Goal: Task Accomplishment & Management: Manage account settings

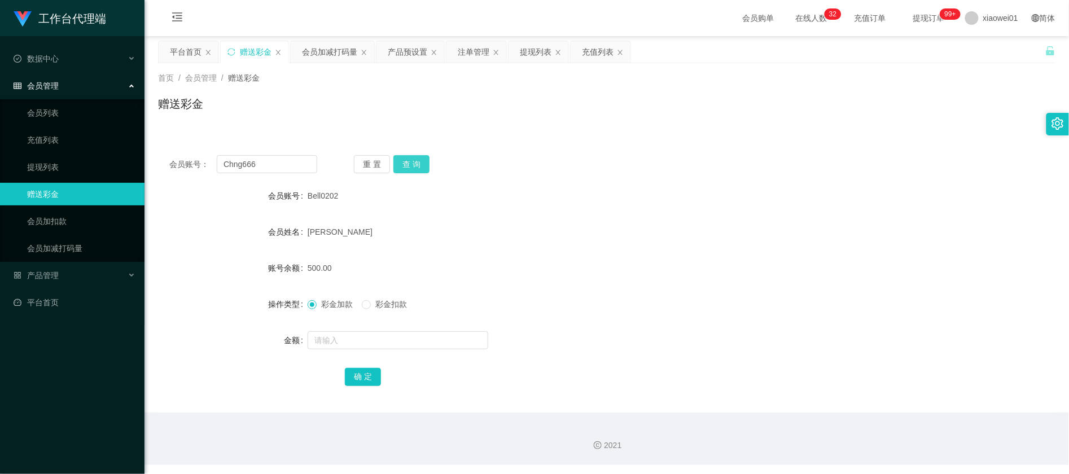
type input "Chng666"
click at [409, 161] on button "查 询" at bounding box center [411, 164] width 36 height 18
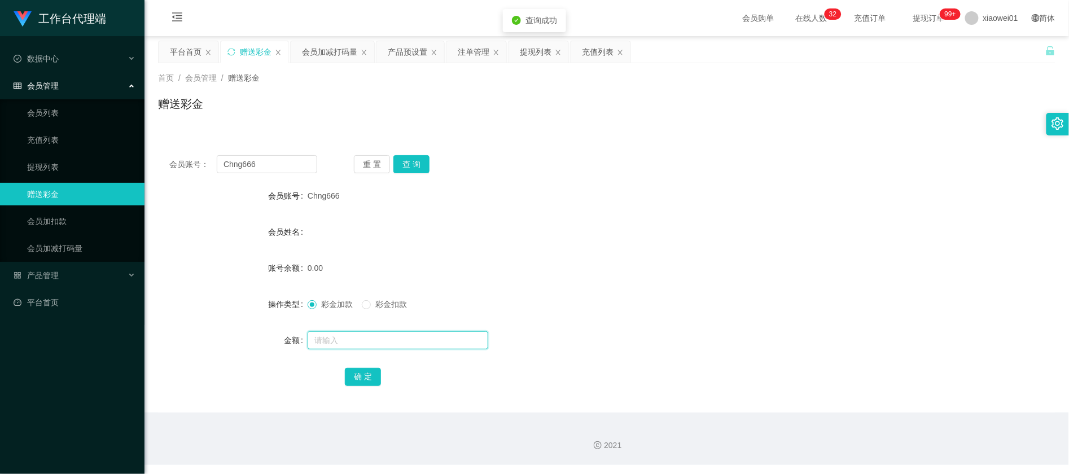
click at [384, 337] on input "text" at bounding box center [398, 340] width 181 height 18
type input "30"
click at [380, 378] on div "确 定" at bounding box center [607, 376] width 524 height 23
click at [373, 379] on button "确 定" at bounding box center [363, 377] width 36 height 18
click at [578, 174] on div "会员账号： Chng666 重 置 查 询 会员账号 Chng666 会员姓名 账号余额 30.00 操作类型 彩金加款 彩金扣款 金额 确 定" at bounding box center [606, 278] width 897 height 269
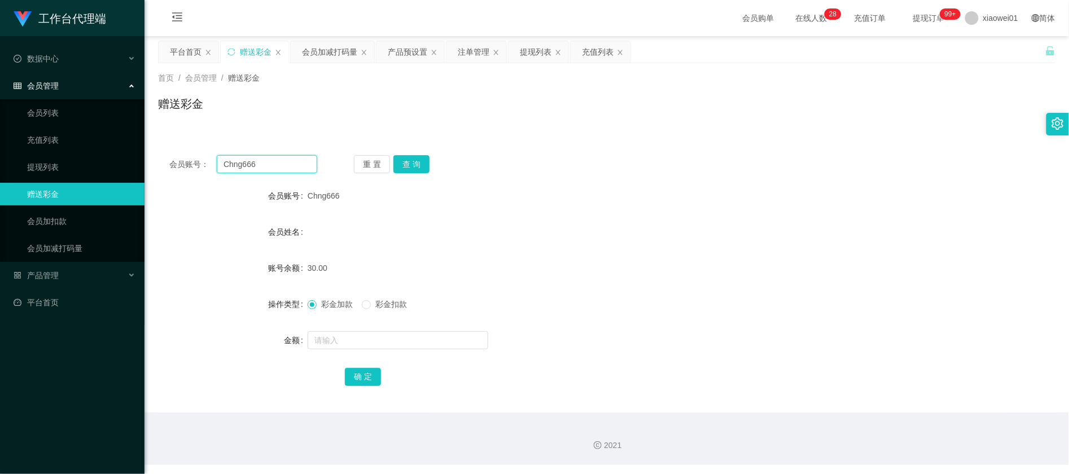
drag, startPoint x: 280, startPoint y: 161, endPoint x: 163, endPoint y: 152, distance: 117.2
click at [164, 154] on div "会员账号： Chng666 重 置 查 询 会员账号 Chng666 会员姓名 账号余额 30.00 操作类型 彩金加款 彩金扣款 金额 确 定" at bounding box center [606, 278] width 897 height 269
paste input "hh333"
type input "hh333666"
click at [406, 158] on button "查 询" at bounding box center [411, 164] width 36 height 18
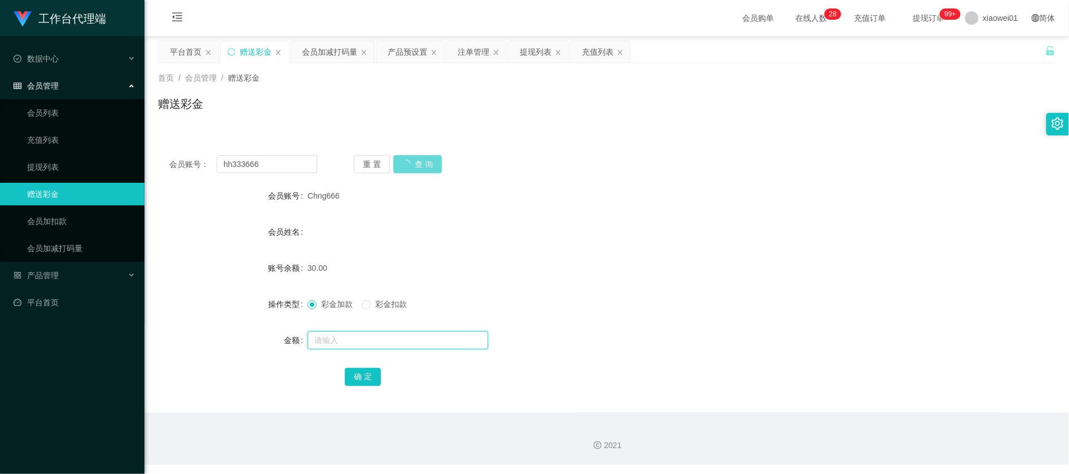
click at [366, 343] on input "text" at bounding box center [398, 340] width 181 height 18
click at [378, 330] on div at bounding box center [570, 340] width 524 height 23
click at [380, 337] on input "text" at bounding box center [398, 340] width 181 height 18
type input "30"
click at [355, 371] on button "确 定" at bounding box center [363, 377] width 36 height 18
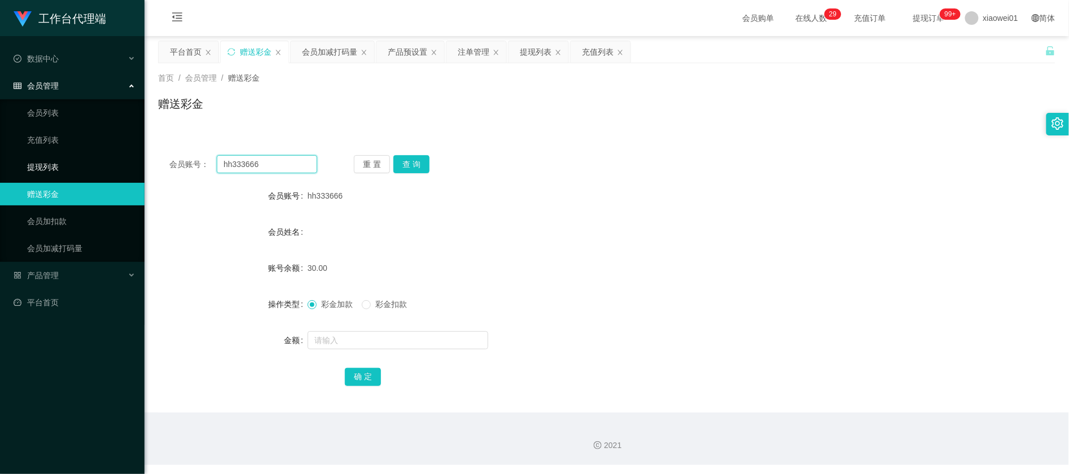
drag, startPoint x: 305, startPoint y: 164, endPoint x: 8, endPoint y: 161, distance: 297.4
click at [8, 161] on section "工作台代理端 数据中心 会员管理 会员列表 充值列表 提现列表 赠送彩金 会员加扣款 会员加减打码量 产品管理 平台首页 保存配置 重置配置 整体风格设置 主…" at bounding box center [534, 232] width 1069 height 465
paste input "icoico"
type input "icoico"
click at [405, 164] on button "查 询" at bounding box center [411, 164] width 36 height 18
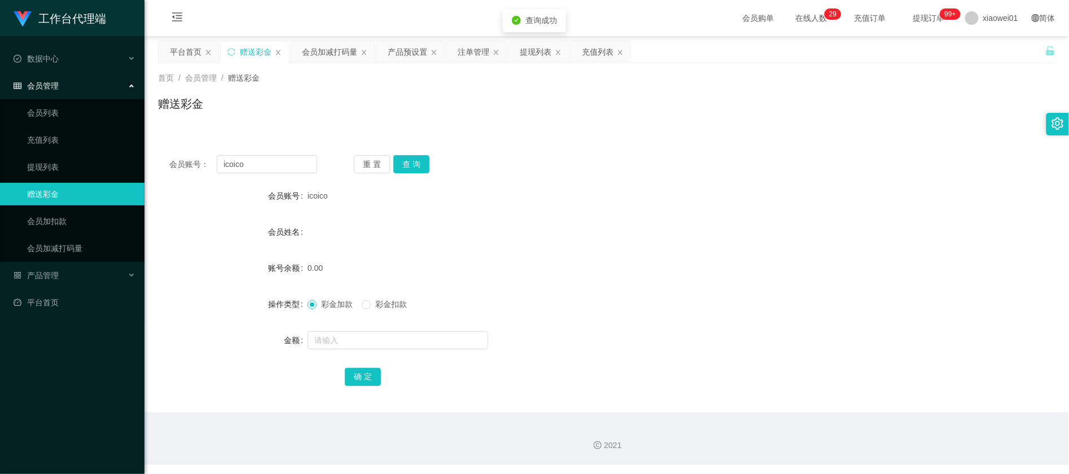
click at [369, 329] on div at bounding box center [570, 340] width 524 height 23
click at [371, 341] on input "text" at bounding box center [398, 340] width 181 height 18
type input "30"
click at [346, 372] on button "确 定" at bounding box center [363, 377] width 36 height 18
click at [632, 243] on form "会员账号 icoico 会员姓名 账号余额 30.00 操作类型 彩金加款 彩金扣款 金额 确 定" at bounding box center [606, 286] width 897 height 203
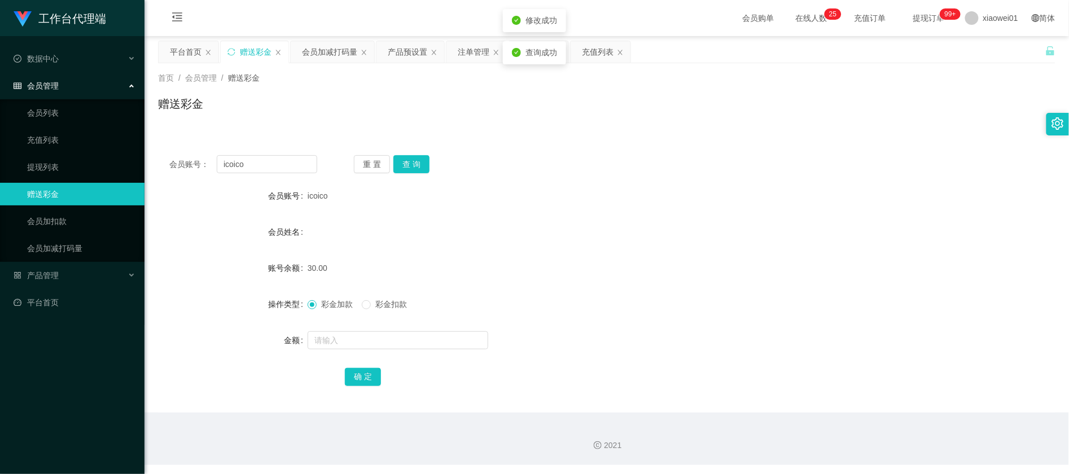
click at [590, 238] on div "会员姓名" at bounding box center [606, 232] width 897 height 23
click at [409, 55] on div "产品预设置" at bounding box center [408, 51] width 40 height 21
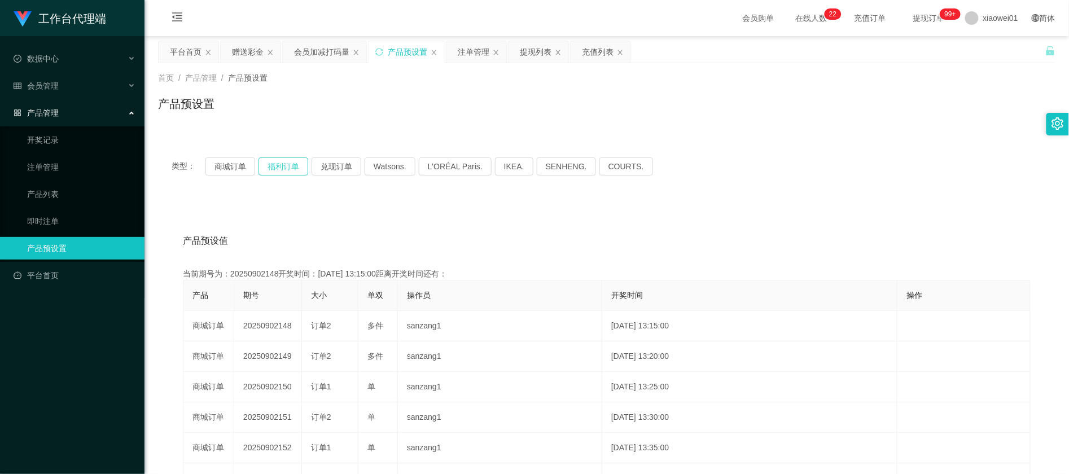
drag, startPoint x: 283, startPoint y: 163, endPoint x: 277, endPoint y: 163, distance: 6.8
click at [283, 163] on button "福利订单" at bounding box center [283, 166] width 50 height 18
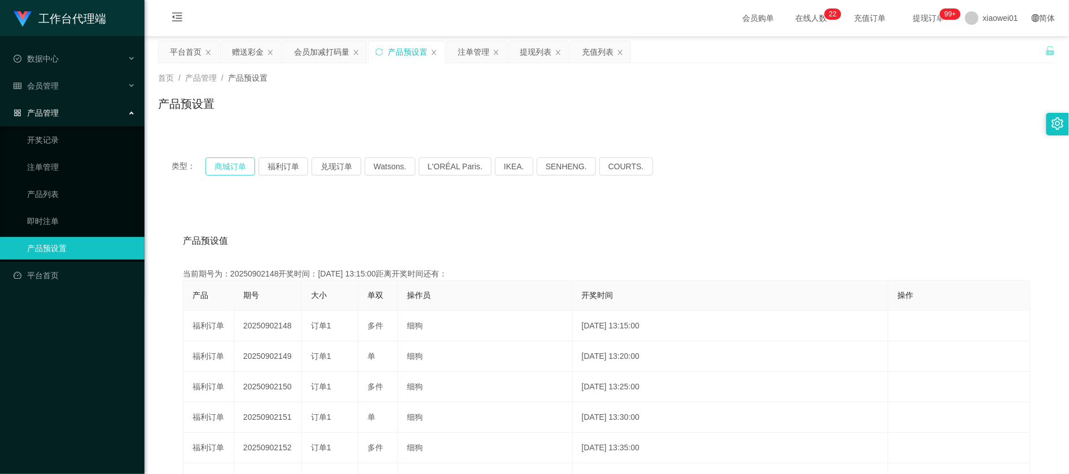
click at [236, 165] on button "商城订单" at bounding box center [230, 166] width 50 height 18
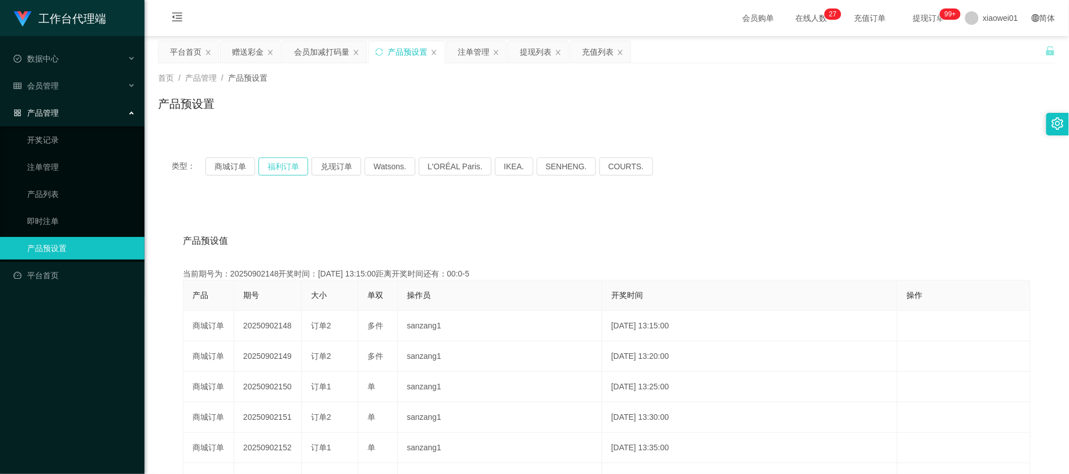
click at [276, 173] on button "福利订单" at bounding box center [283, 166] width 50 height 18
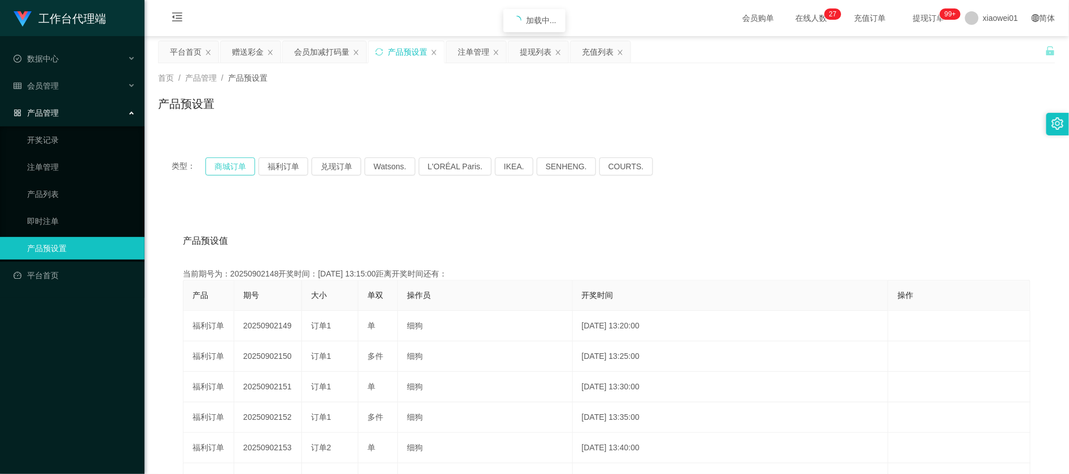
click at [225, 170] on button "商城订单" at bounding box center [230, 166] width 50 height 18
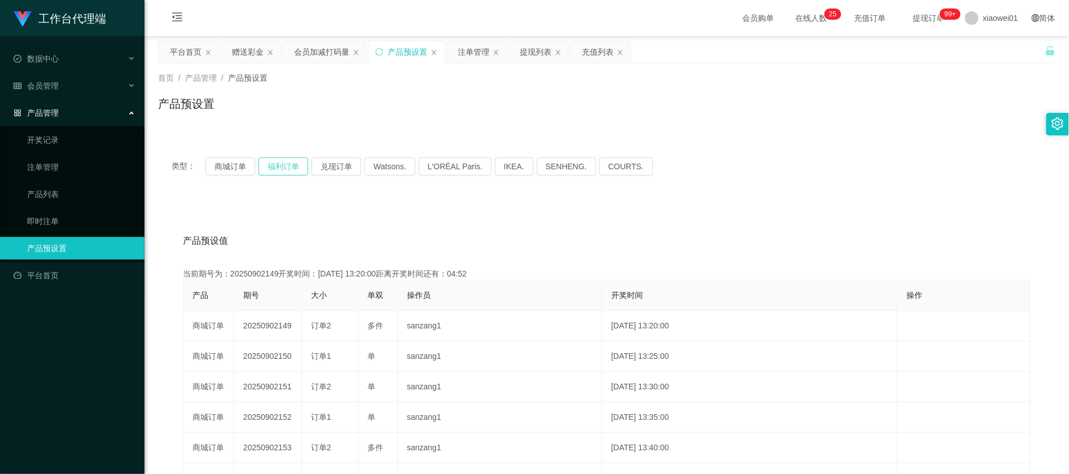
click at [284, 164] on button "福利订单" at bounding box center [283, 166] width 50 height 18
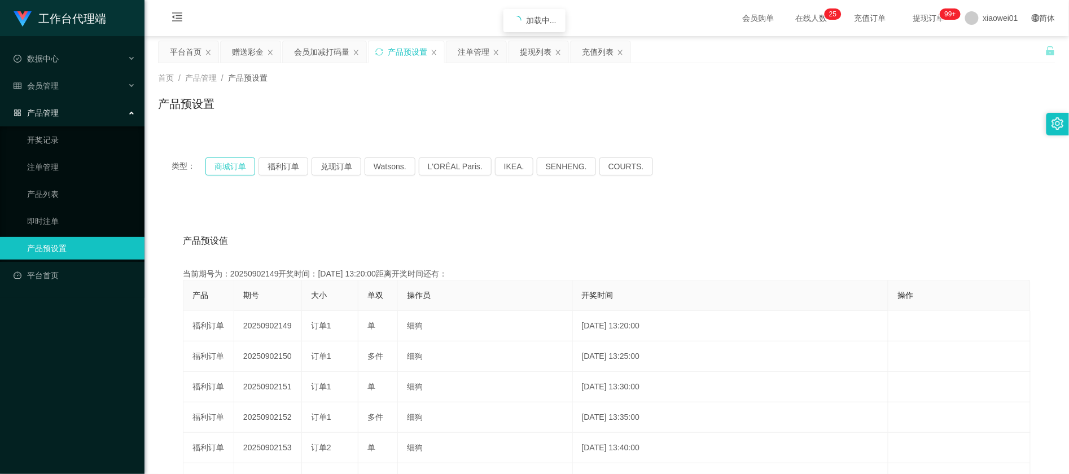
click at [224, 163] on button "商城订单" at bounding box center [230, 166] width 50 height 18
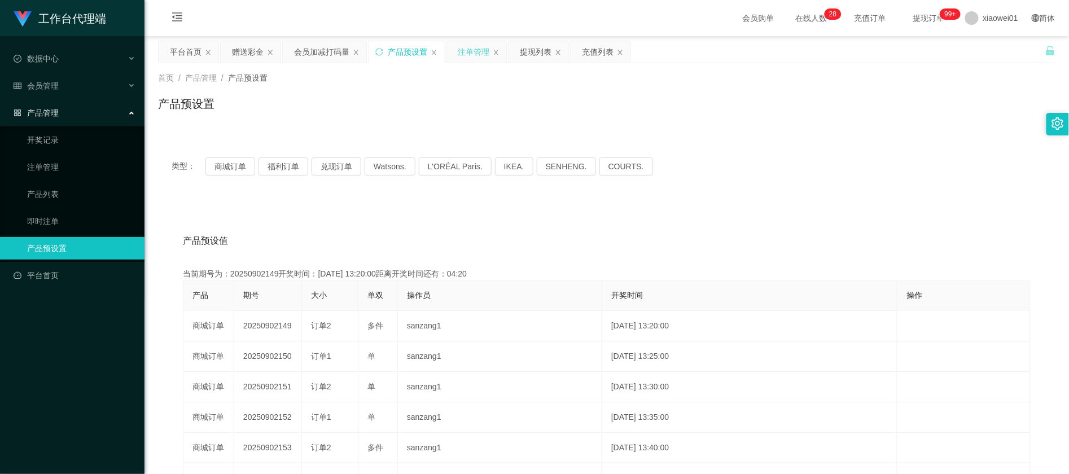
click at [476, 50] on div "注单管理" at bounding box center [474, 51] width 32 height 21
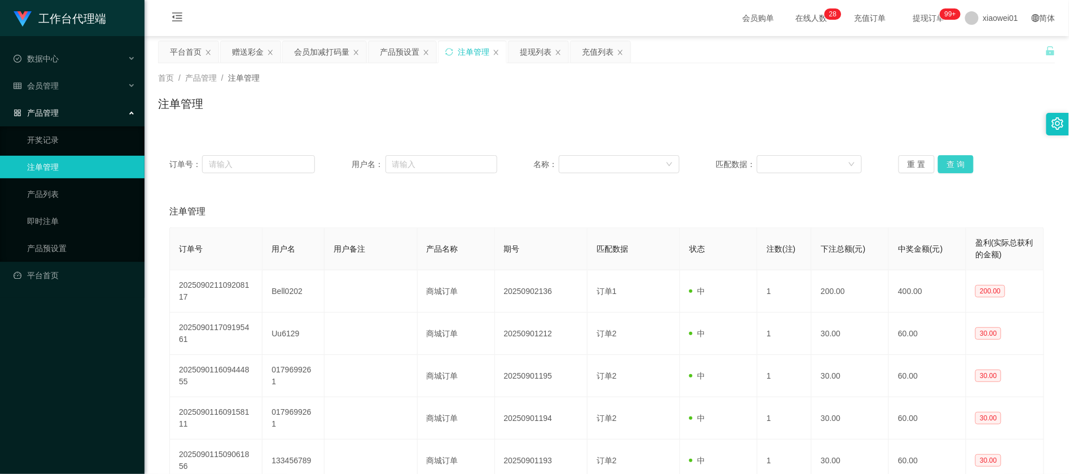
click at [946, 159] on button "查 询" at bounding box center [956, 164] width 36 height 18
click at [947, 159] on button "查 询" at bounding box center [956, 164] width 36 height 18
click at [946, 172] on button "查 询" at bounding box center [956, 164] width 36 height 18
click at [950, 167] on button "查 询" at bounding box center [956, 164] width 36 height 18
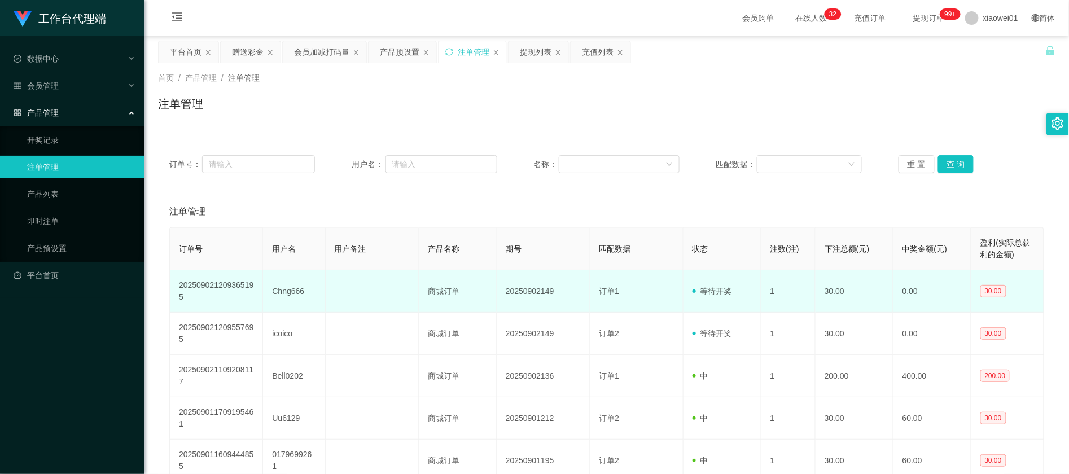
click at [340, 303] on td at bounding box center [372, 291] width 93 height 42
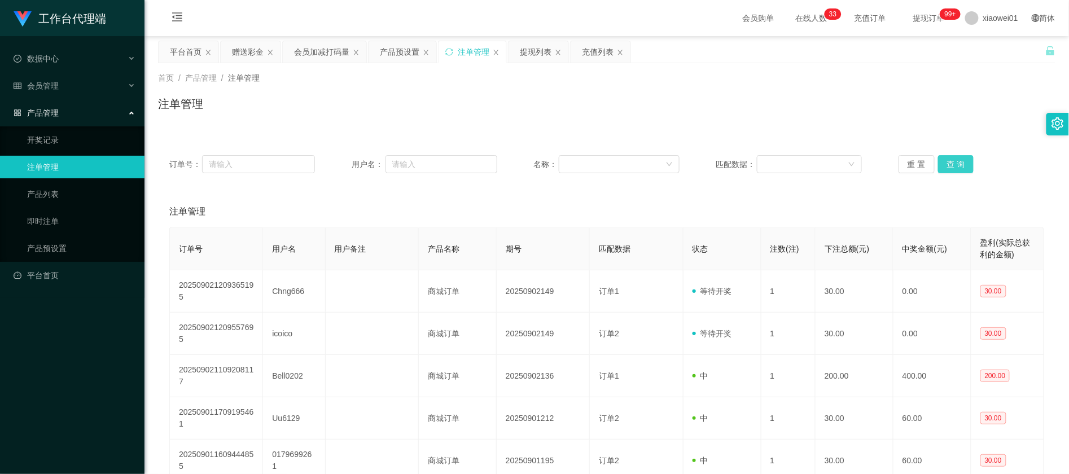
click at [958, 156] on button "查 询" at bounding box center [956, 164] width 36 height 18
click at [960, 169] on button "查 询" at bounding box center [956, 164] width 36 height 18
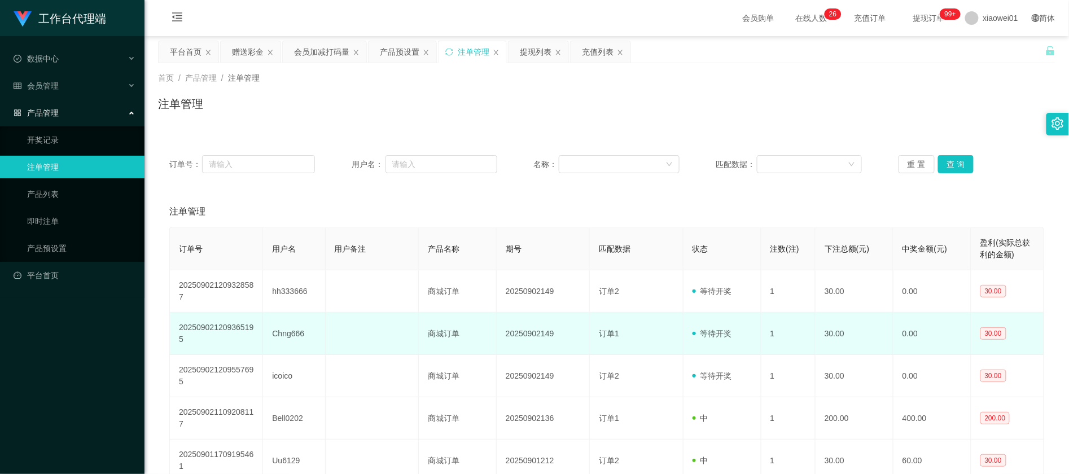
click at [287, 336] on td "Chng666" at bounding box center [294, 334] width 62 height 42
copy td "Chng666"
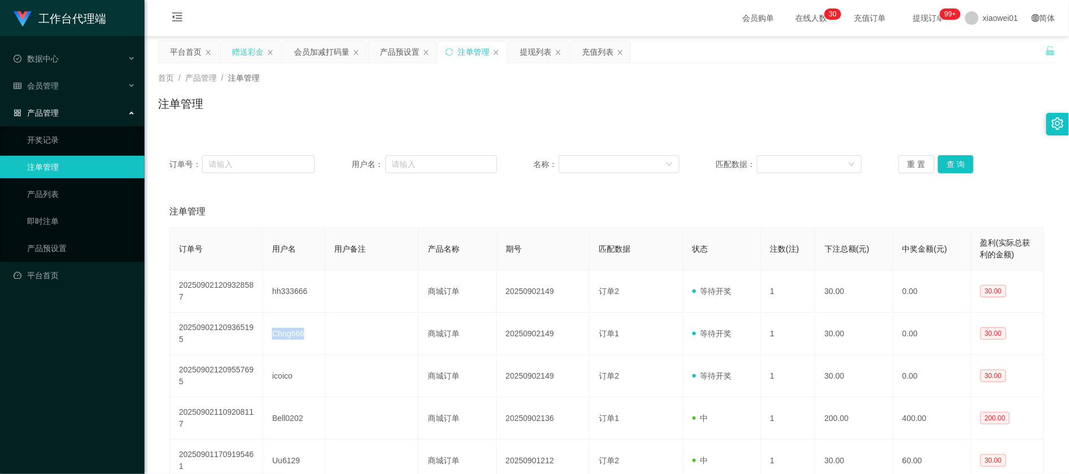
click at [253, 57] on div "赠送彩金" at bounding box center [248, 51] width 32 height 21
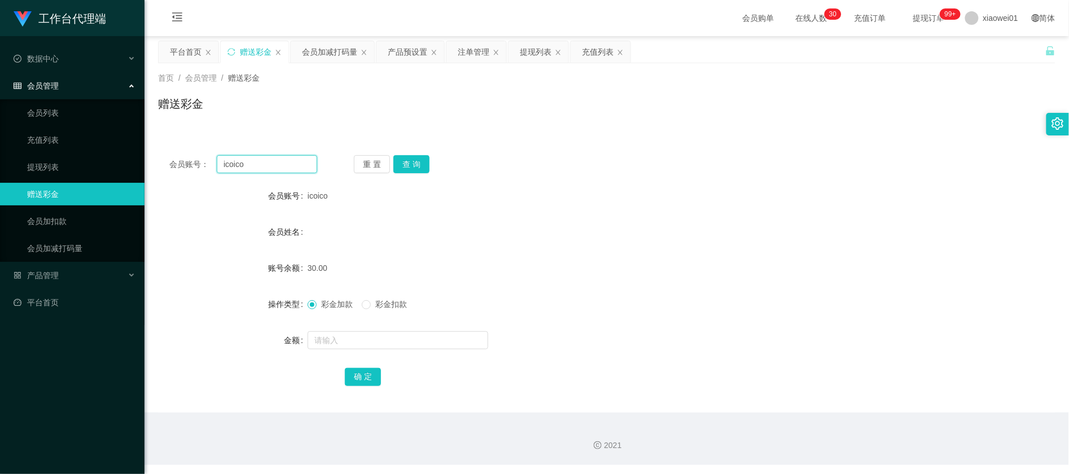
drag, startPoint x: 278, startPoint y: 160, endPoint x: 174, endPoint y: 156, distance: 103.9
click at [149, 158] on main "关闭左侧 关闭右侧 关闭其它 刷新页面 平台首页 赠送彩金 会员加减打码量 产品预设置 注单管理 提现列表 充值列表 首页 / 会员管理 / 赠送彩金 / 赠…" at bounding box center [606, 224] width 924 height 376
paste input "Chng666"
type input "Chng666"
click at [409, 164] on button "查 询" at bounding box center [411, 164] width 36 height 18
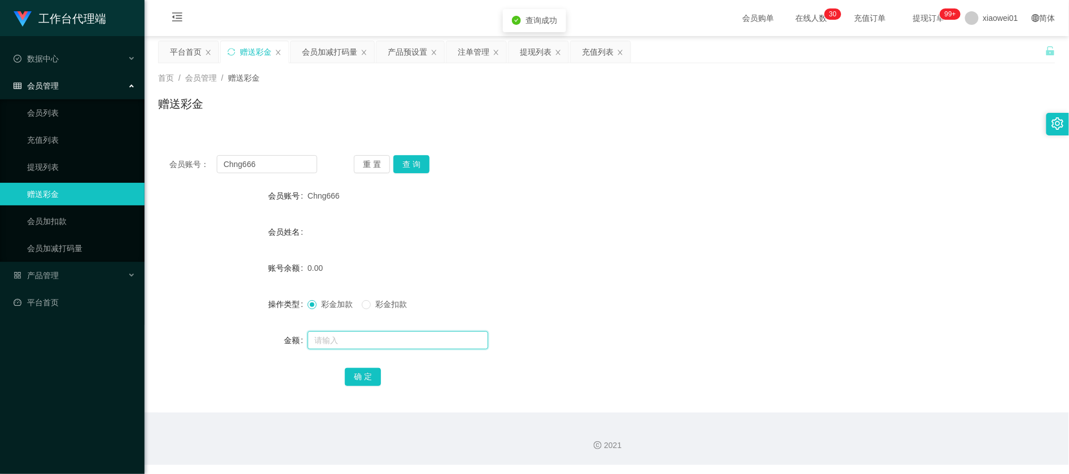
click at [380, 339] on input "text" at bounding box center [398, 340] width 181 height 18
type input "60"
click at [420, 164] on button "查 询" at bounding box center [411, 164] width 36 height 18
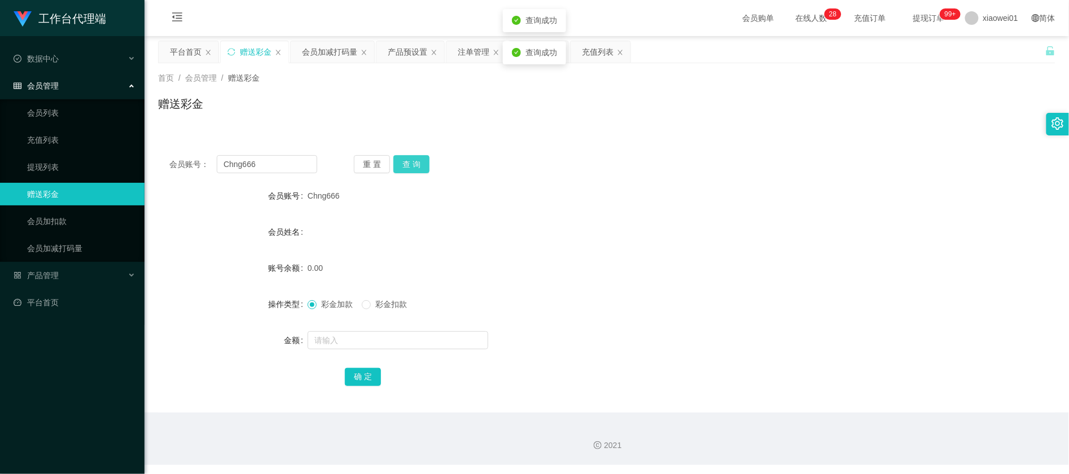
click at [420, 164] on button "查 询" at bounding box center [411, 164] width 36 height 18
click at [420, 164] on button "查 询" at bounding box center [417, 164] width 49 height 18
click at [414, 160] on button "查 询" at bounding box center [411, 164] width 36 height 18
click at [374, 345] on input "text" at bounding box center [398, 340] width 181 height 18
type input "60"
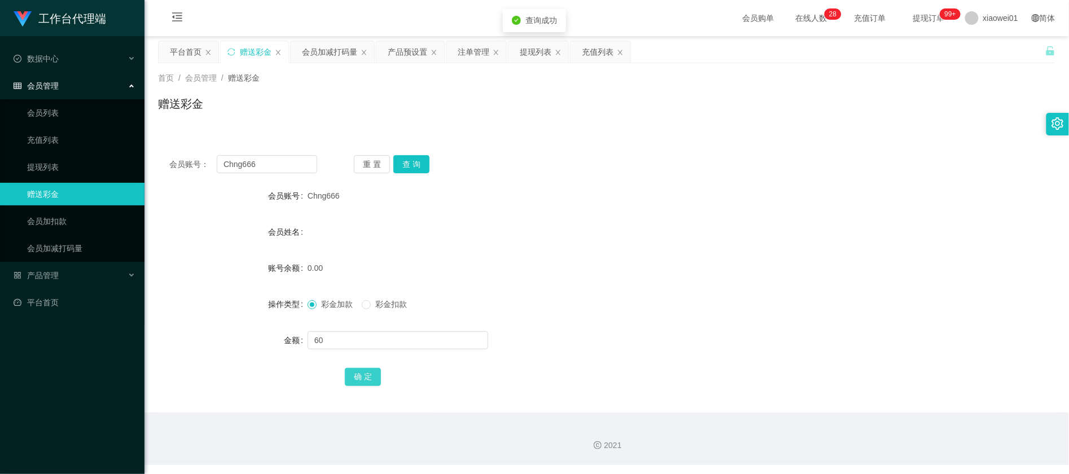
click at [362, 376] on button "确 定" at bounding box center [363, 377] width 36 height 18
click at [651, 252] on form "会员账号 Chng666 会员姓名 账号余额 60.00 操作类型 彩金加款 彩金扣款 金额 确 定" at bounding box center [606, 286] width 897 height 203
click at [540, 56] on div "提现列表" at bounding box center [536, 51] width 32 height 21
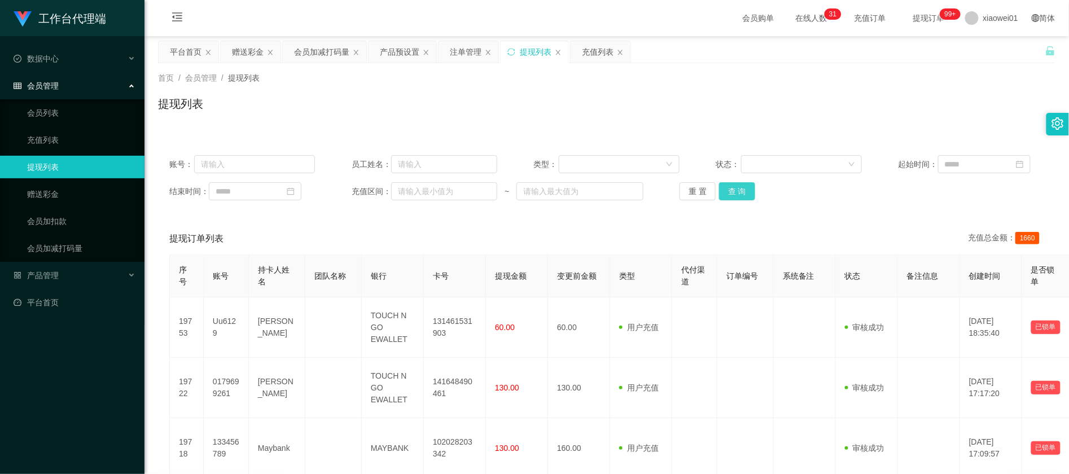
click at [734, 200] on button "查 询" at bounding box center [737, 191] width 36 height 18
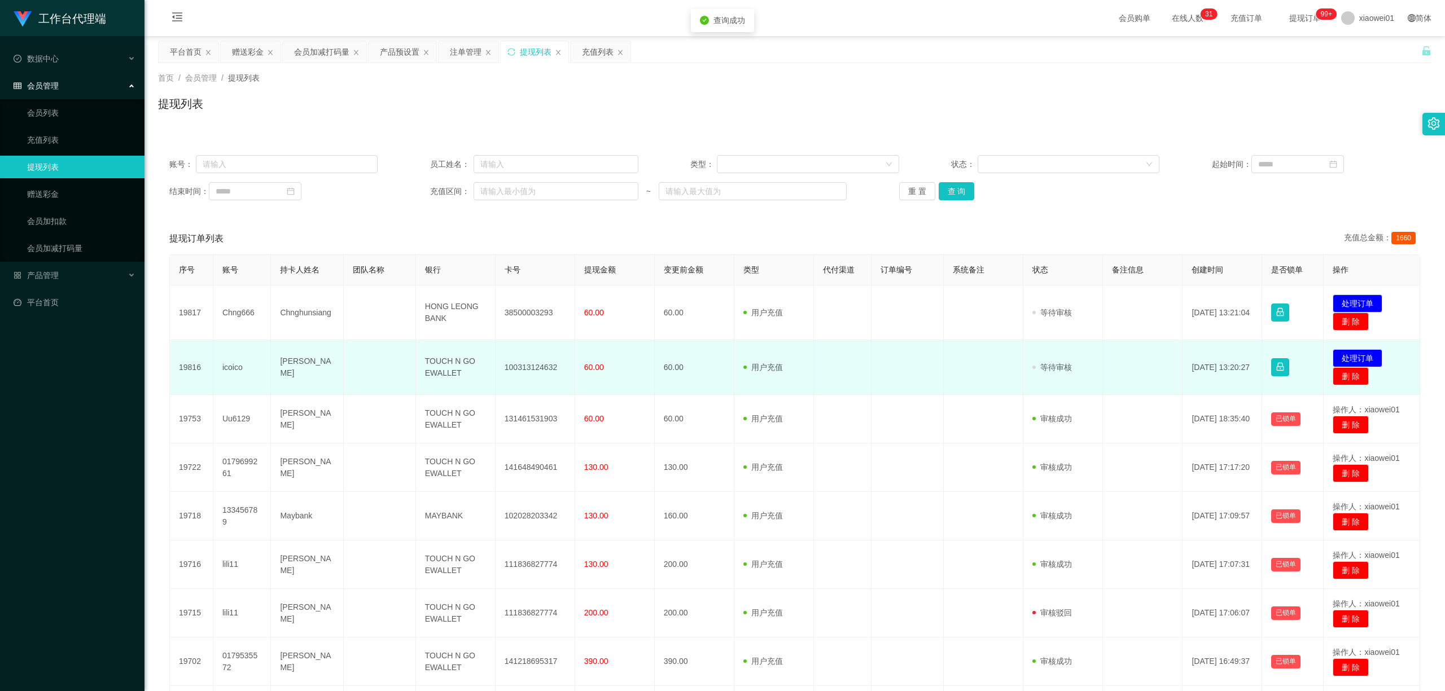
click at [538, 367] on td "100313124632" at bounding box center [536, 367] width 80 height 55
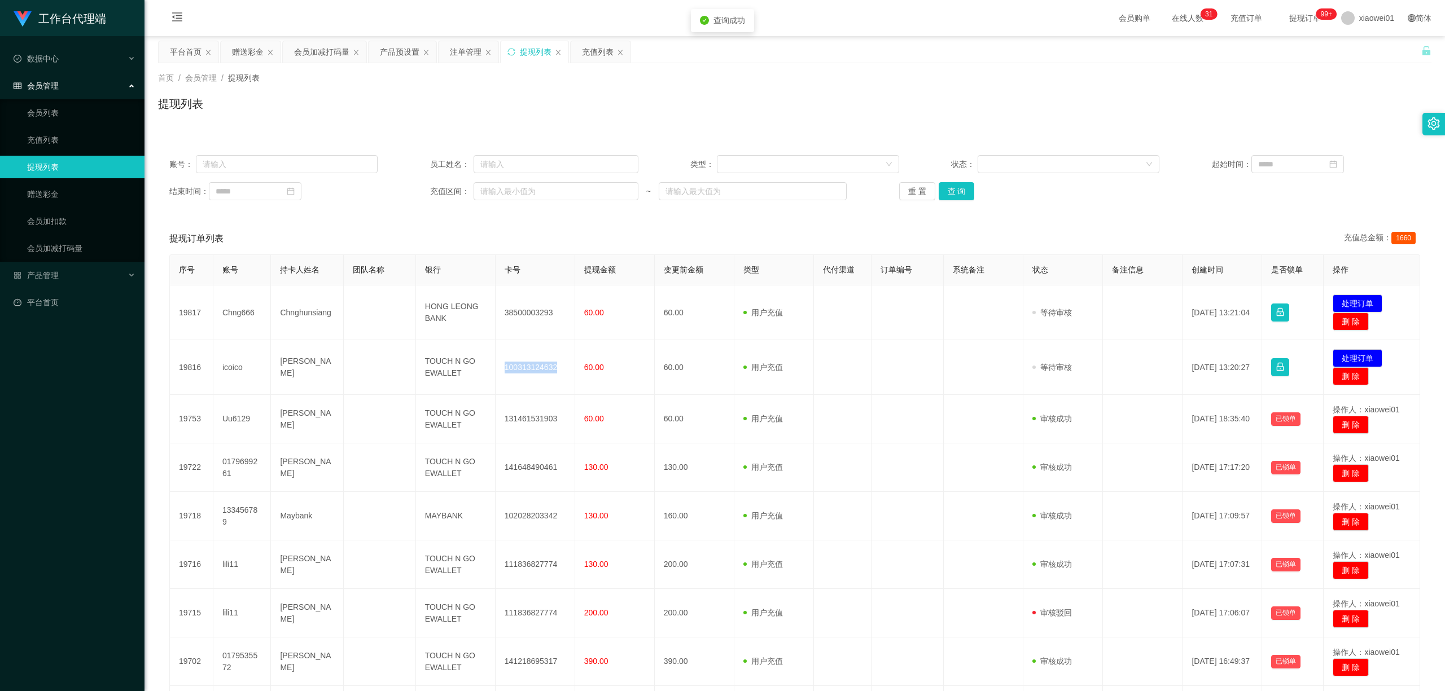
copy td "100313124632"
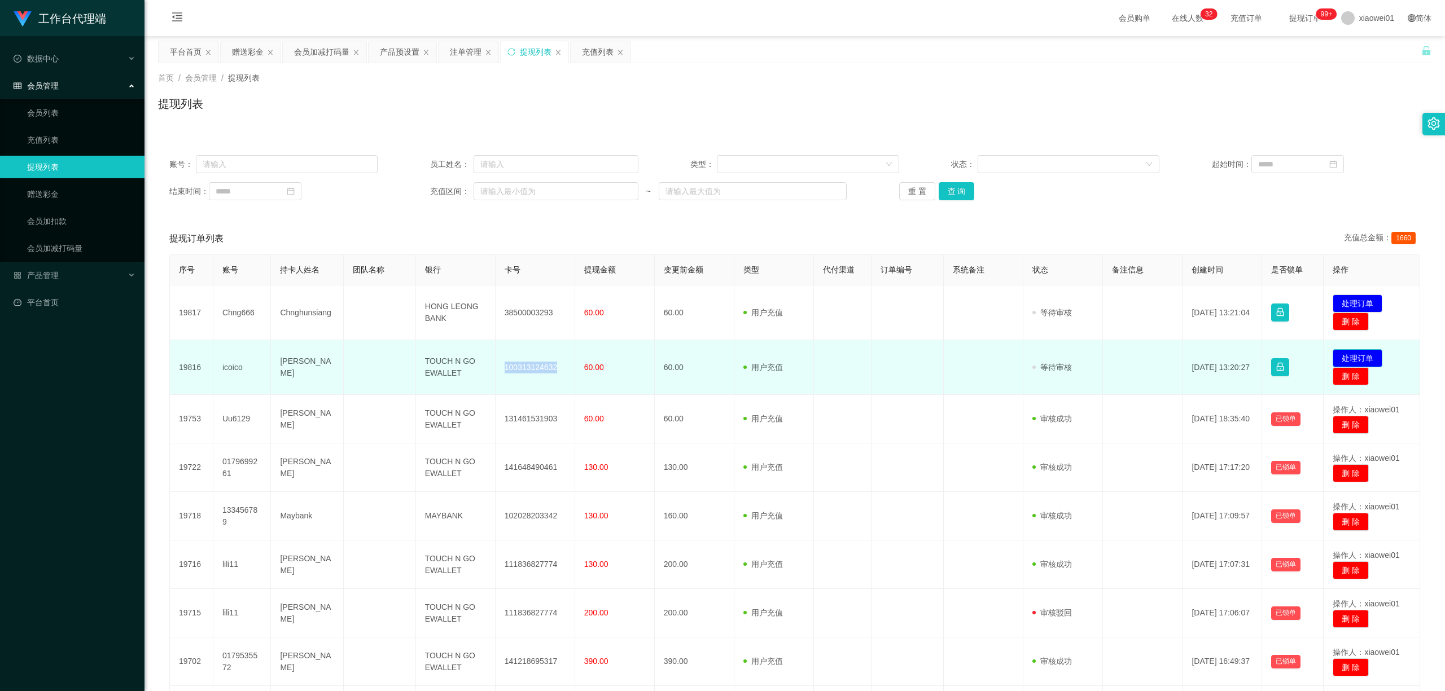
click at [1068, 350] on button "处理订单" at bounding box center [1357, 358] width 50 height 18
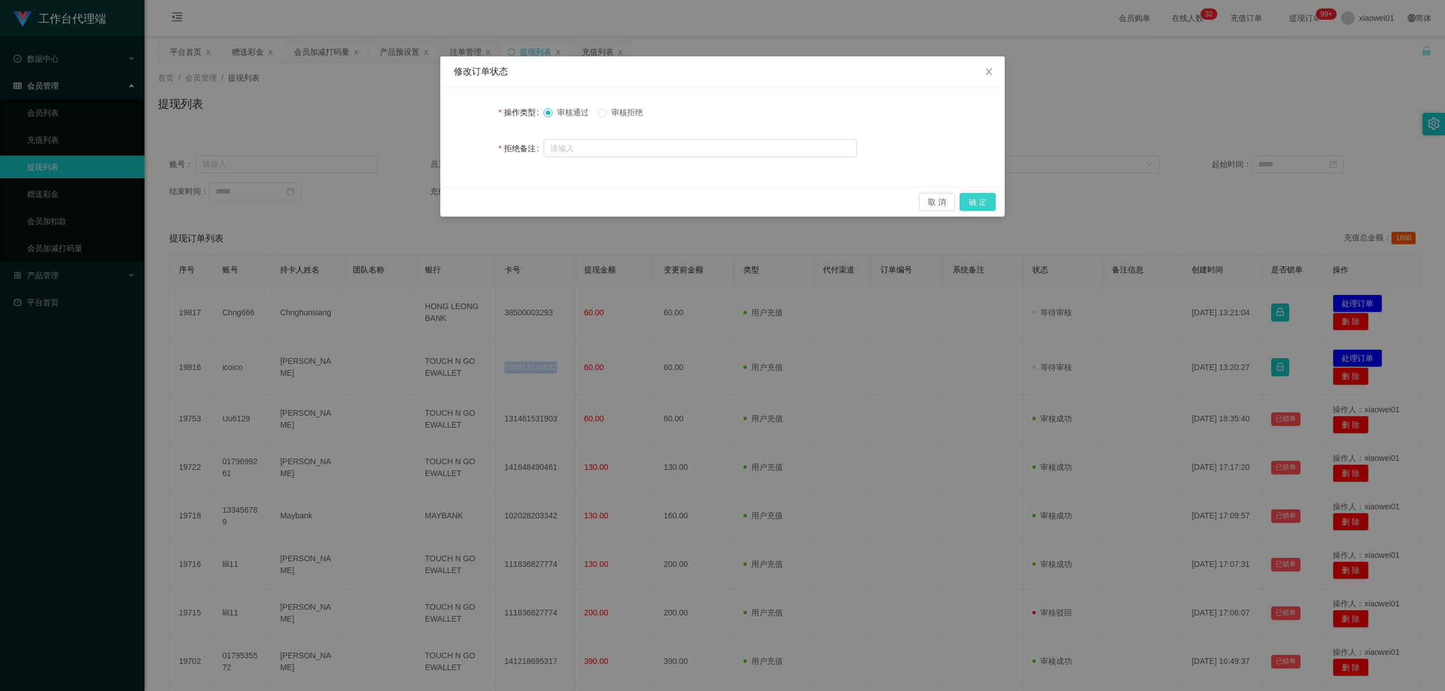
click at [974, 198] on button "确 定" at bounding box center [977, 202] width 36 height 18
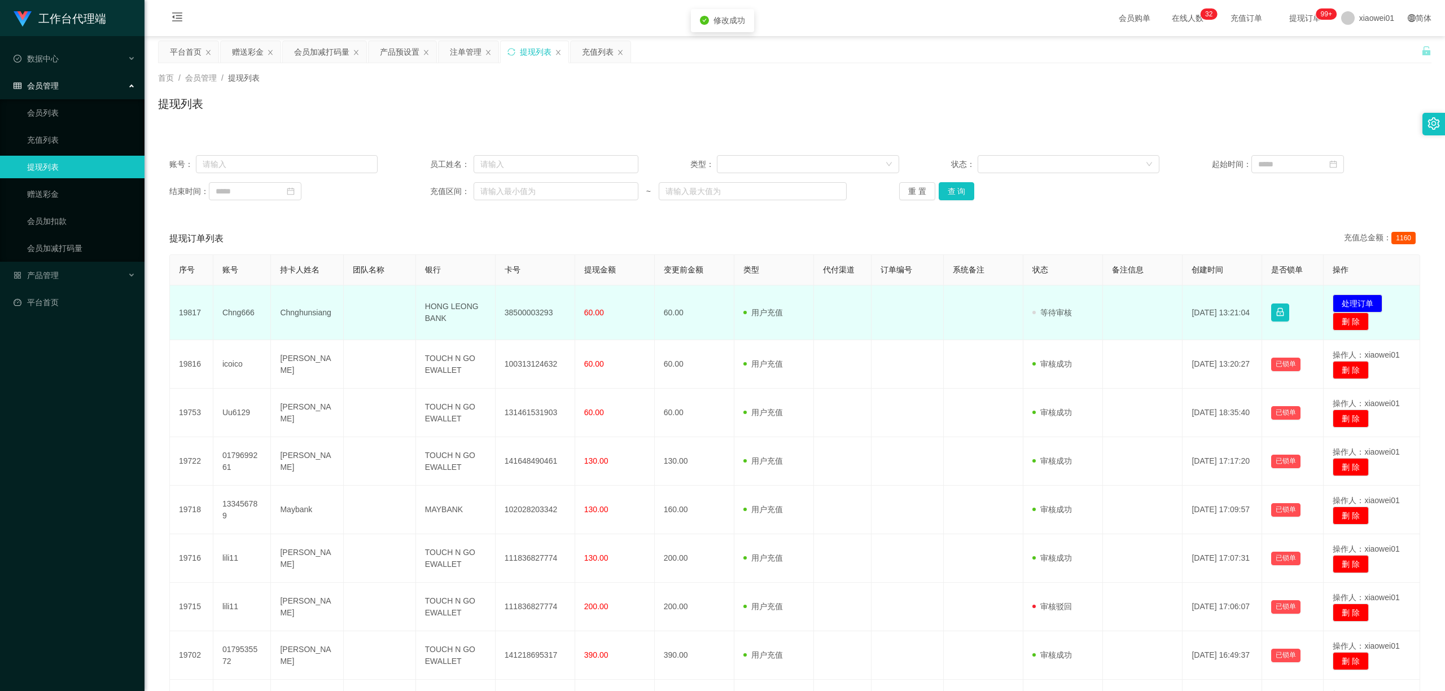
click at [513, 315] on td "38500003293" at bounding box center [536, 313] width 80 height 55
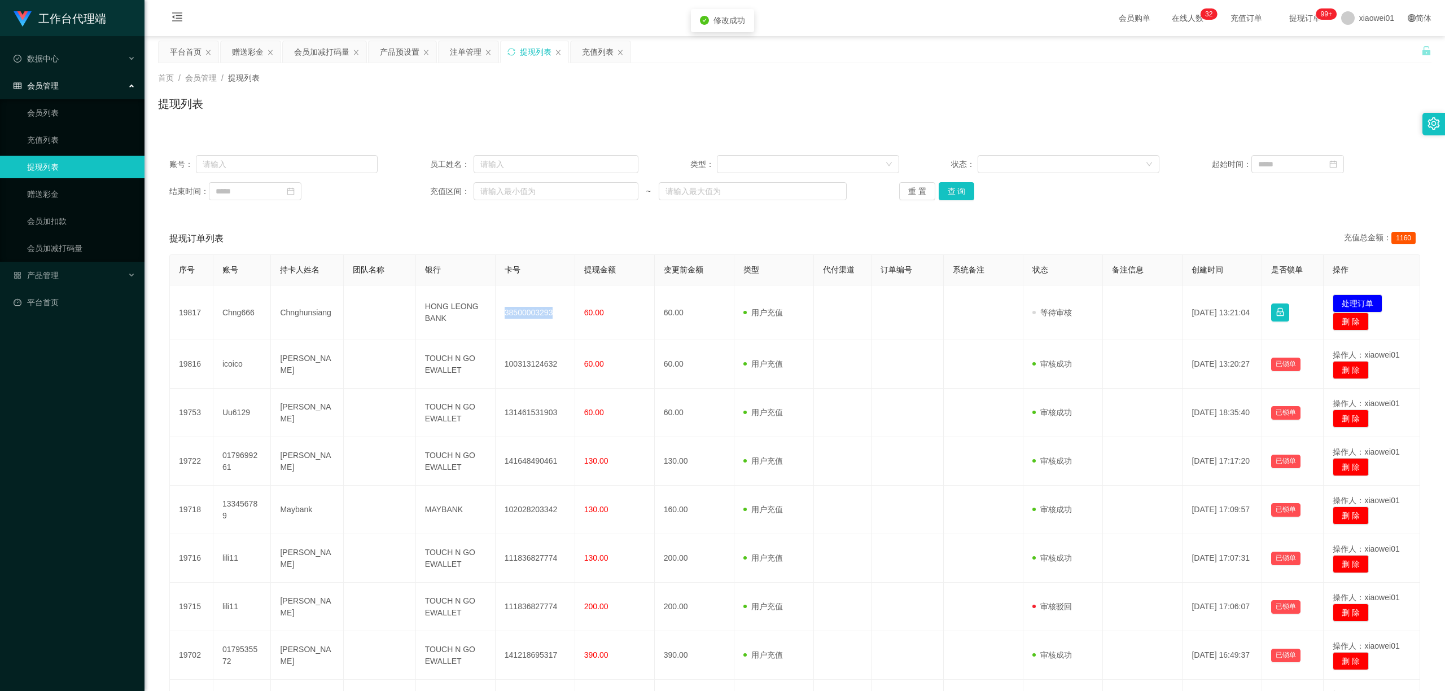
copy td "38500003293"
click at [1068, 295] on button "处理订单" at bounding box center [1357, 304] width 50 height 18
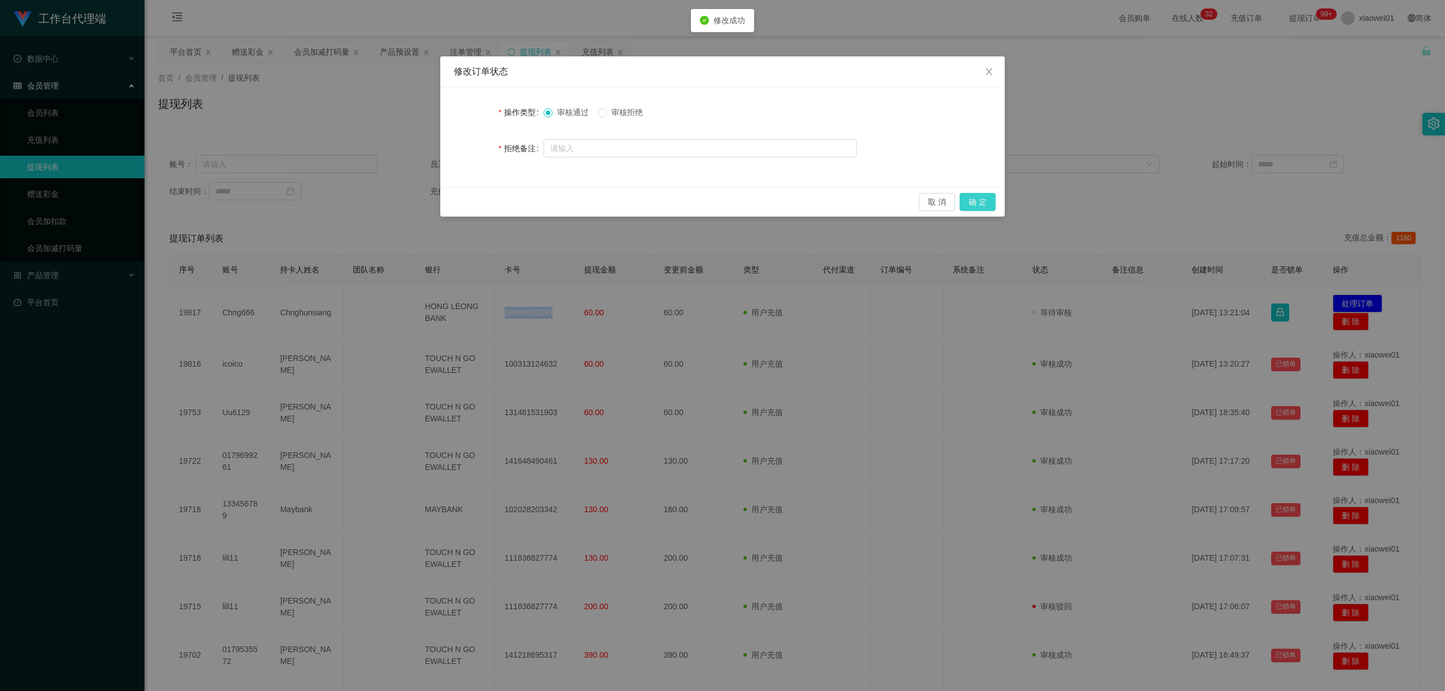
click at [971, 204] on button "确 定" at bounding box center [977, 202] width 36 height 18
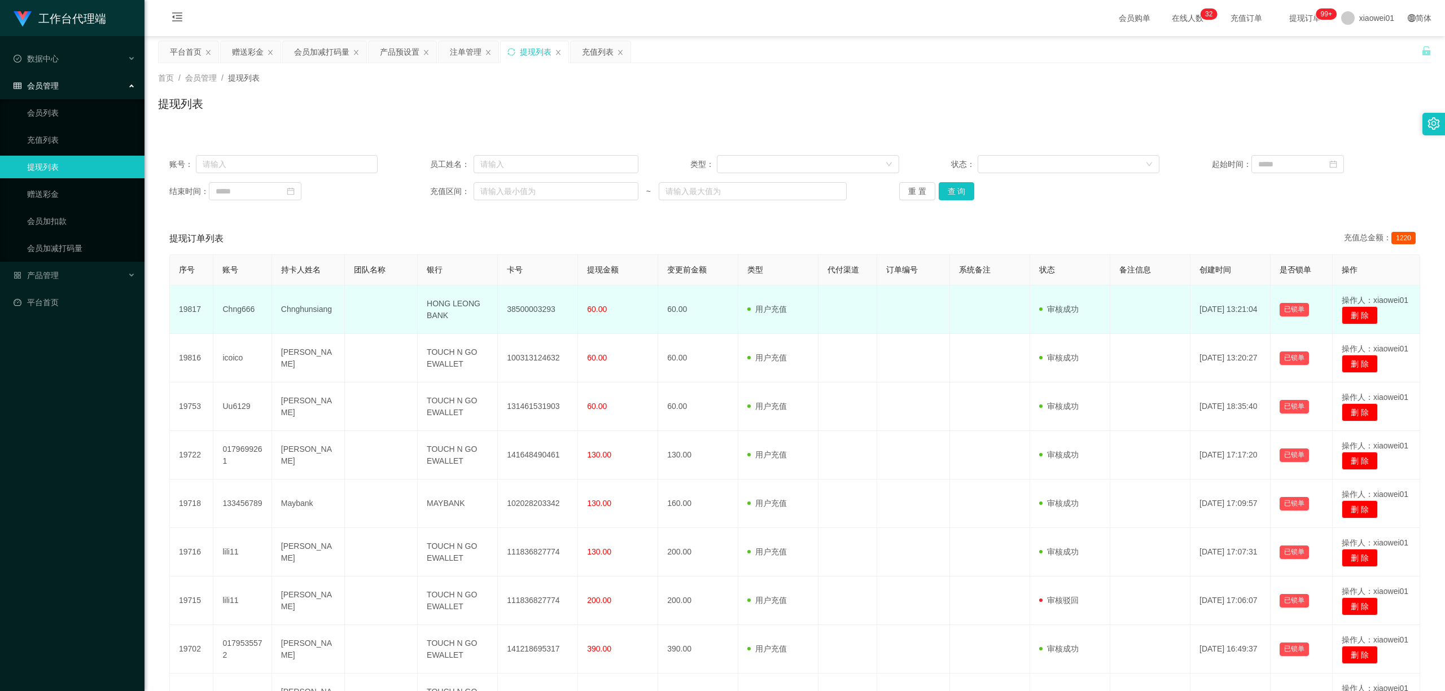
click at [436, 310] on td "HONG LEONG BANK" at bounding box center [458, 310] width 80 height 49
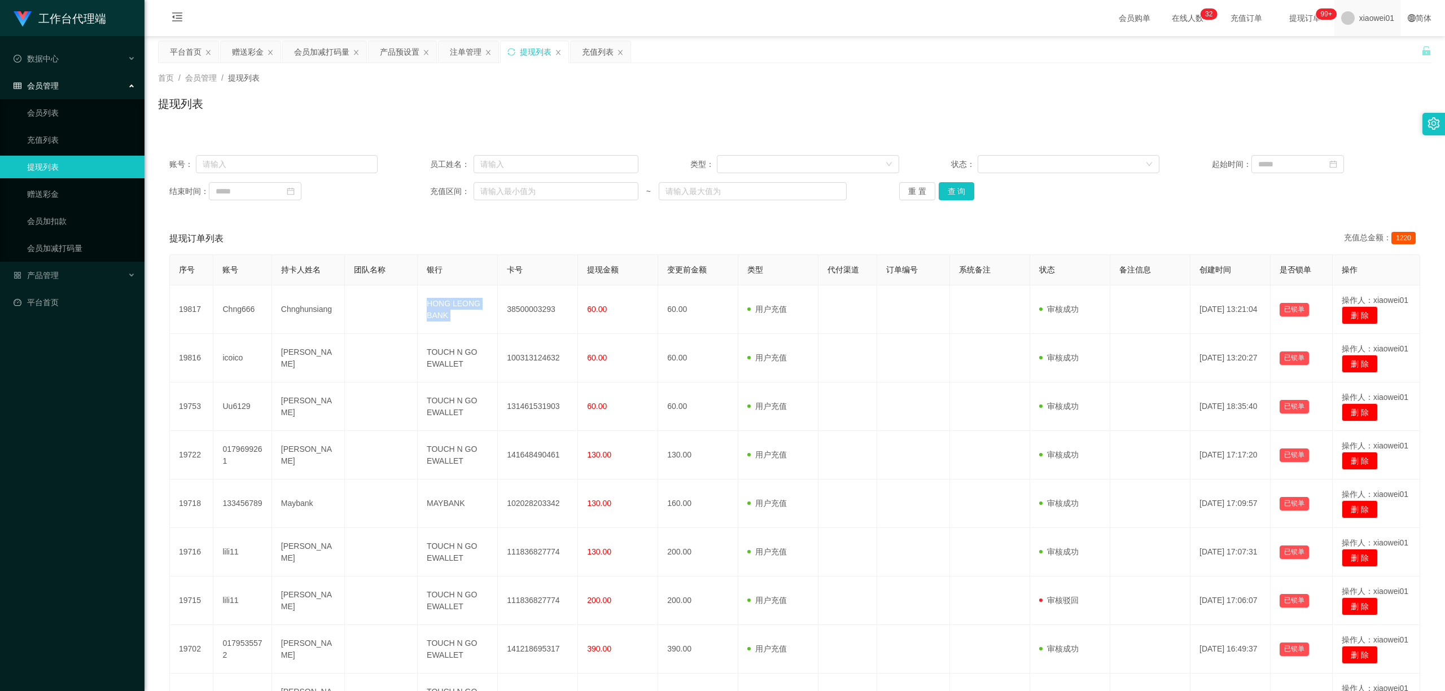
copy td "HONG LEONG BANK"
click at [257, 49] on div "赠送彩金" at bounding box center [248, 51] width 32 height 21
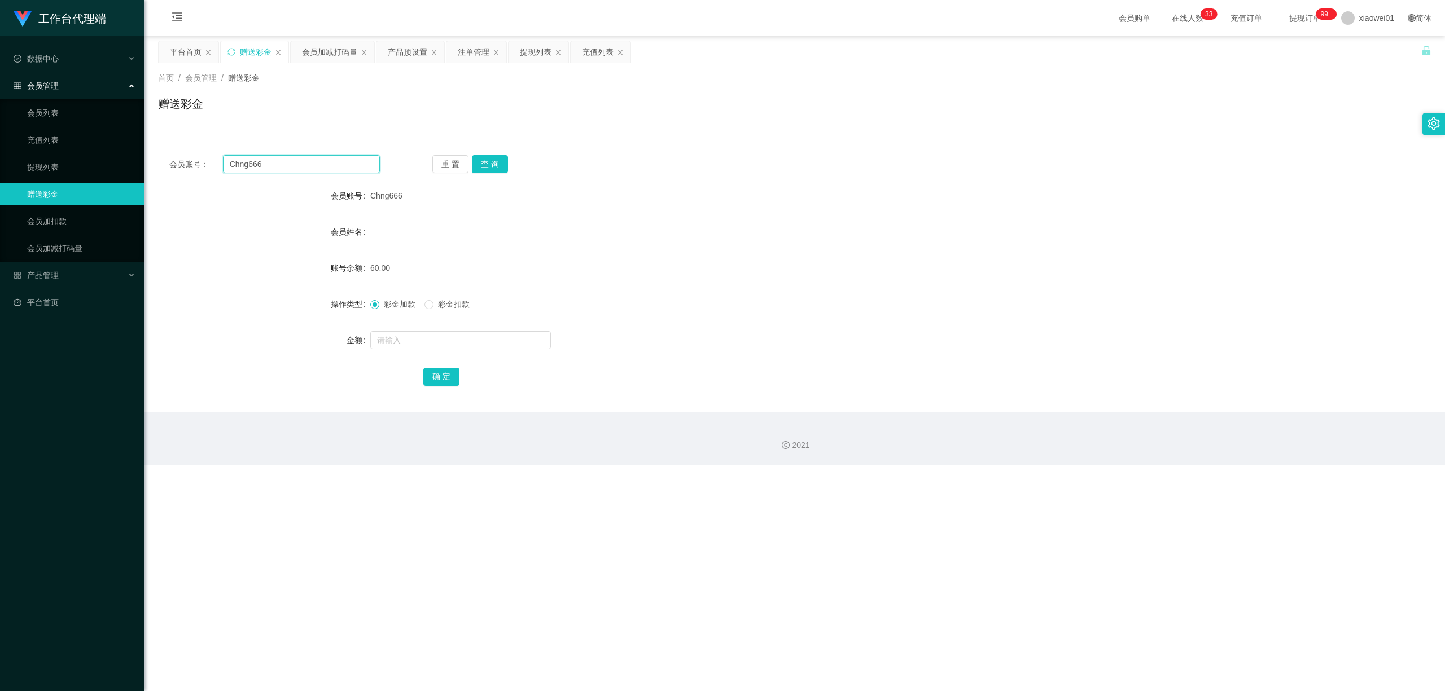
drag, startPoint x: 289, startPoint y: 170, endPoint x: 167, endPoint y: 142, distance: 125.0
click at [84, 142] on section "工作台代理端 数据中心 会员管理 会员列表 充值列表 提现列表 赠送彩金 会员加扣款 会员加减打码量 产品管理 开奖记录 注单管理 产品列表 即时注单 产品预…" at bounding box center [722, 232] width 1445 height 465
paste input "Lengleng"
type input "Lengleng"
click at [497, 167] on button "查 询" at bounding box center [490, 164] width 36 height 18
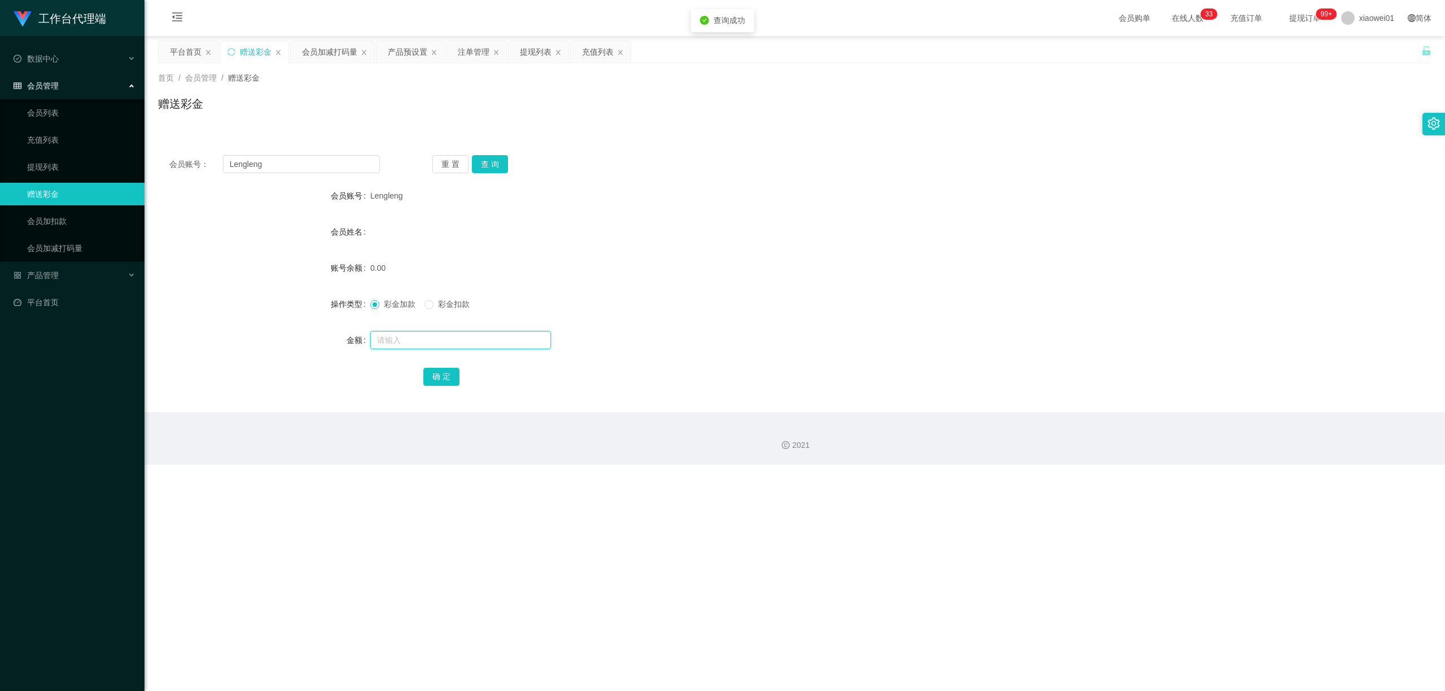
click at [405, 342] on input "text" at bounding box center [460, 340] width 181 height 18
type input "30"
click at [438, 377] on button "确 定" at bounding box center [441, 377] width 36 height 18
click at [763, 257] on div "30.00" at bounding box center [741, 268] width 743 height 23
click at [540, 58] on div "提现列表" at bounding box center [536, 51] width 32 height 21
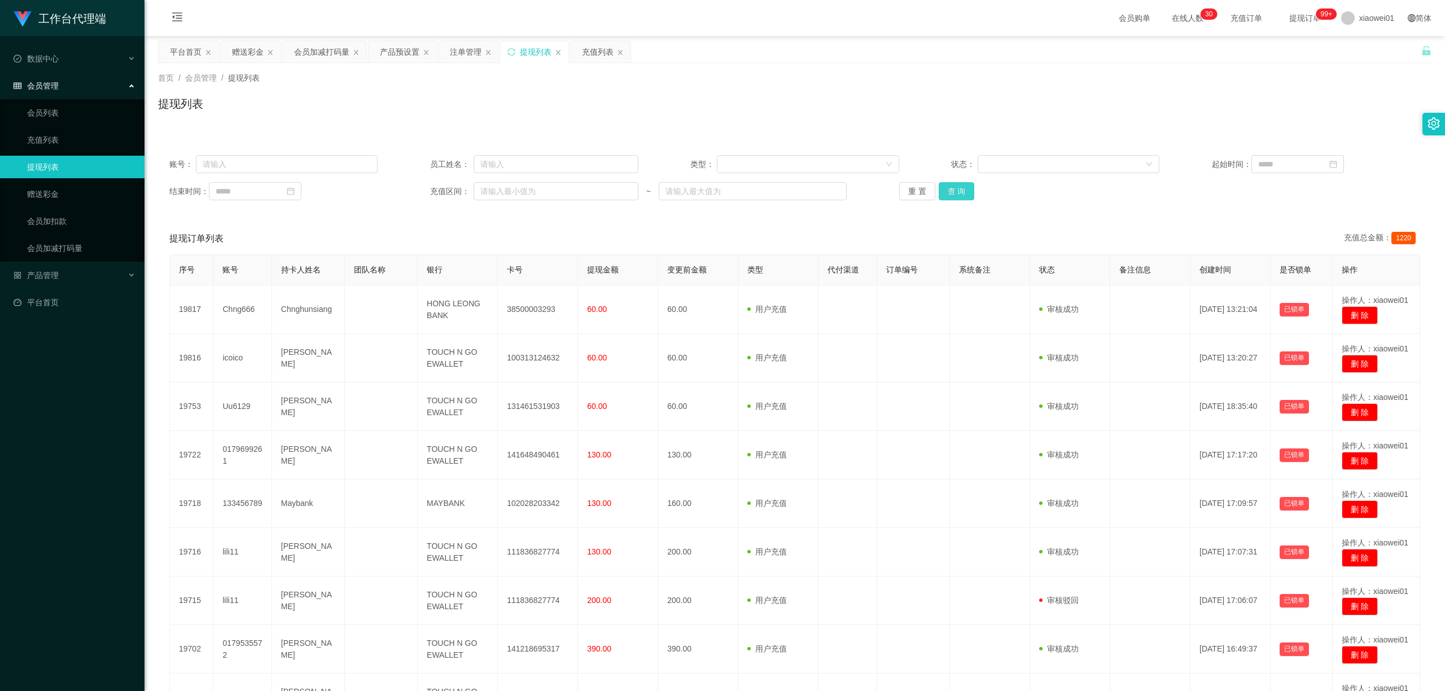
click at [966, 186] on button "查 询" at bounding box center [957, 191] width 36 height 18
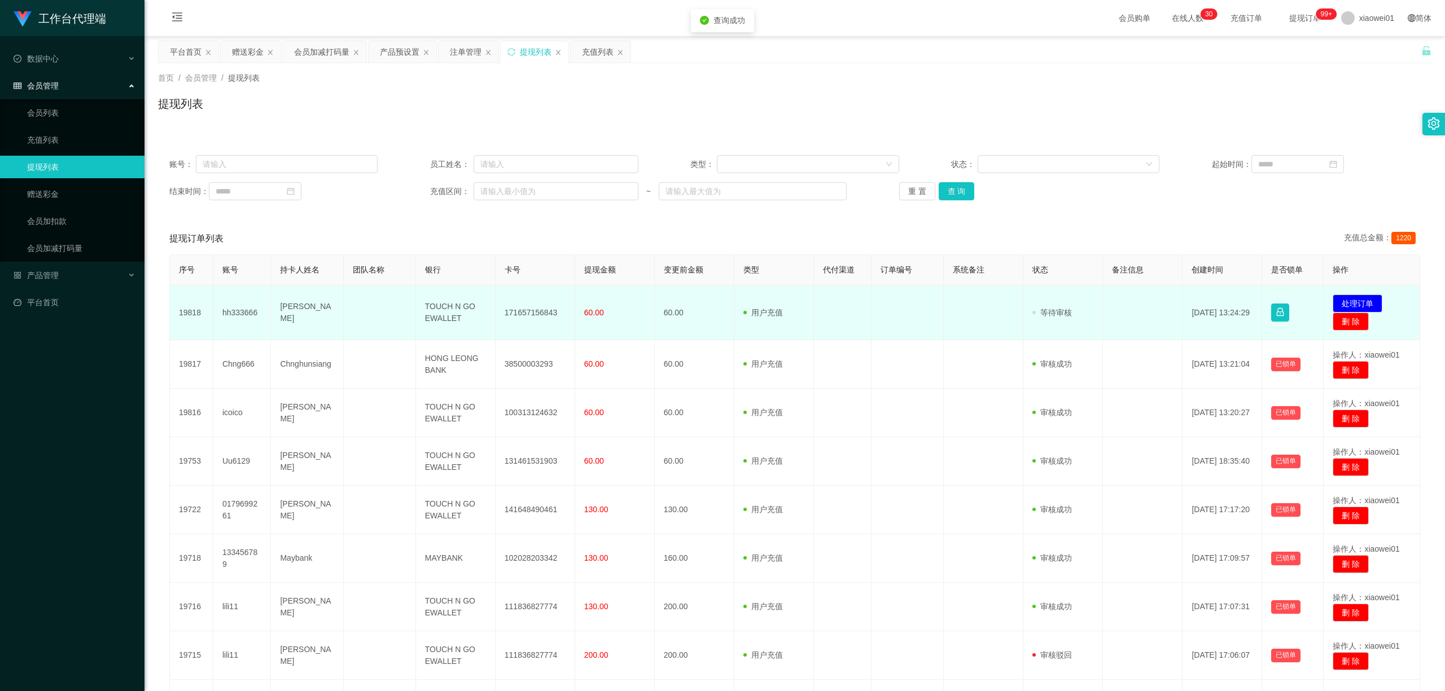
click at [506, 308] on td "171657156843" at bounding box center [536, 313] width 80 height 55
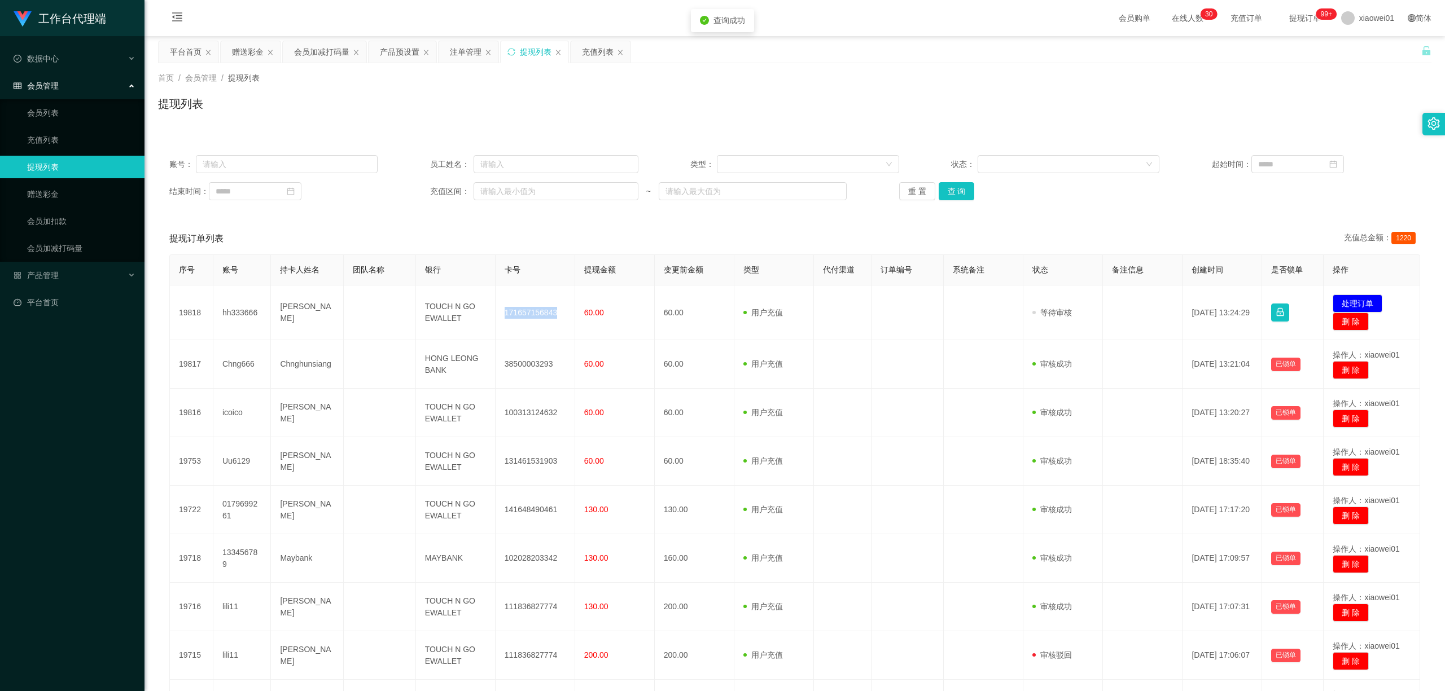
copy td "171657156843"
click at [1068, 301] on button "处理订单" at bounding box center [1357, 304] width 50 height 18
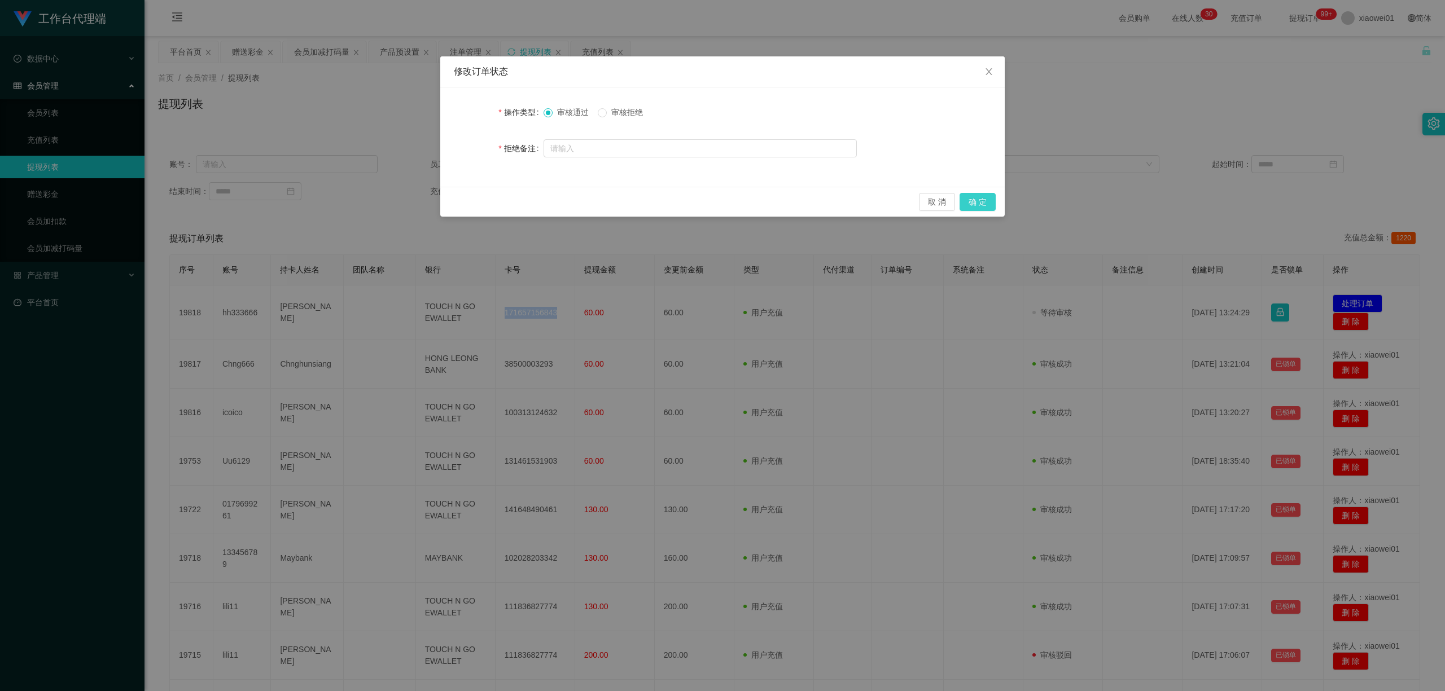
click at [976, 201] on button "确 定" at bounding box center [977, 202] width 36 height 18
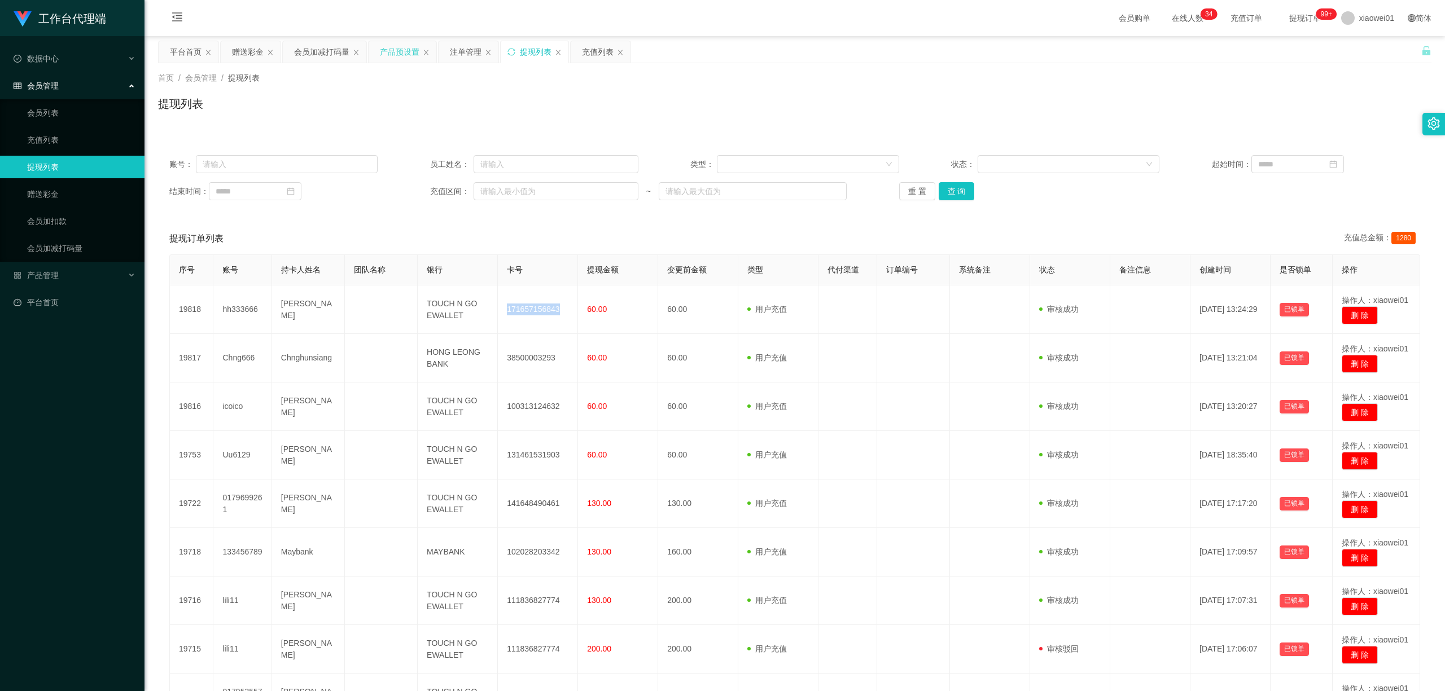
click at [388, 43] on div "产品预设置" at bounding box center [400, 51] width 40 height 21
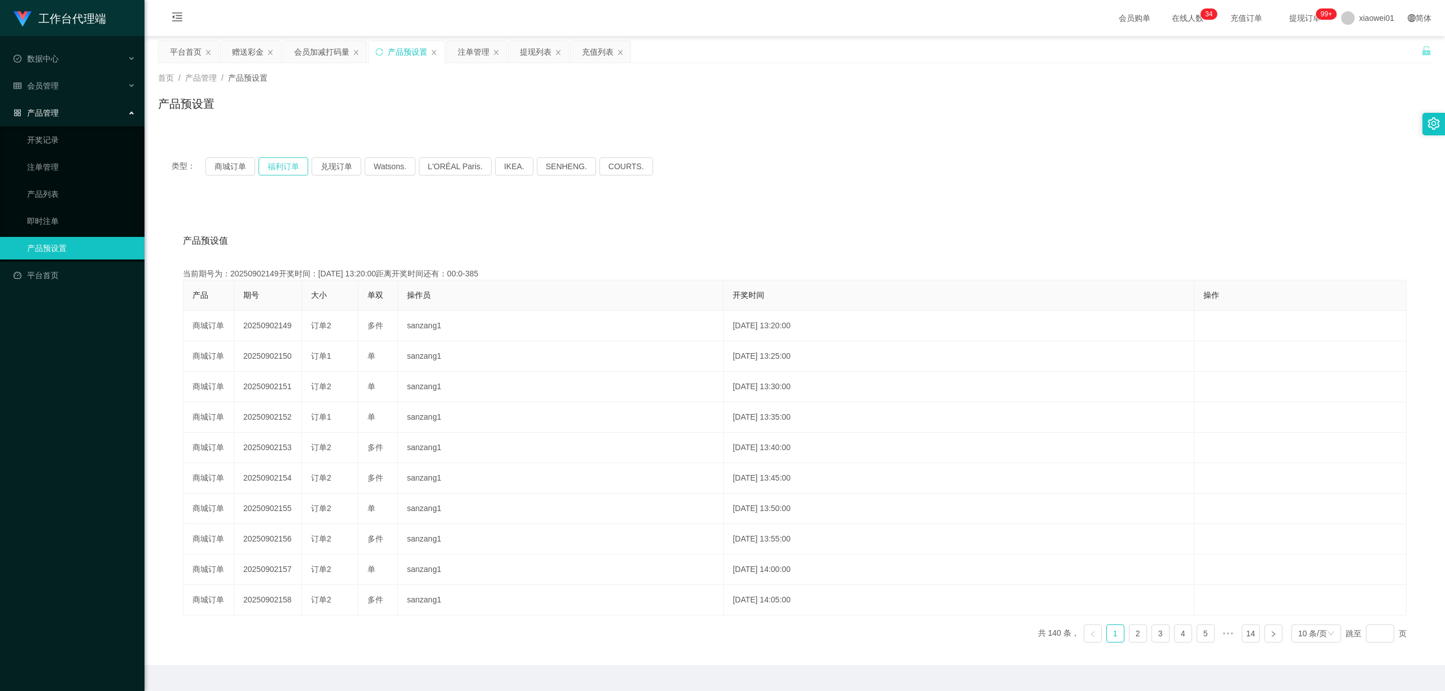
click at [287, 170] on button "福利订单" at bounding box center [283, 166] width 50 height 18
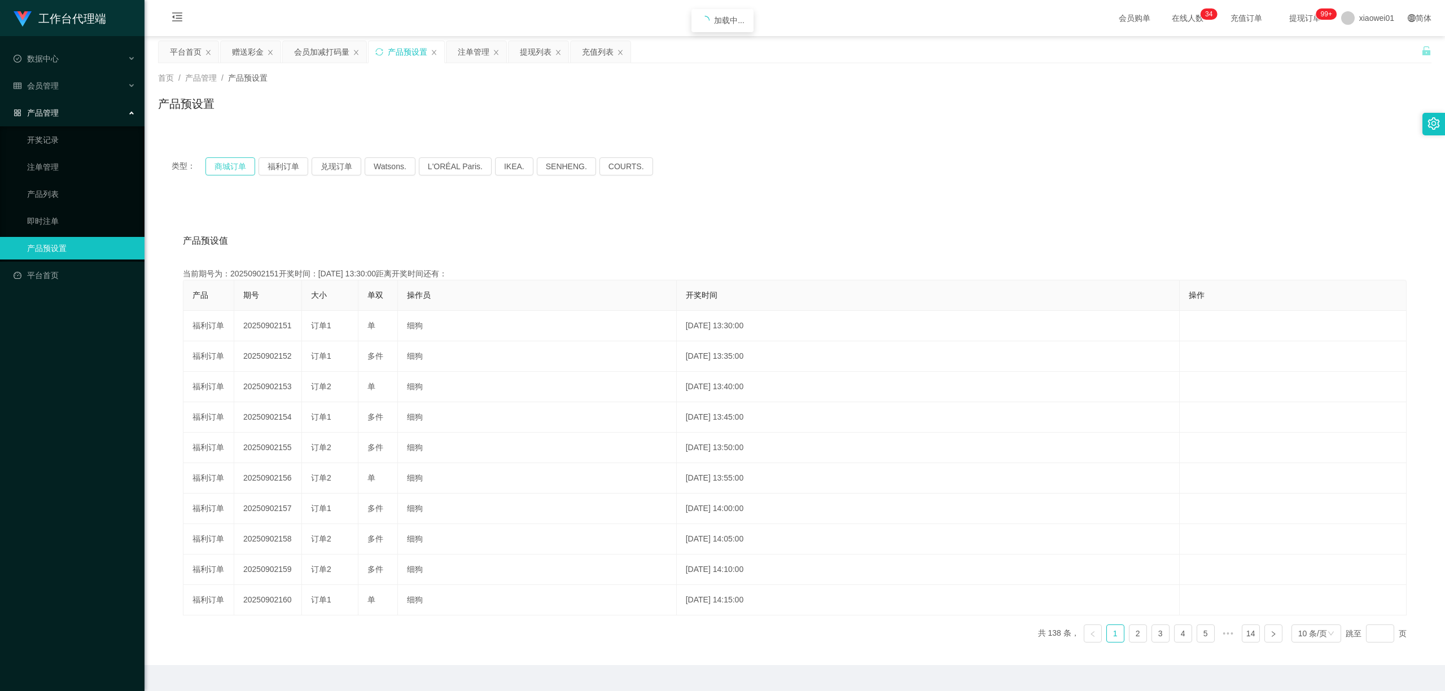
click at [233, 163] on button "商城订单" at bounding box center [230, 166] width 50 height 18
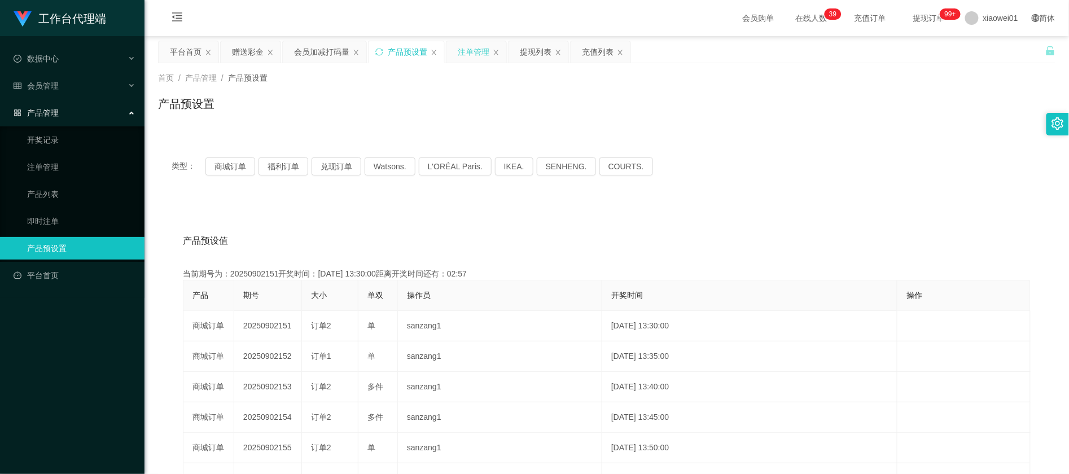
click at [479, 53] on div "注单管理" at bounding box center [474, 51] width 32 height 21
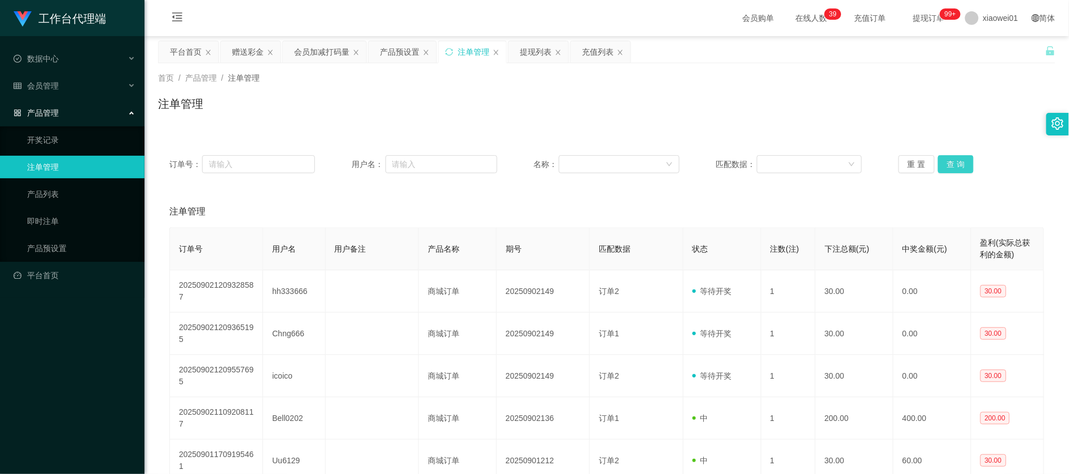
click at [948, 165] on button "查 询" at bounding box center [956, 164] width 36 height 18
click at [948, 165] on button "查 询" at bounding box center [962, 164] width 49 height 18
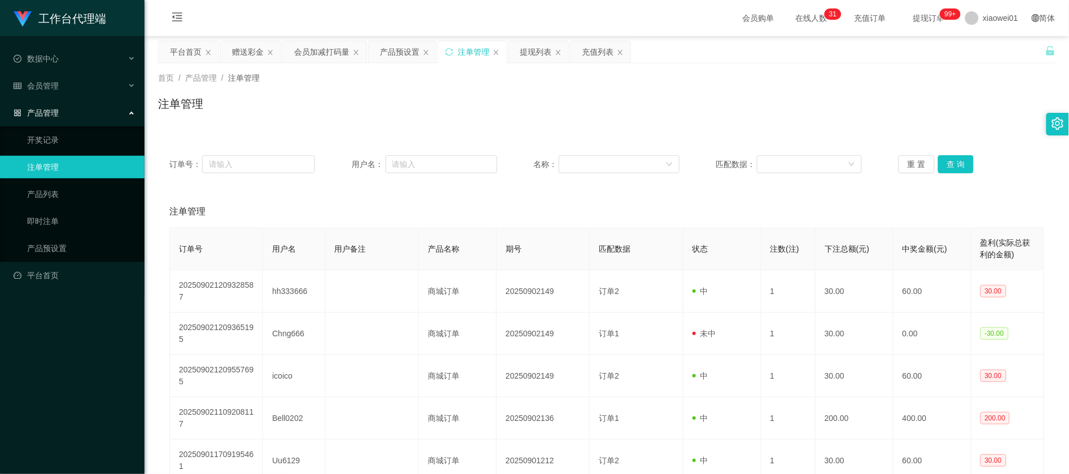
click at [682, 68] on div "首页 / 产品管理 / 注单管理 / 注单管理" at bounding box center [606, 96] width 924 height 67
click at [946, 163] on button "查 询" at bounding box center [956, 164] width 36 height 18
click at [946, 163] on div "重 置 查 询" at bounding box center [971, 164] width 146 height 18
click at [946, 163] on button "查 询" at bounding box center [956, 164] width 36 height 18
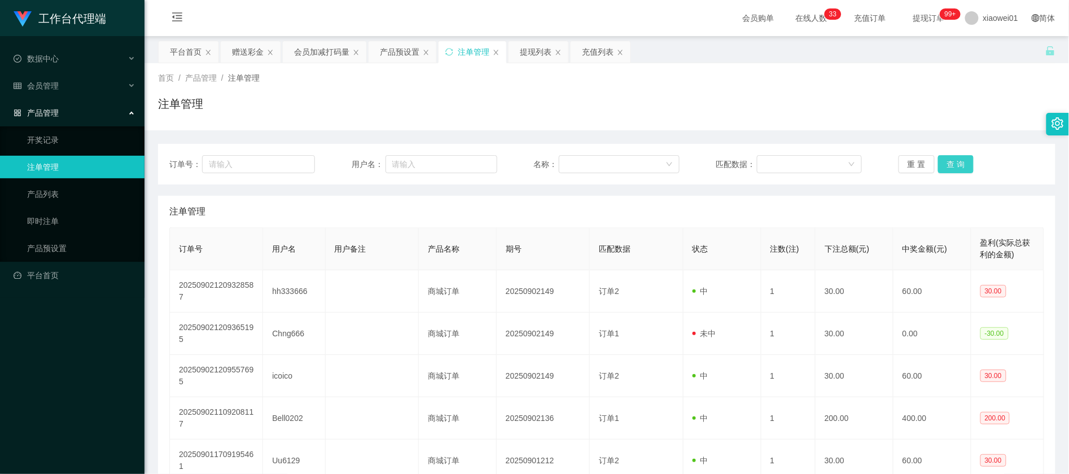
click at [949, 168] on button "查 询" at bounding box center [956, 164] width 36 height 18
click at [414, 55] on div "产品预设置" at bounding box center [400, 51] width 40 height 21
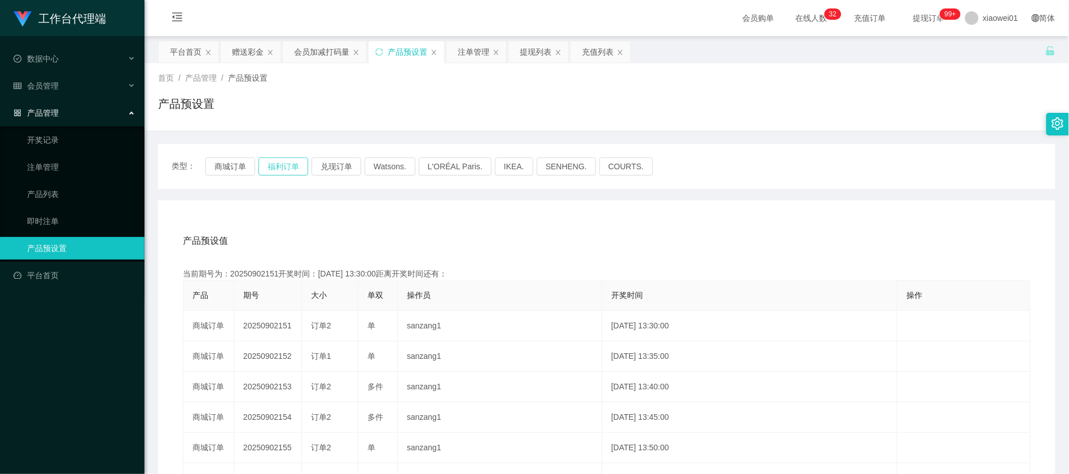
click at [287, 165] on button "福利订单" at bounding box center [283, 166] width 50 height 18
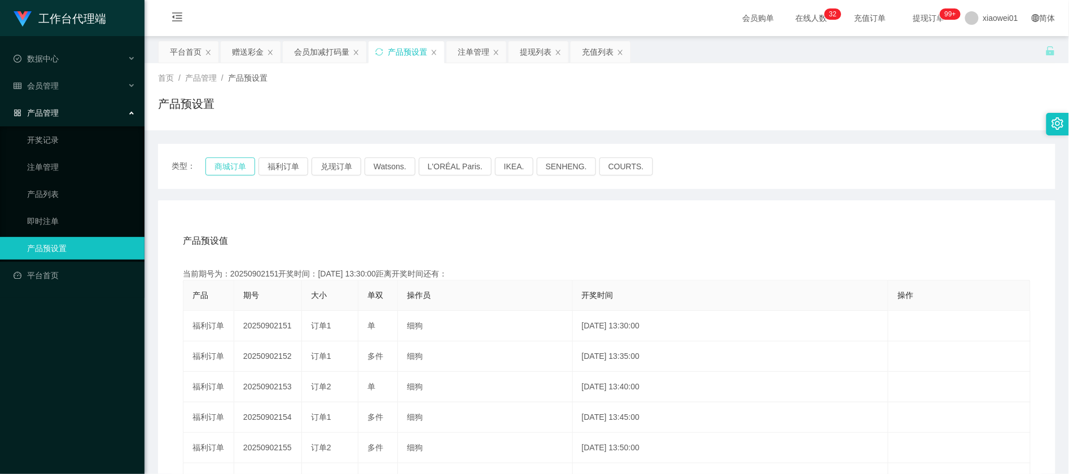
click at [242, 172] on button "商城订单" at bounding box center [230, 166] width 50 height 18
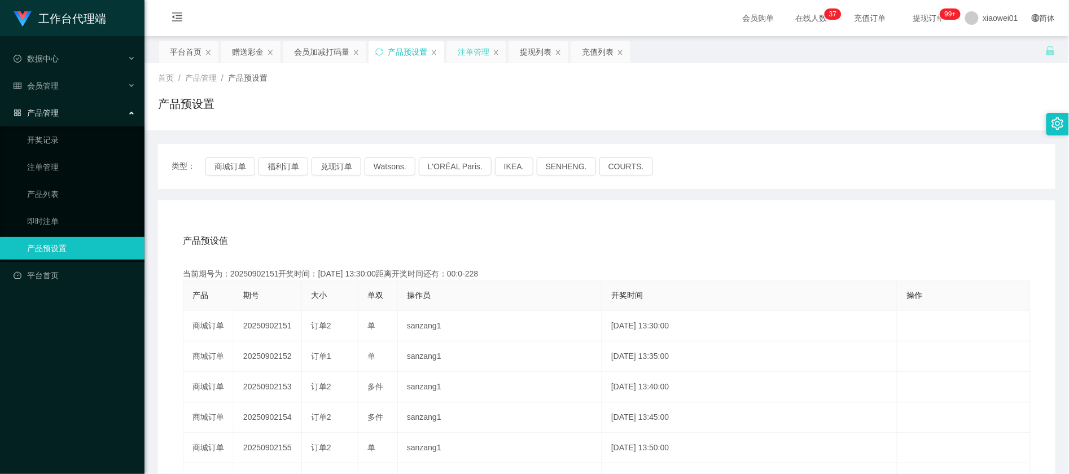
click at [481, 53] on div "注单管理" at bounding box center [474, 51] width 32 height 21
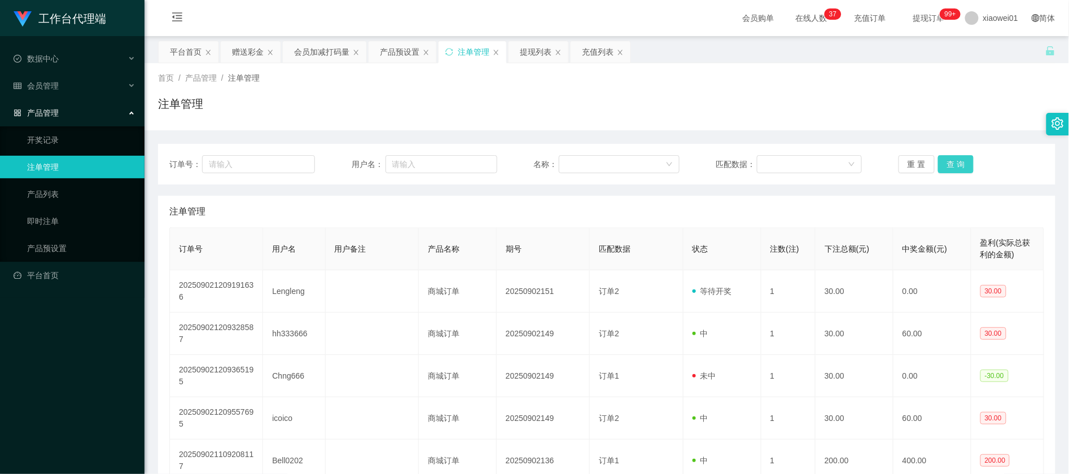
click at [946, 165] on button "查 询" at bounding box center [956, 164] width 36 height 18
drag, startPoint x: 533, startPoint y: 52, endPoint x: 545, endPoint y: 52, distance: 11.9
click at [533, 52] on div "提现列表" at bounding box center [536, 51] width 32 height 21
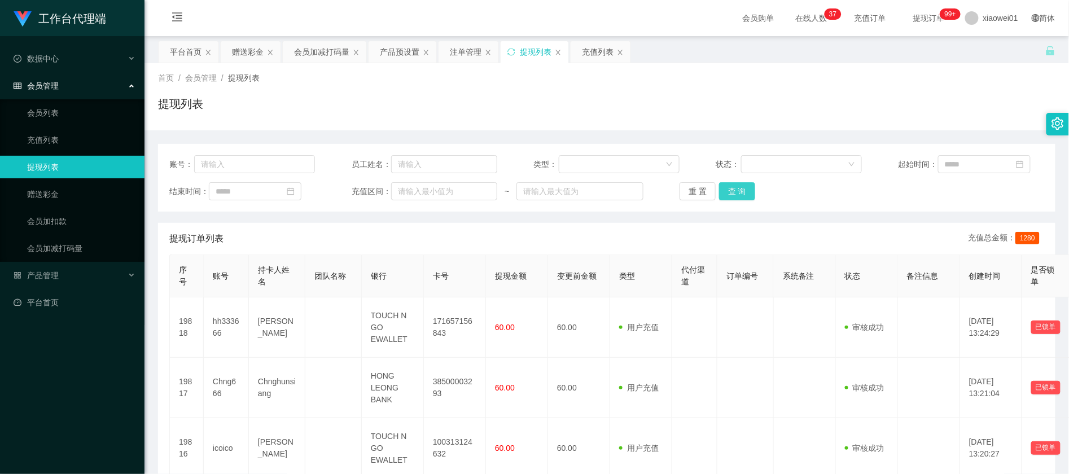
click at [740, 192] on button "查 询" at bounding box center [737, 191] width 36 height 18
click at [726, 199] on button "查 询" at bounding box center [737, 191] width 36 height 18
click at [727, 199] on button "查 询" at bounding box center [737, 191] width 36 height 18
click at [740, 187] on div "账号： 员工姓名： 类型： 状态： 起始时间： 结束时间： 充值区间： ~ 重 置 查 询" at bounding box center [606, 178] width 897 height 68
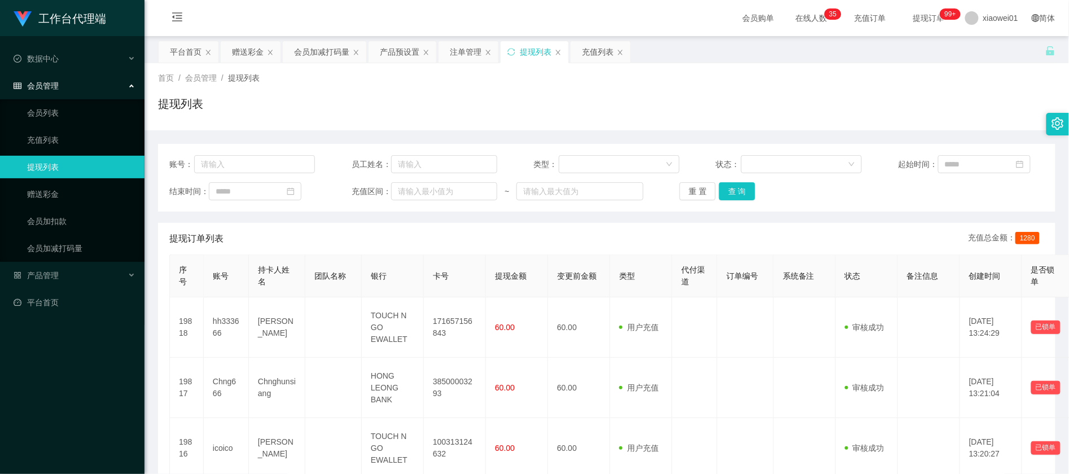
click at [739, 187] on div "账号： 员工姓名： 类型： 状态： 起始时间： 结束时间： 充值区间： ~ 重 置 查 询" at bounding box center [606, 178] width 897 height 68
click at [735, 192] on button "查 询" at bounding box center [737, 191] width 36 height 18
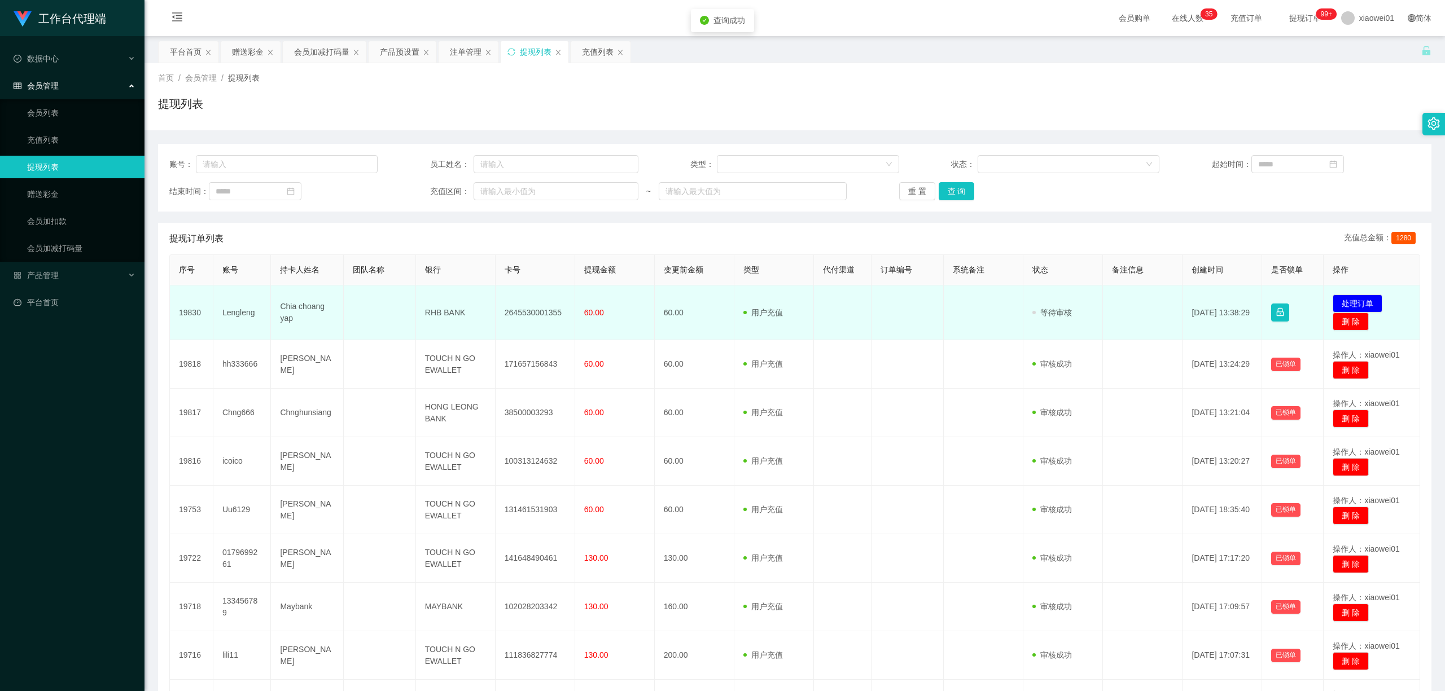
click at [518, 312] on td "2645530001355" at bounding box center [536, 313] width 80 height 55
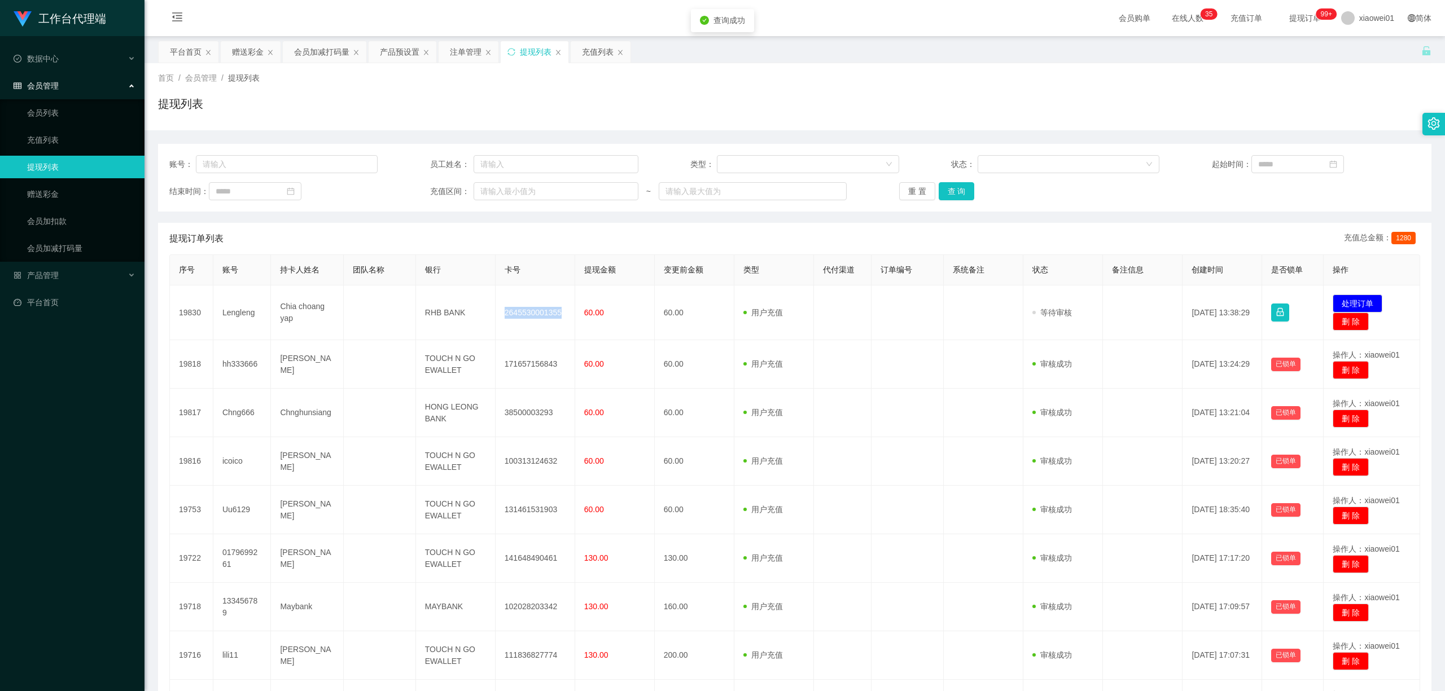
copy td "2645530001355"
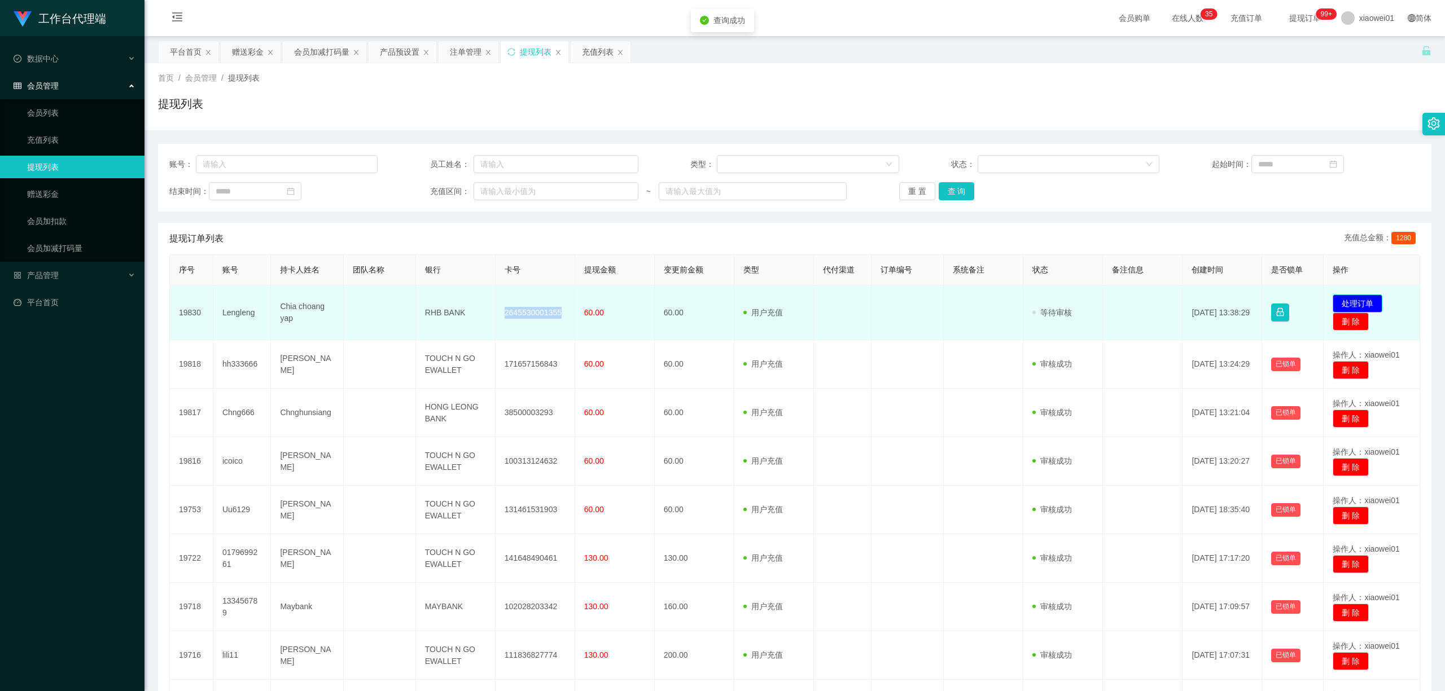
click at [1068, 301] on button "处理订单" at bounding box center [1357, 304] width 50 height 18
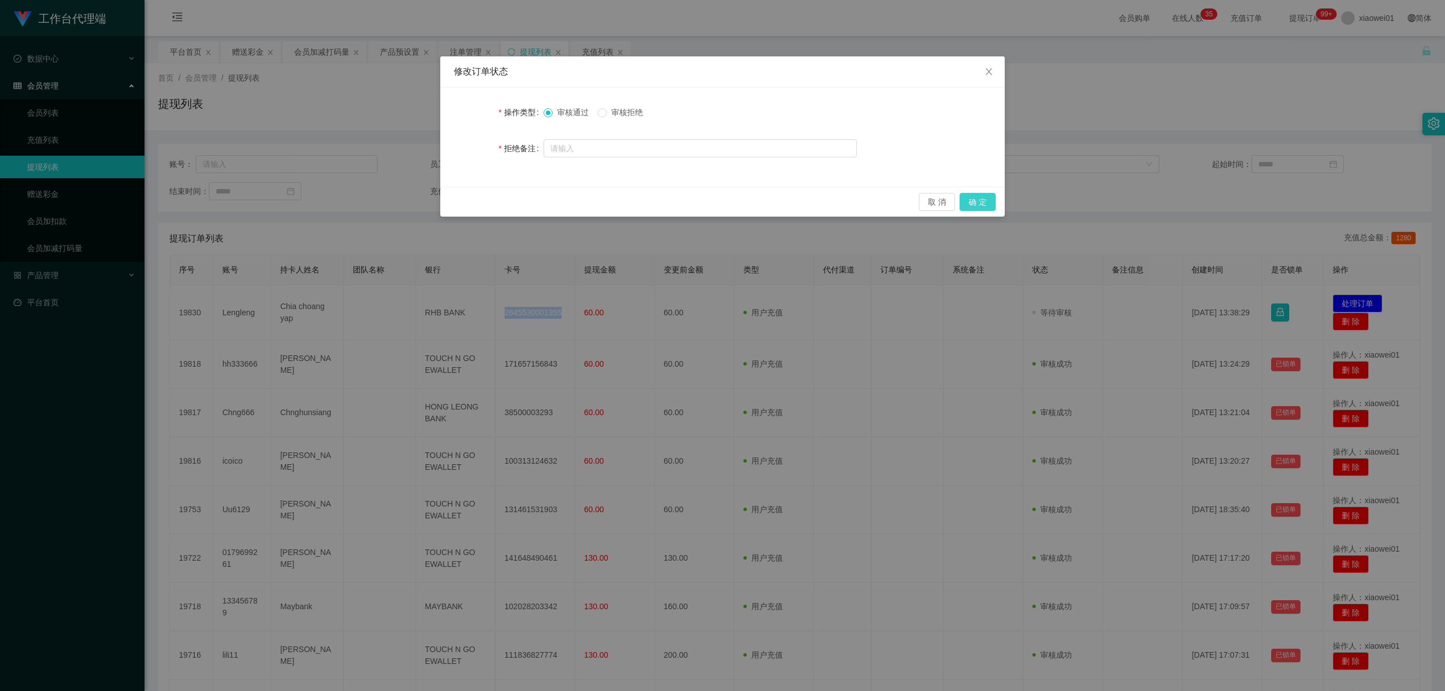
click at [976, 199] on button "确 定" at bounding box center [977, 202] width 36 height 18
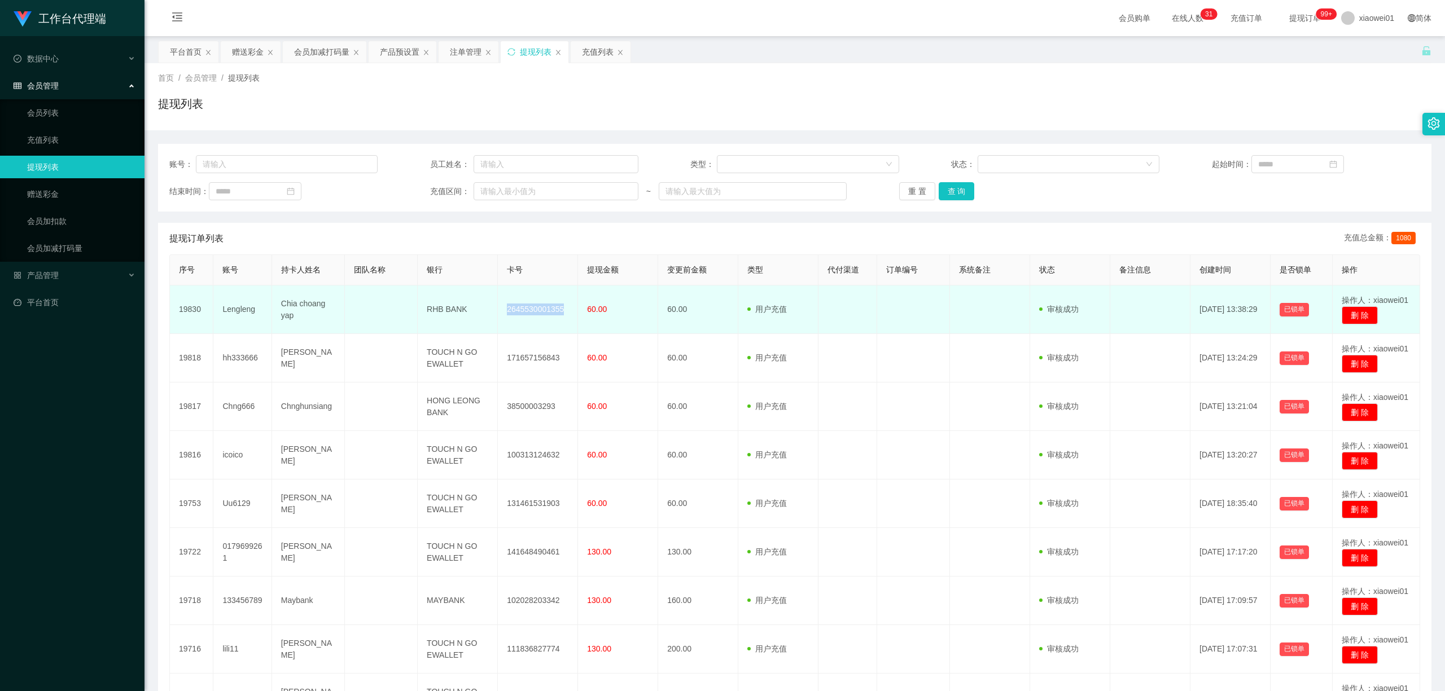
click at [547, 315] on td "2645530001355" at bounding box center [538, 310] width 80 height 49
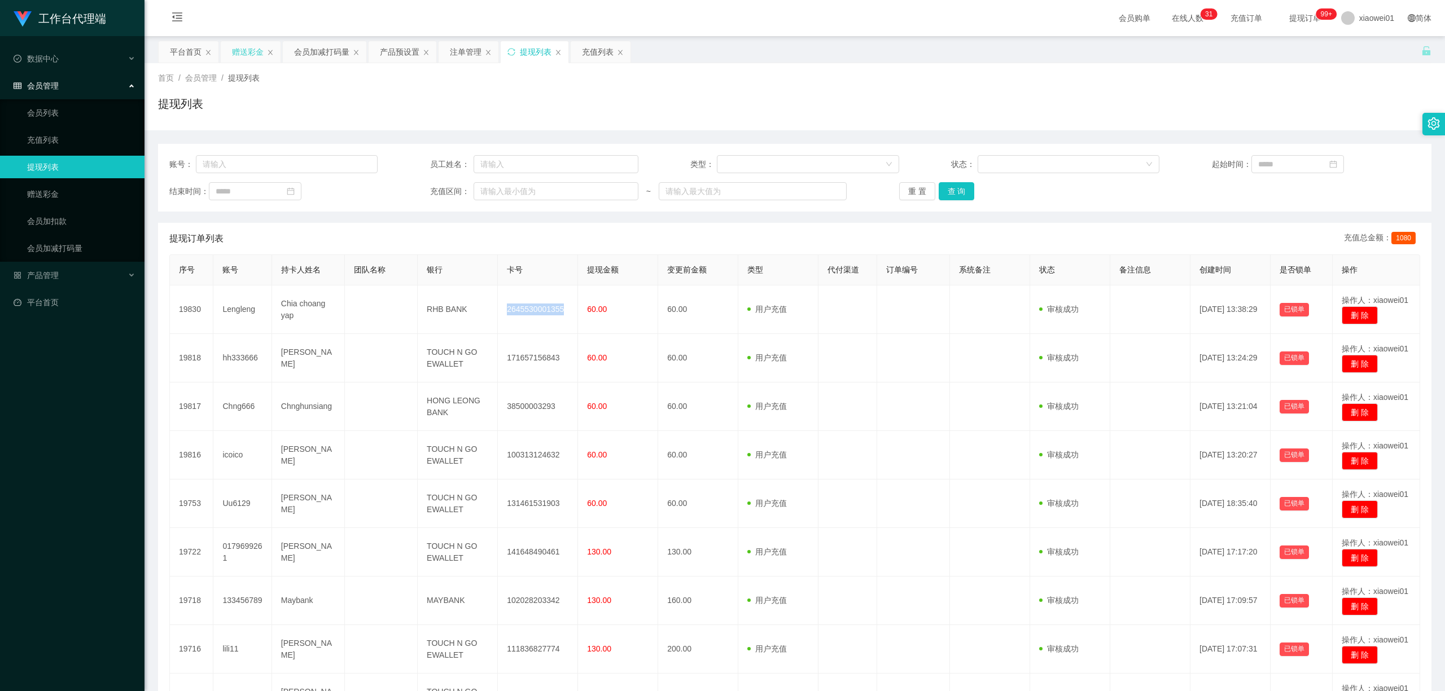
click at [231, 57] on div "赠送彩金" at bounding box center [251, 51] width 60 height 21
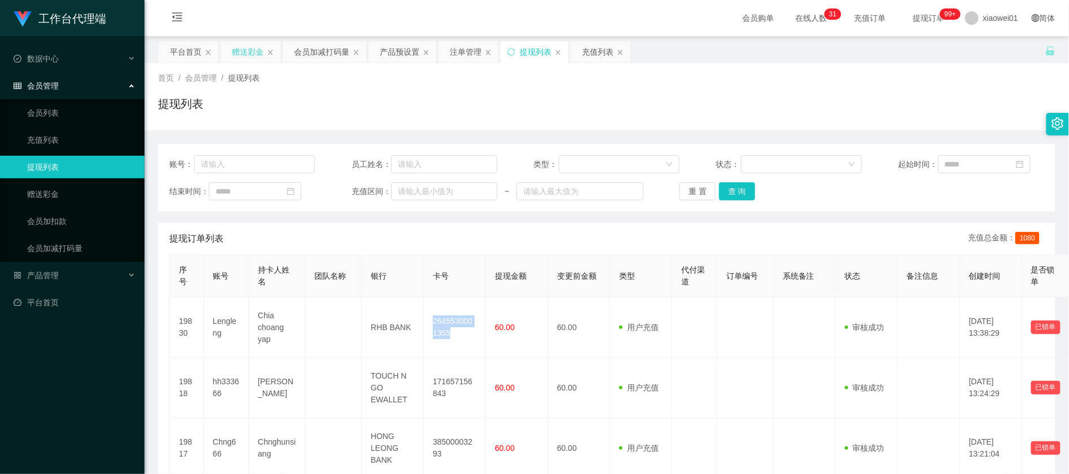
click at [239, 43] on div "赠送彩金" at bounding box center [248, 51] width 32 height 21
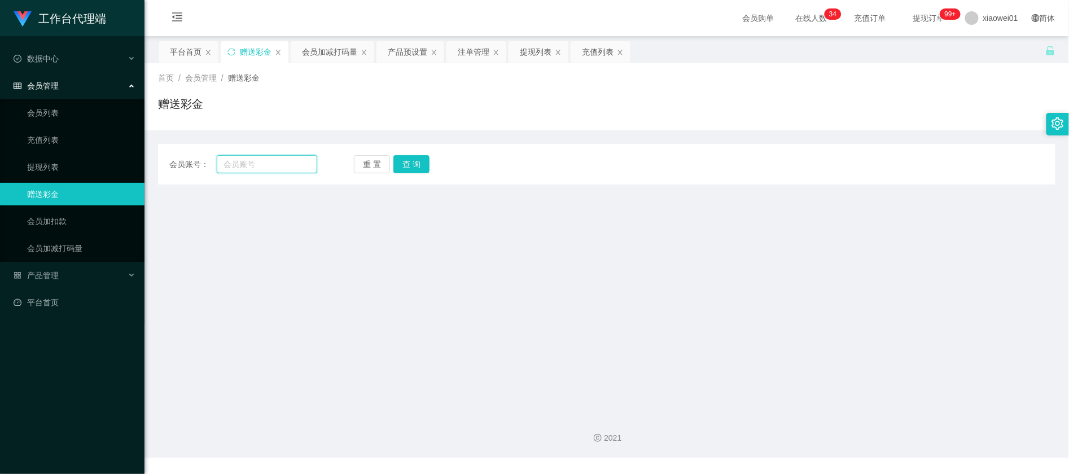
click at [248, 168] on input "text" at bounding box center [267, 164] width 100 height 18
paste input "zaki88"
type input "zaki88"
click at [427, 161] on button "查 询" at bounding box center [411, 164] width 36 height 18
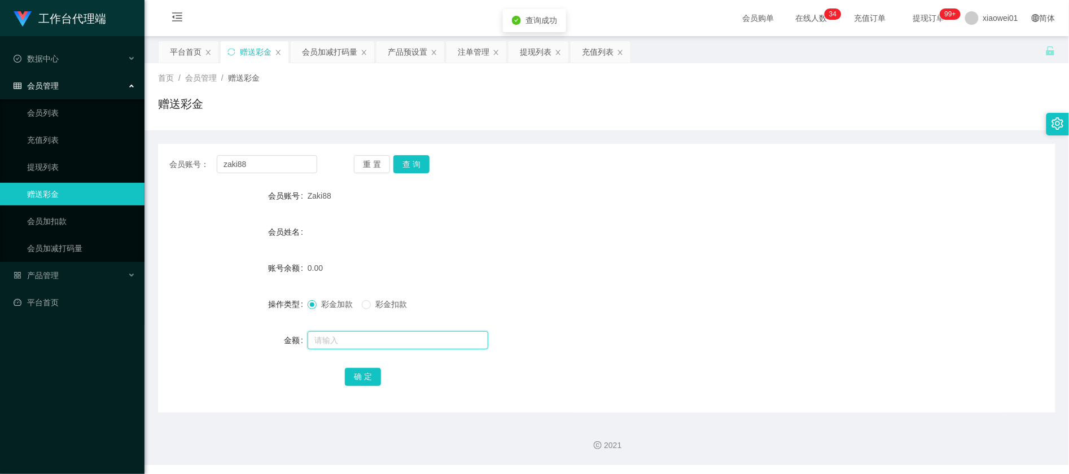
click at [389, 342] on input "text" at bounding box center [398, 340] width 181 height 18
type input "30"
click at [360, 373] on button "确 定" at bounding box center [363, 377] width 36 height 18
click at [598, 260] on div "30.00" at bounding box center [570, 268] width 524 height 23
click at [418, 53] on div "产品预设置" at bounding box center [408, 51] width 40 height 21
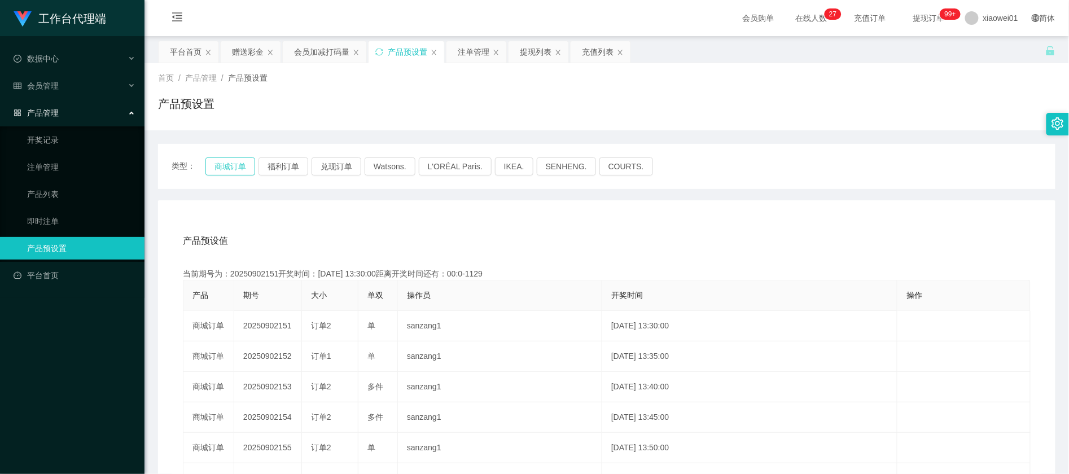
click at [229, 166] on button "商城订单" at bounding box center [230, 166] width 50 height 18
click at [278, 161] on button "福利订单" at bounding box center [283, 166] width 50 height 18
click at [237, 164] on button "商城订单" at bounding box center [230, 166] width 50 height 18
click at [359, 107] on div "产品预设置" at bounding box center [606, 108] width 897 height 26
click at [229, 48] on div "赠送彩金" at bounding box center [251, 51] width 60 height 21
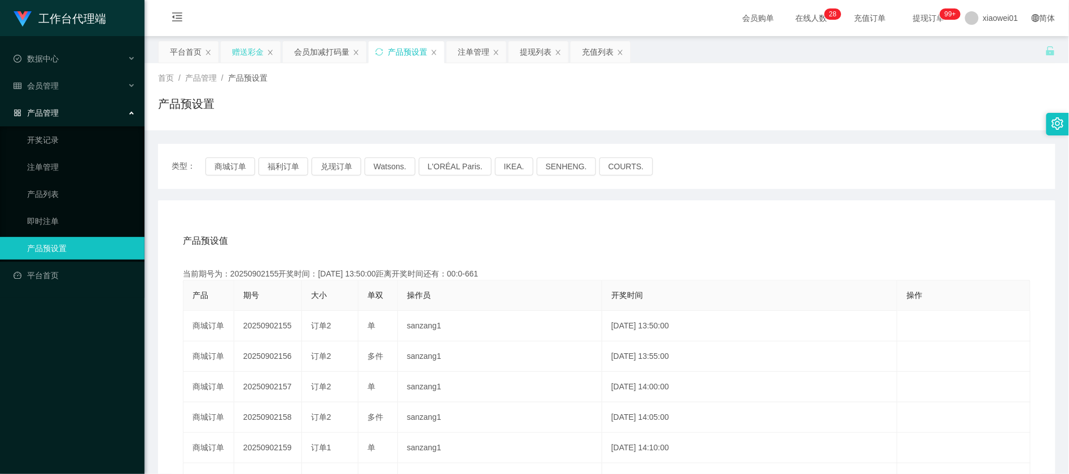
click at [246, 54] on div "赠送彩金" at bounding box center [248, 51] width 32 height 21
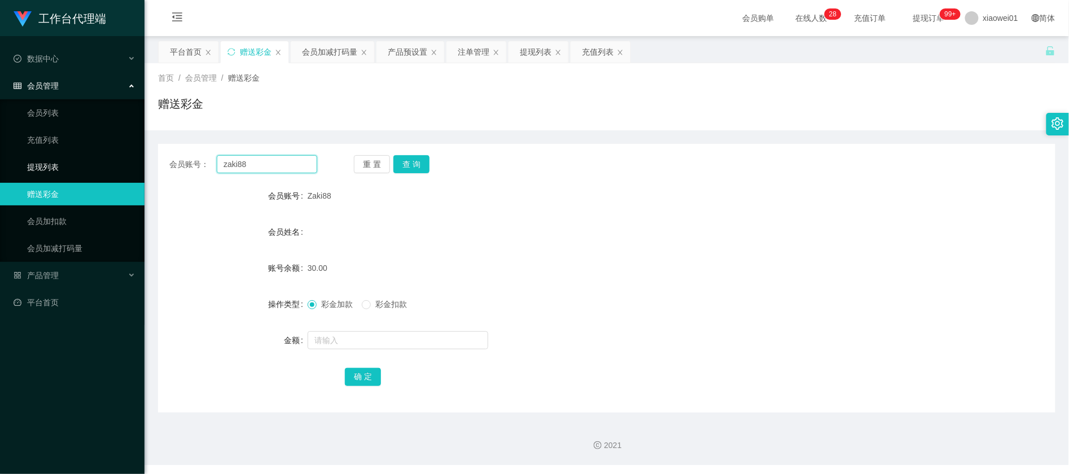
drag, startPoint x: 258, startPoint y: 165, endPoint x: 108, endPoint y: 156, distance: 150.4
click at [109, 157] on section "工作台代理端 数据中心 会员管理 会员列表 充值列表 提现列表 赠送彩金 会员加扣款 会员加减打码量 产品管理 开奖记录 注单管理 产品列表 即时注单 产品预…" at bounding box center [534, 232] width 1069 height 465
click at [407, 164] on button "查 询" at bounding box center [411, 164] width 36 height 18
click at [576, 206] on div "Zaki88" at bounding box center [570, 196] width 524 height 23
click at [427, 164] on div "重 置 查 询" at bounding box center [428, 164] width 148 height 18
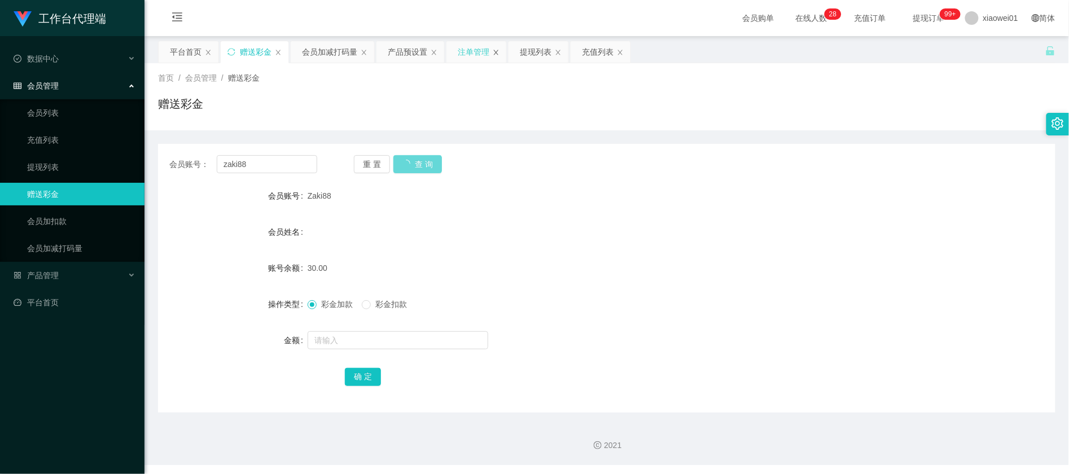
drag, startPoint x: 536, startPoint y: 49, endPoint x: 499, endPoint y: 51, distance: 36.8
click at [527, 50] on div "提现列表" at bounding box center [536, 51] width 32 height 21
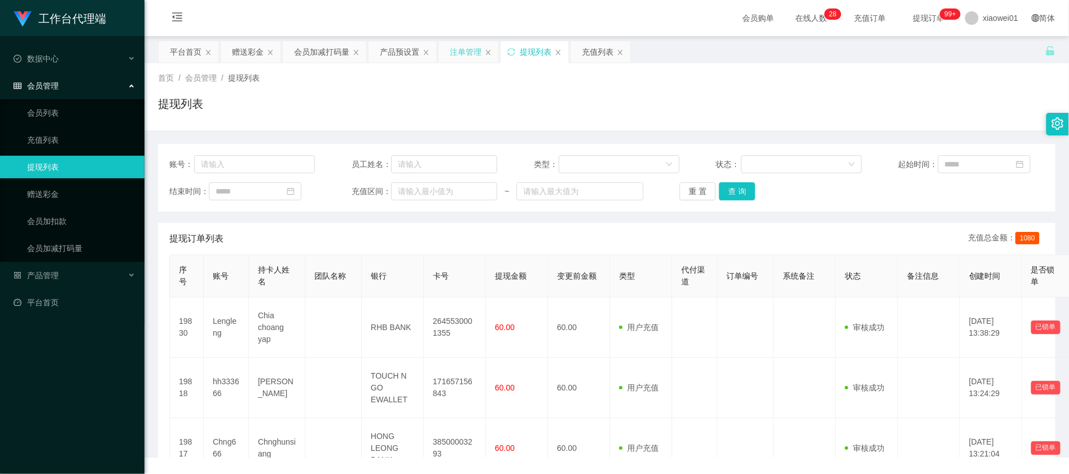
click at [477, 50] on div "注单管理" at bounding box center [466, 51] width 32 height 21
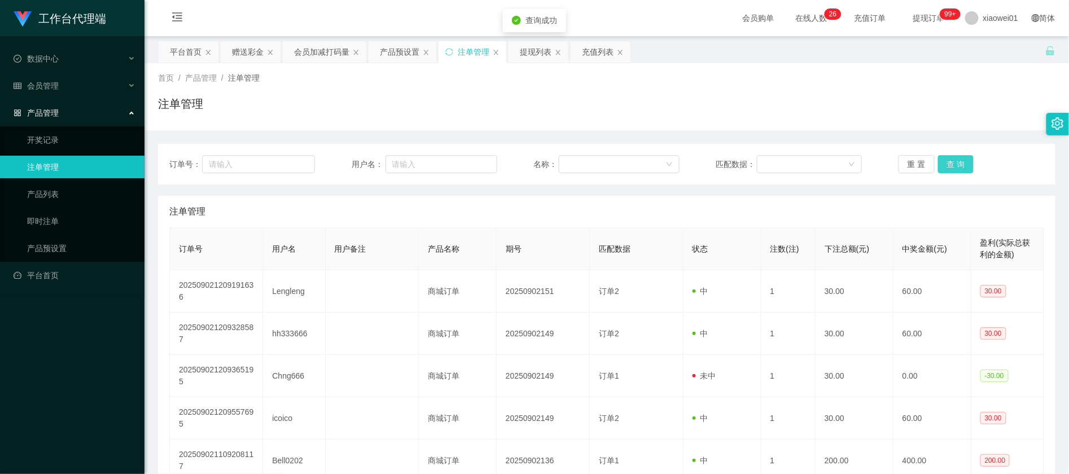
click at [944, 159] on button "查 询" at bounding box center [956, 164] width 36 height 18
click at [278, 170] on input "text" at bounding box center [258, 164] width 113 height 18
paste input "zaki88"
type input "zaki88"
drag, startPoint x: 249, startPoint y: 170, endPoint x: 12, endPoint y: 140, distance: 238.4
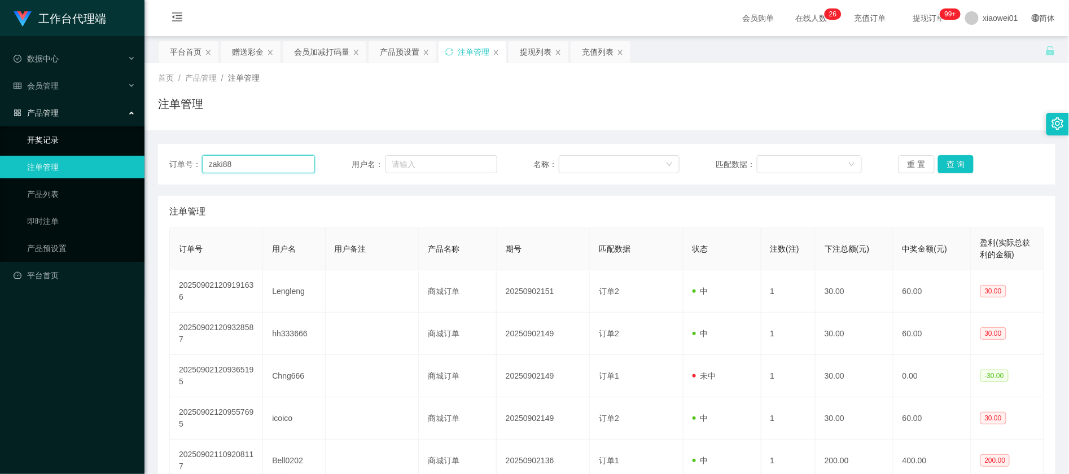
click at [25, 141] on section "工作台代理端 数据中心 会员管理 会员列表 充值列表 提现列表 赠送彩金 会员加扣款 会员加减打码量 产品管理 开奖记录 注单管理 产品列表 即时注单 产品预…" at bounding box center [534, 391] width 1069 height 782
click at [533, 50] on div "提现列表" at bounding box center [536, 51] width 32 height 21
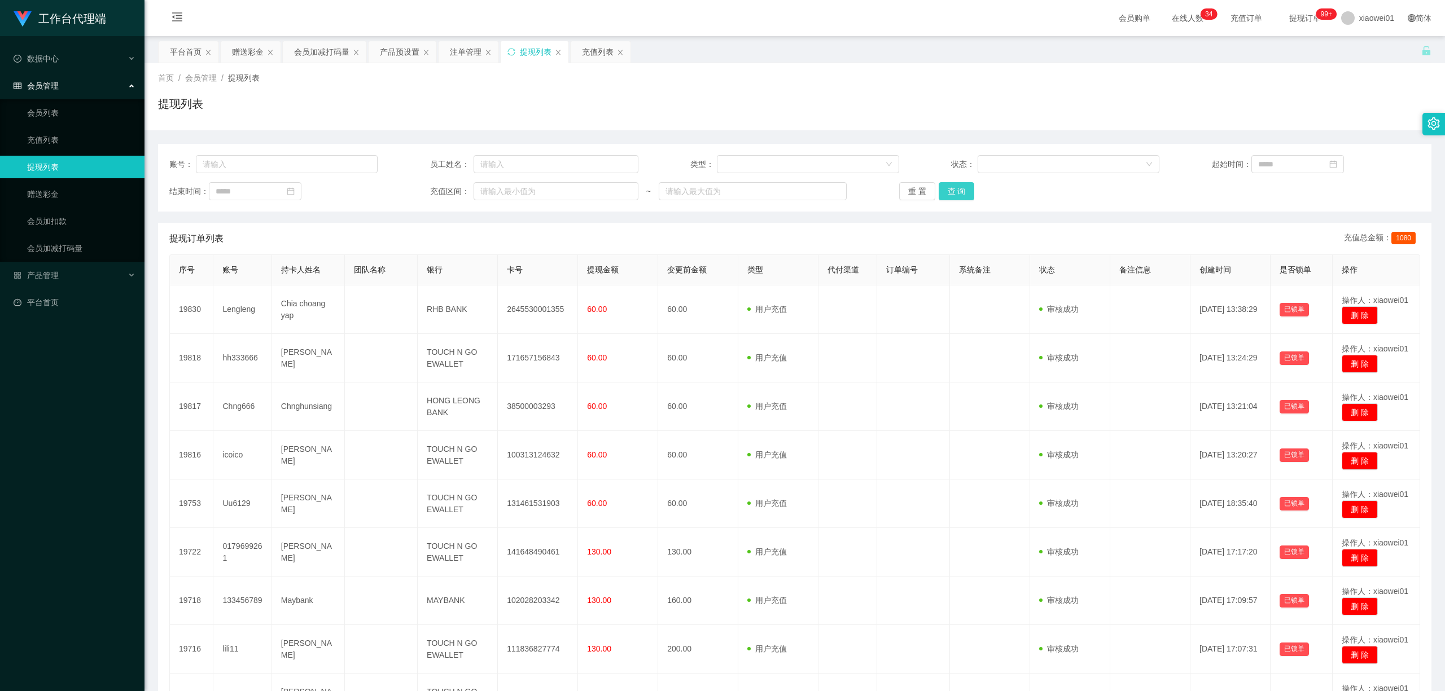
click at [965, 192] on button "查 询" at bounding box center [957, 191] width 36 height 18
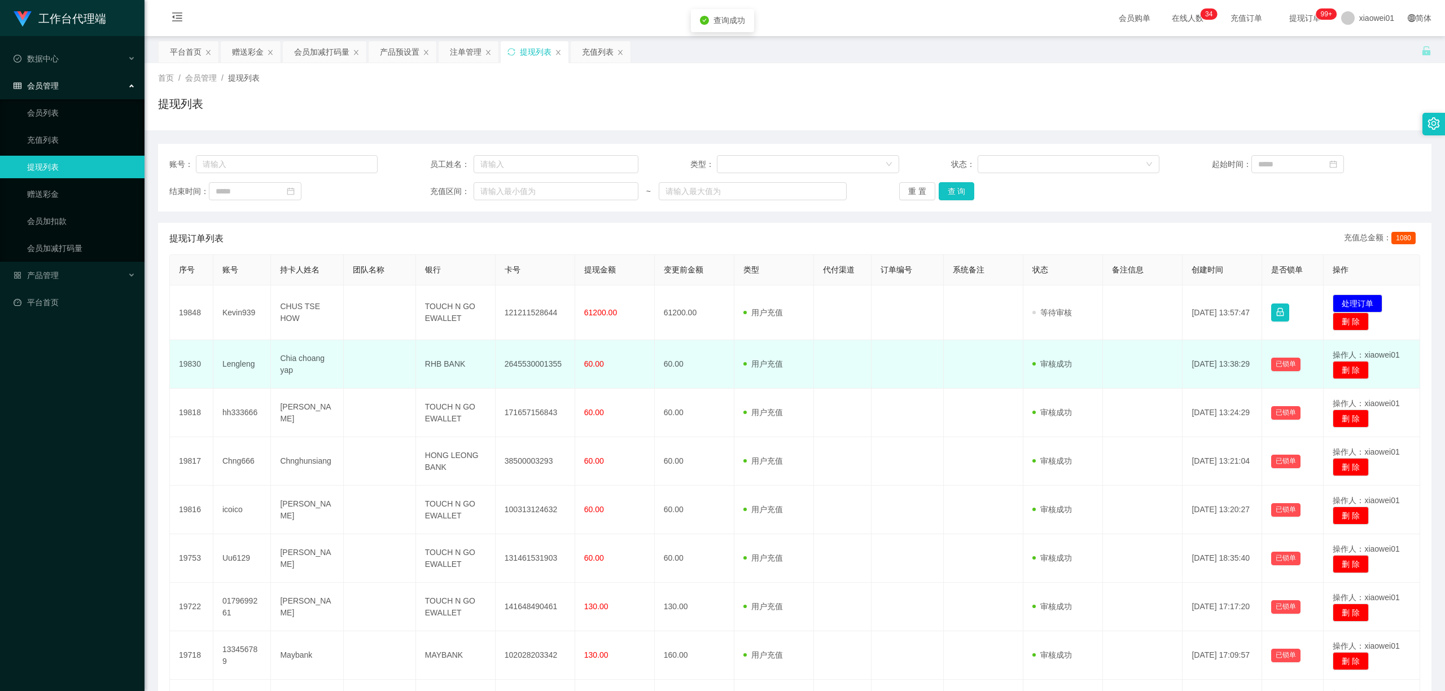
click at [519, 362] on td "2645530001355" at bounding box center [536, 364] width 80 height 49
copy td "2645530001355"
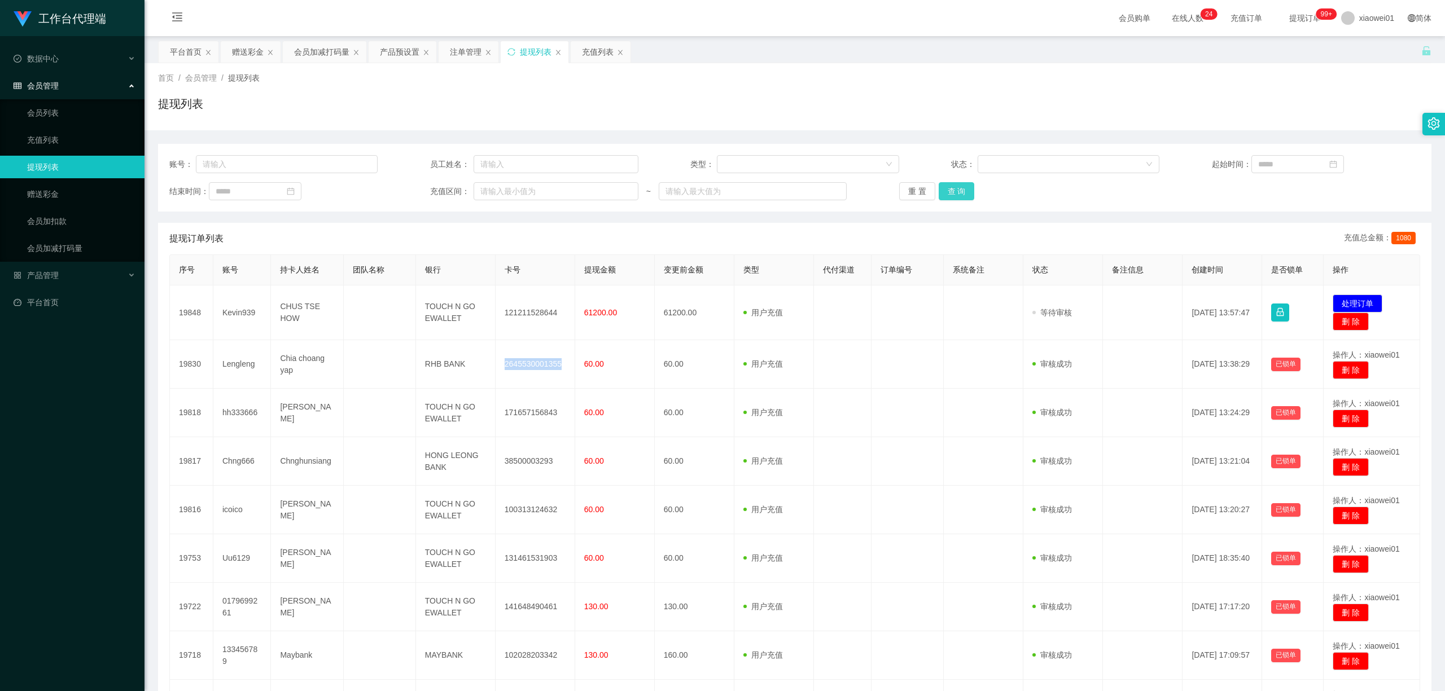
click at [939, 193] on button "查 询" at bounding box center [957, 191] width 36 height 18
click at [474, 51] on div "注单管理" at bounding box center [466, 51] width 32 height 21
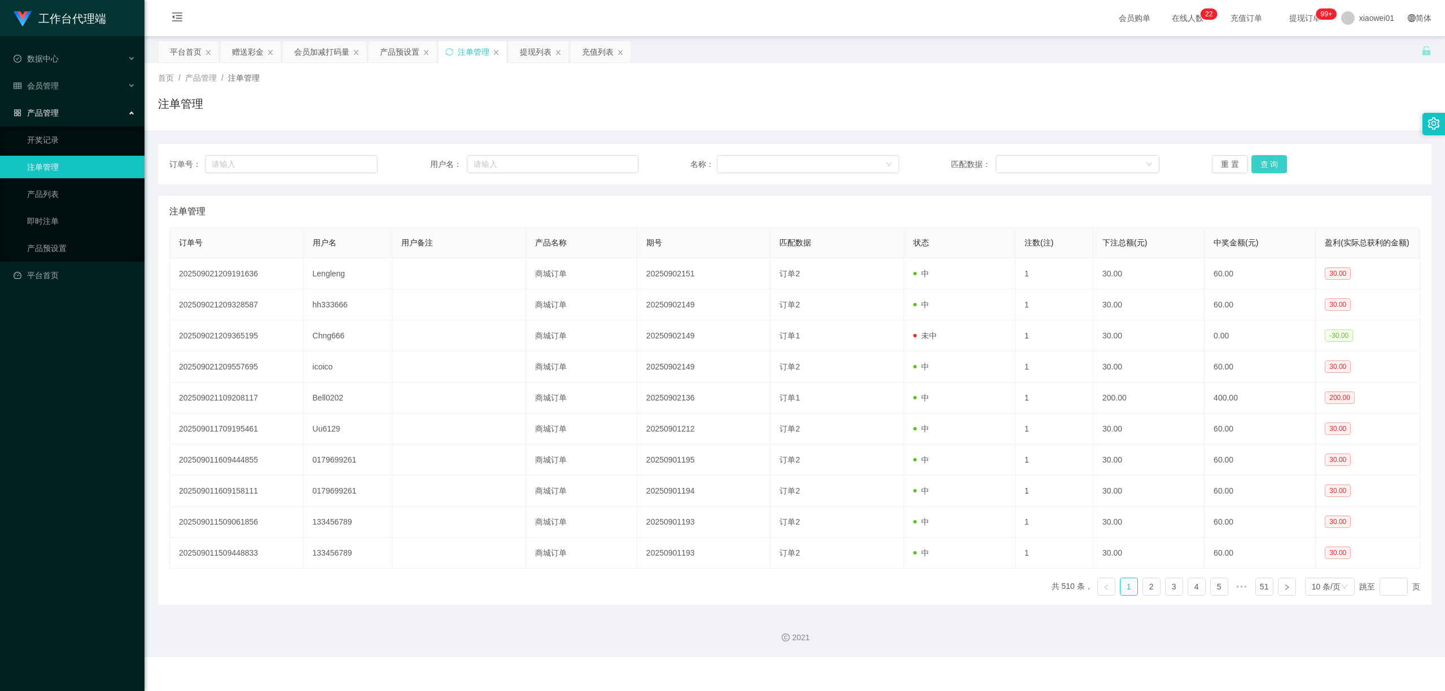
click at [1068, 165] on button "查 询" at bounding box center [1269, 164] width 36 height 18
drag, startPoint x: 527, startPoint y: 46, endPoint x: 572, endPoint y: 54, distance: 45.9
click at [527, 46] on div "提现列表" at bounding box center [536, 51] width 32 height 21
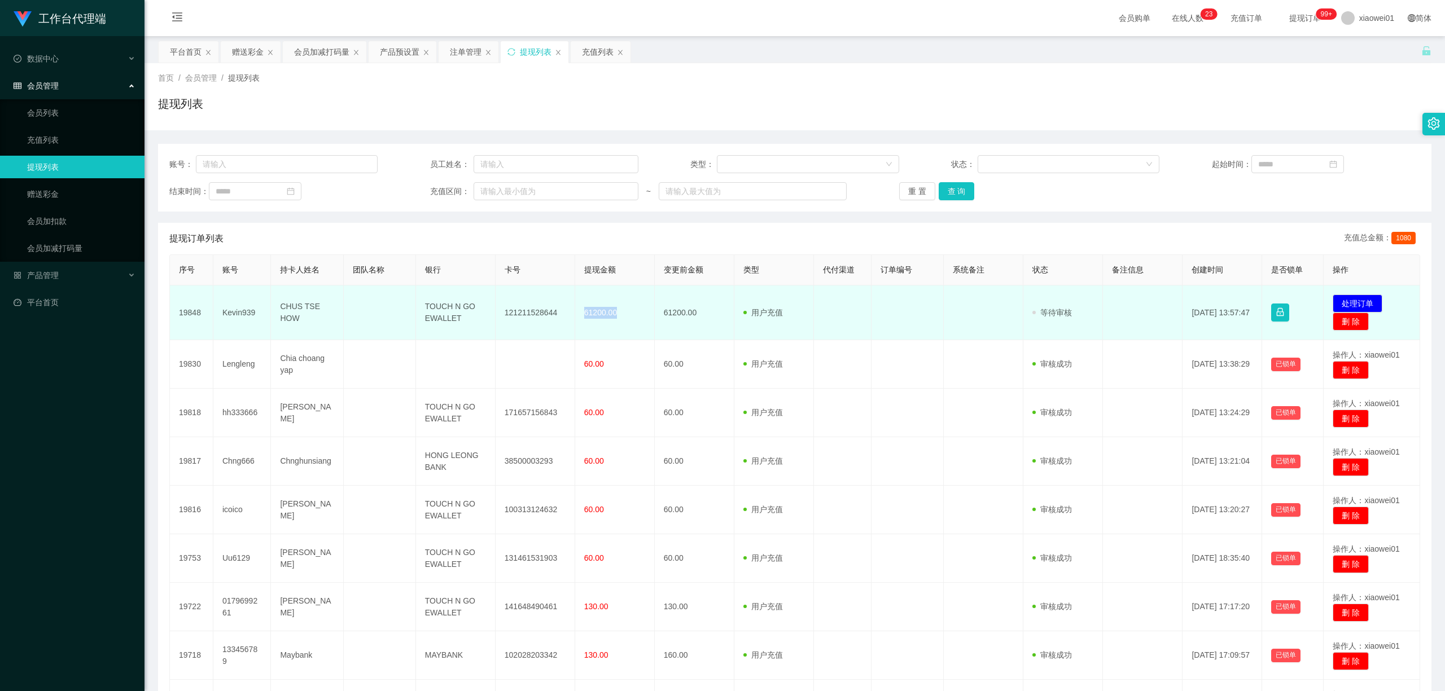
drag, startPoint x: 581, startPoint y: 313, endPoint x: 642, endPoint y: 308, distance: 61.1
click at [642, 308] on td "61200.00" at bounding box center [615, 313] width 80 height 55
click at [661, 325] on td "61200.00" at bounding box center [695, 313] width 80 height 55
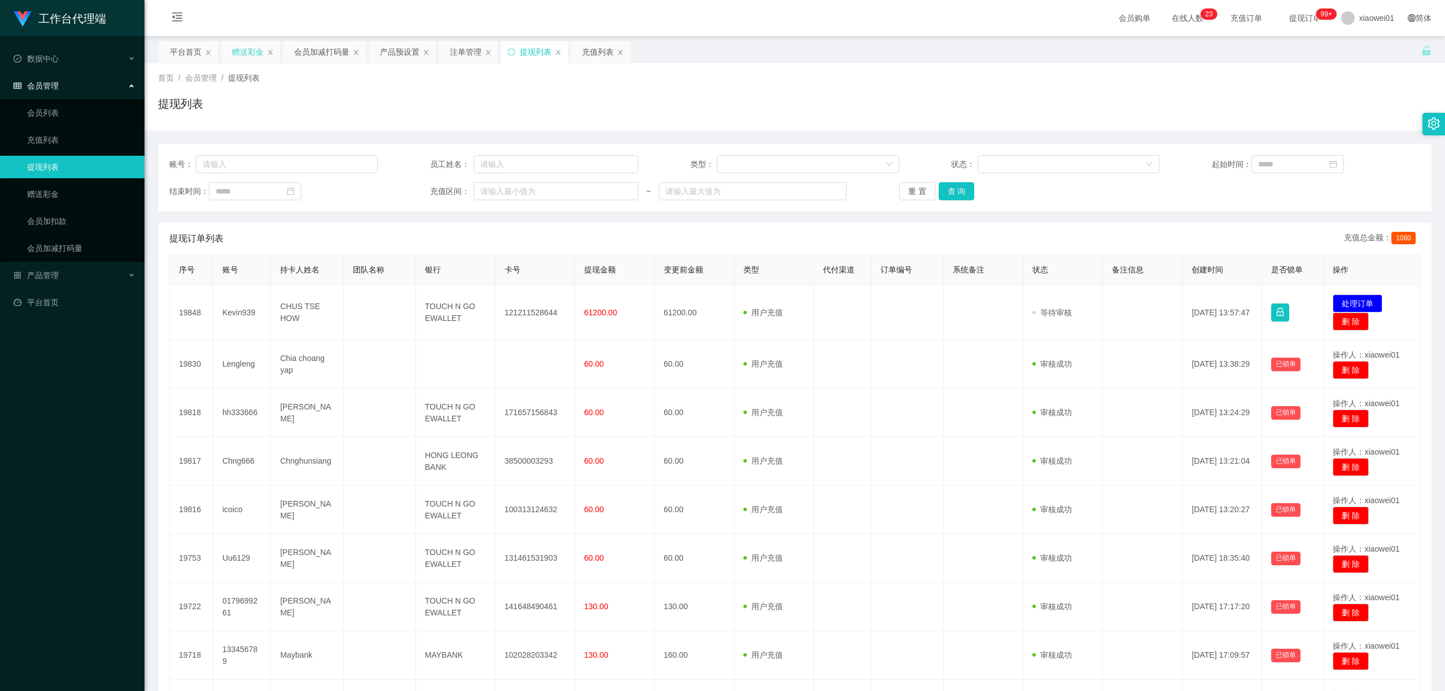
click at [253, 55] on div "赠送彩金" at bounding box center [248, 51] width 32 height 21
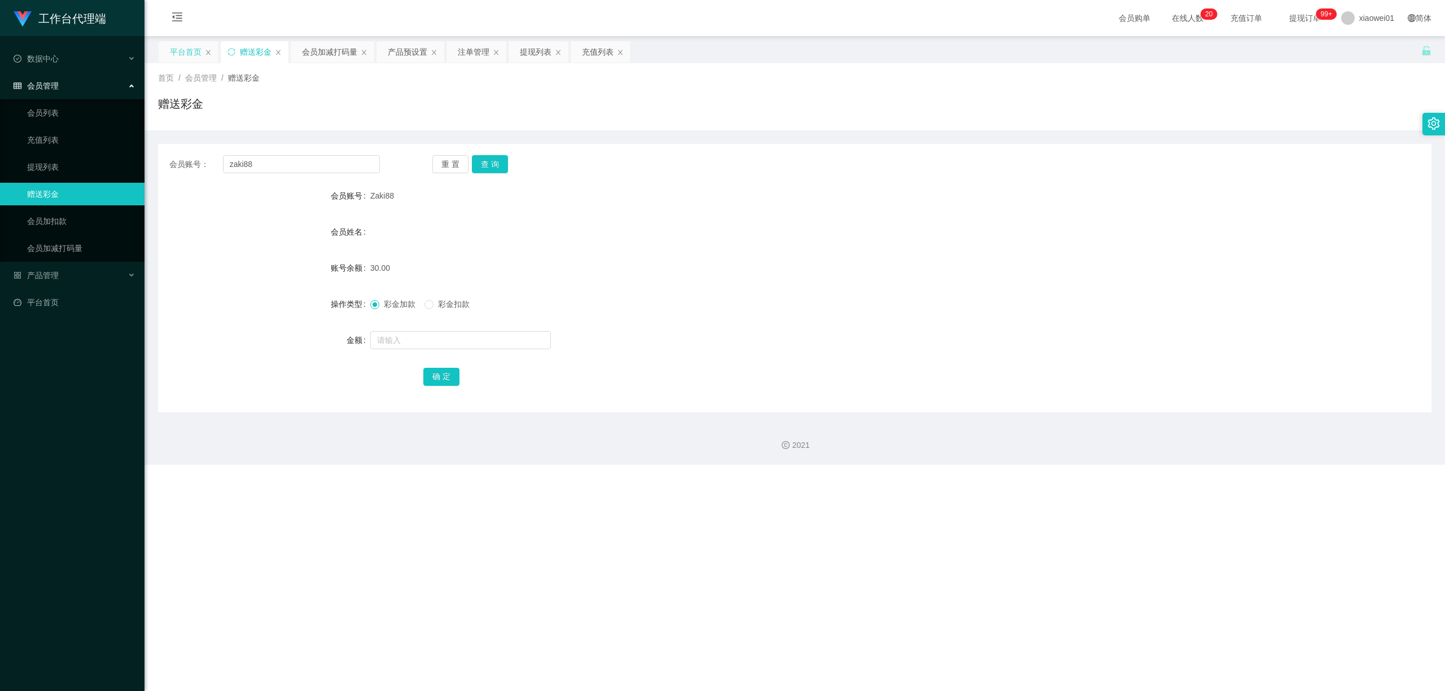
click at [188, 55] on div "平台首页" at bounding box center [186, 51] width 32 height 21
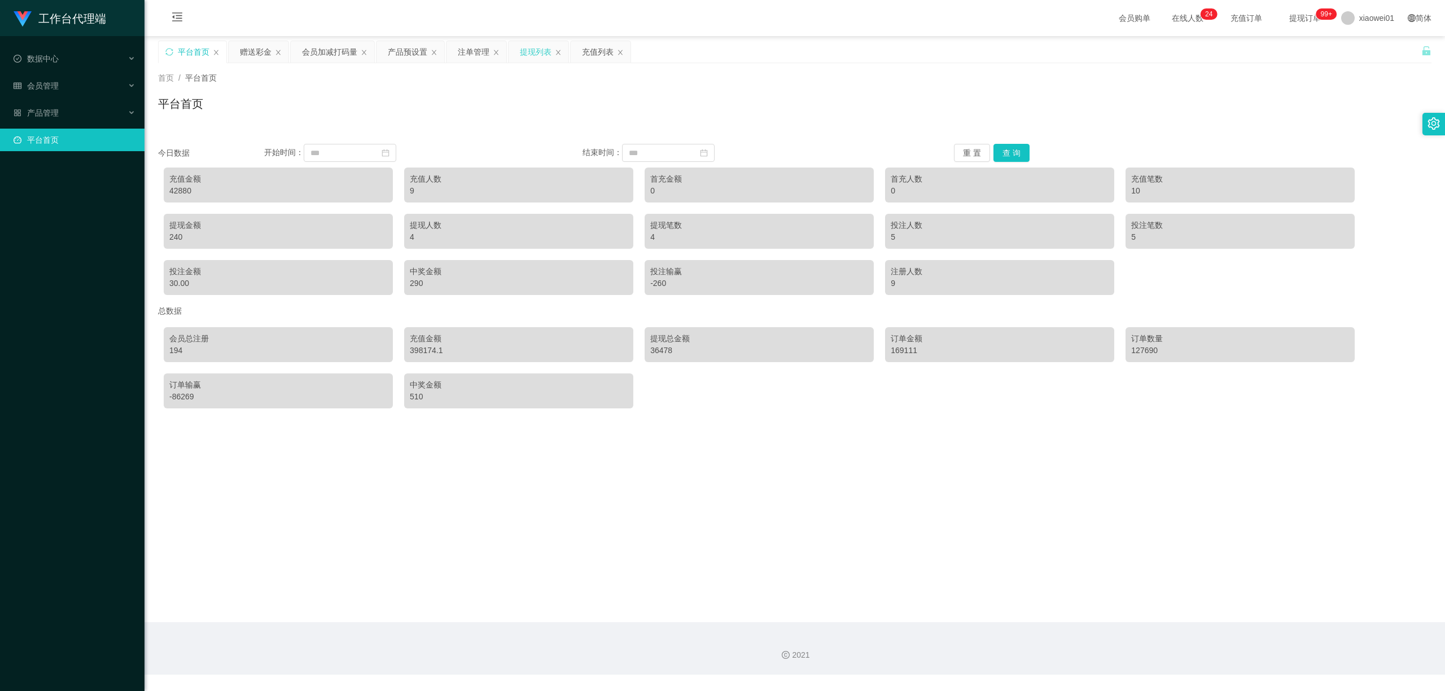
click at [540, 59] on div "提现列表" at bounding box center [536, 51] width 32 height 21
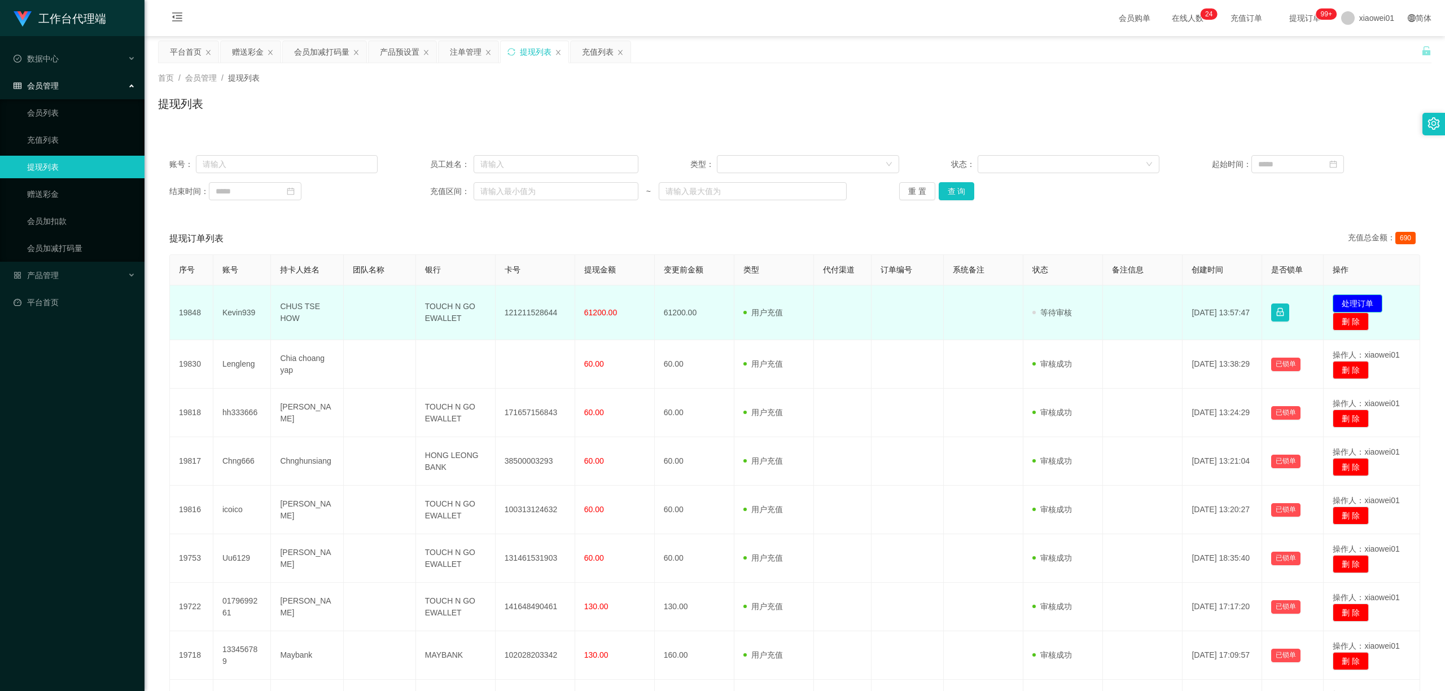
click at [1068, 297] on button "处理订单" at bounding box center [1357, 304] width 50 height 18
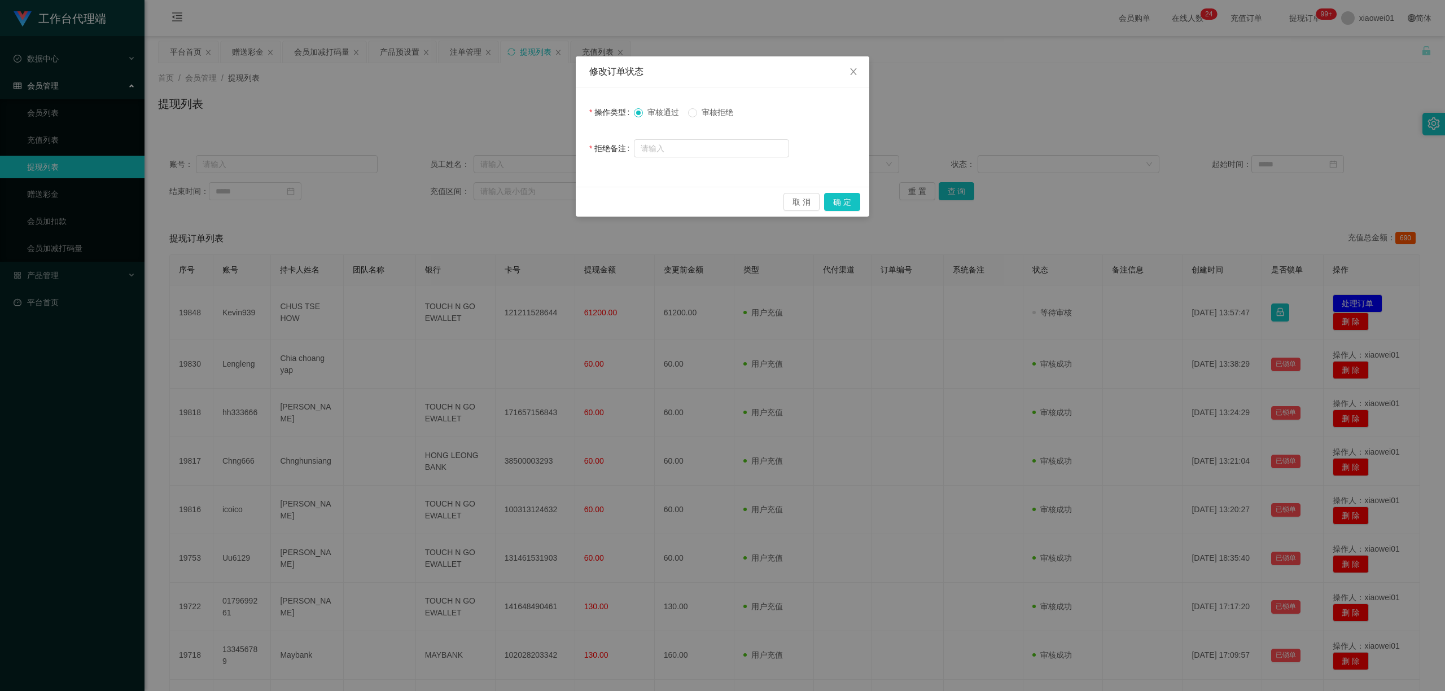
click at [721, 108] on span "审核拒绝" at bounding box center [717, 112] width 41 height 9
click at [675, 149] on input "text" at bounding box center [711, 148] width 155 height 18
paste input "该笔提现未按照规定流程操作，暂时视为无效。请尽快联系您的指导老师以了解处理方式，谢谢配合。"
drag, startPoint x: 740, startPoint y: 145, endPoint x: 527, endPoint y: 145, distance: 213.3
click at [527, 145] on div "修改订单状态 操作类型 审核通过 审核拒绝 拒绝备注 该笔提现未按照规定流程操作，暂时视为无效。请尽快联系您的指导老师以了解处理方式，谢谢配合。 取 消 确 定" at bounding box center [722, 345] width 1445 height 691
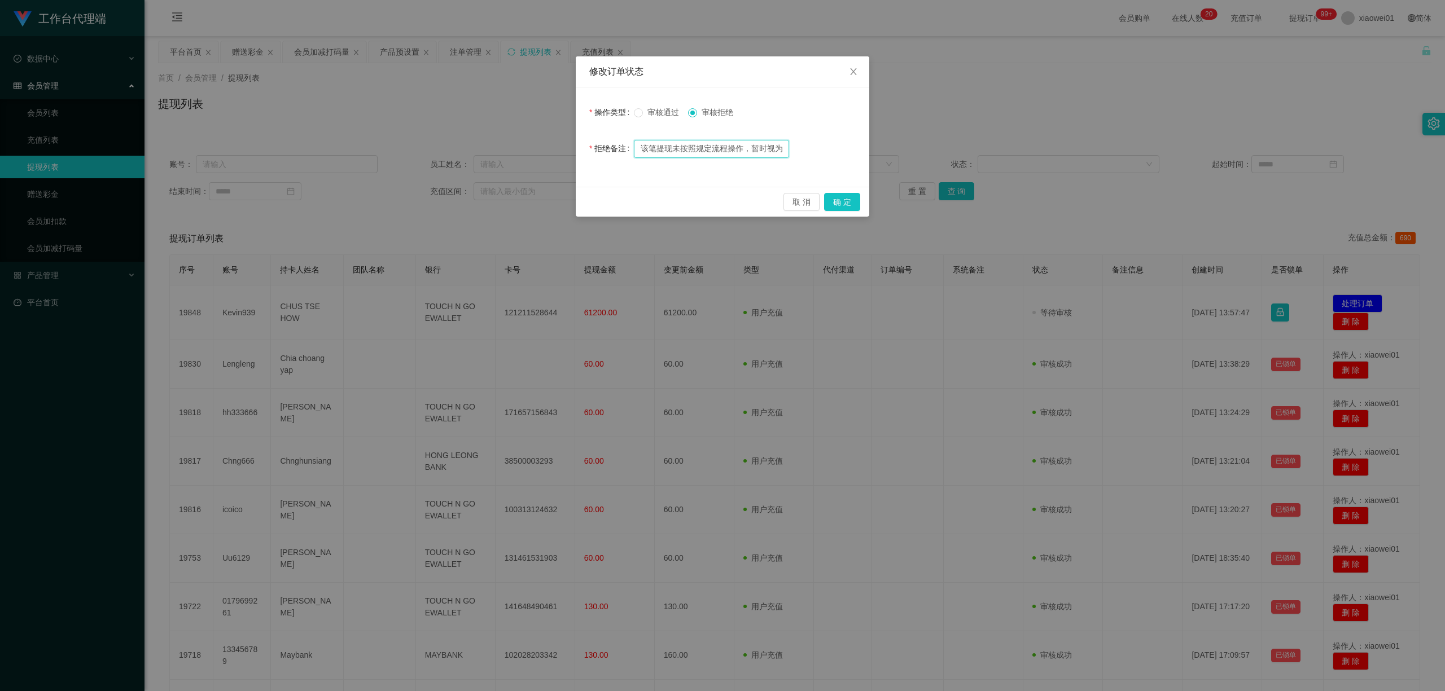
type input "该笔提现未按照规定流程操作，暂时视为无效。请尽快联系您的指导老师以了解处理方式，谢谢配合。"
click at [834, 152] on div "拒绝备注 该笔提现未按照规定流程操作，暂时视为无效。请尽快联系您的指导老师以了解处理方式，谢谢配合。" at bounding box center [722, 148] width 266 height 23
click at [762, 154] on input "该笔提现未按照规定流程操作，暂时视为无效。请尽快联系您的指导老师以了解处理方式，谢谢配合。" at bounding box center [711, 149] width 155 height 18
drag, startPoint x: 707, startPoint y: 150, endPoint x: 555, endPoint y: 144, distance: 151.3
click at [556, 144] on div "修改订单状态 操作类型 审核通过 审核拒绝 拒绝备注 该笔提现未按照规定流程操作，暂时视为无效。请尽快联系您的指导老师以了解处理方式，谢谢配合。 取 消 确 定" at bounding box center [722, 345] width 1445 height 691
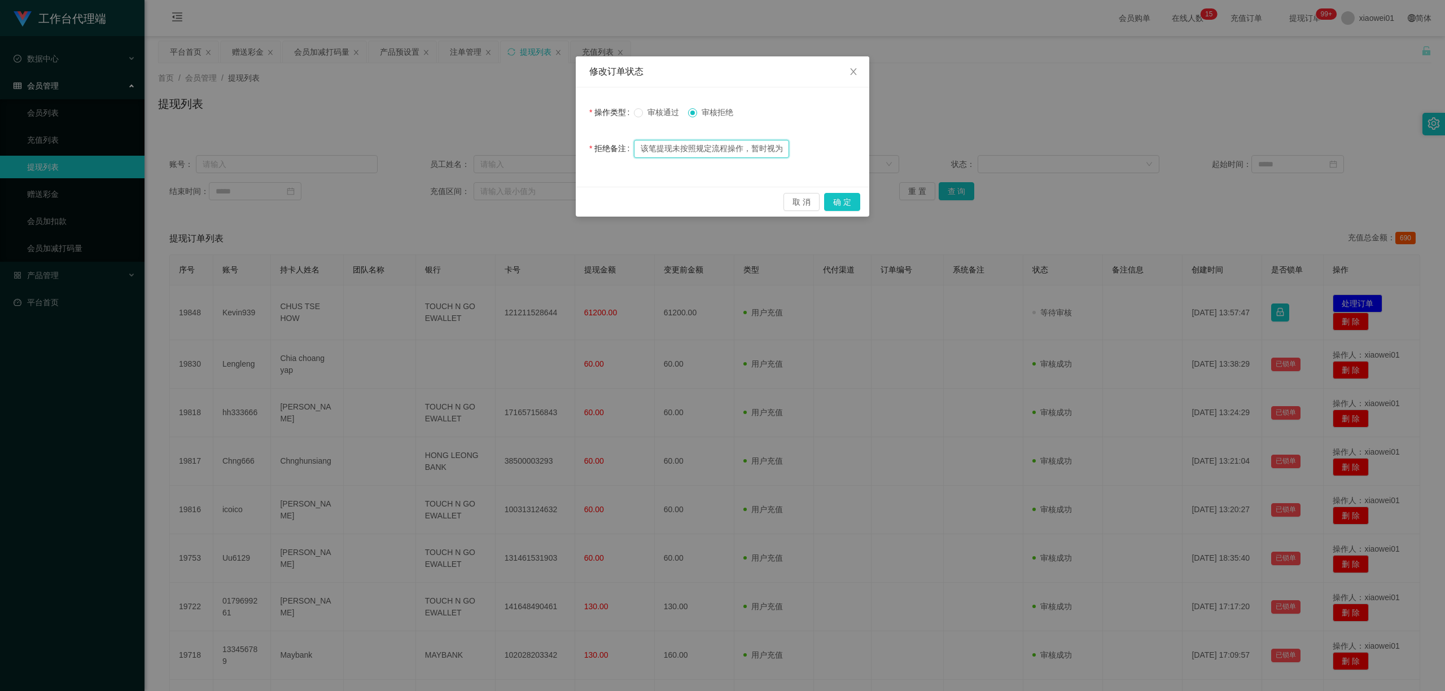
click at [650, 141] on input "该笔提现未按照规定流程操作，暂时视为无效。请尽快联系您的指导老师以了解处理方式，谢谢配合。" at bounding box center [711, 149] width 155 height 18
drag, startPoint x: 665, startPoint y: 150, endPoint x: 727, endPoint y: 158, distance: 62.7
click at [727, 158] on div "该笔提现未按照规定流程操作，暂时视为无效。请尽快联系您的指导老师以了解处理方式，谢谢配合。" at bounding box center [711, 148] width 155 height 23
click at [705, 144] on input "该笔提现未按照规定流程操作，暂时视为无效。请尽快联系您的指导老师以了解处理方式，谢谢配合。" at bounding box center [711, 149] width 155 height 18
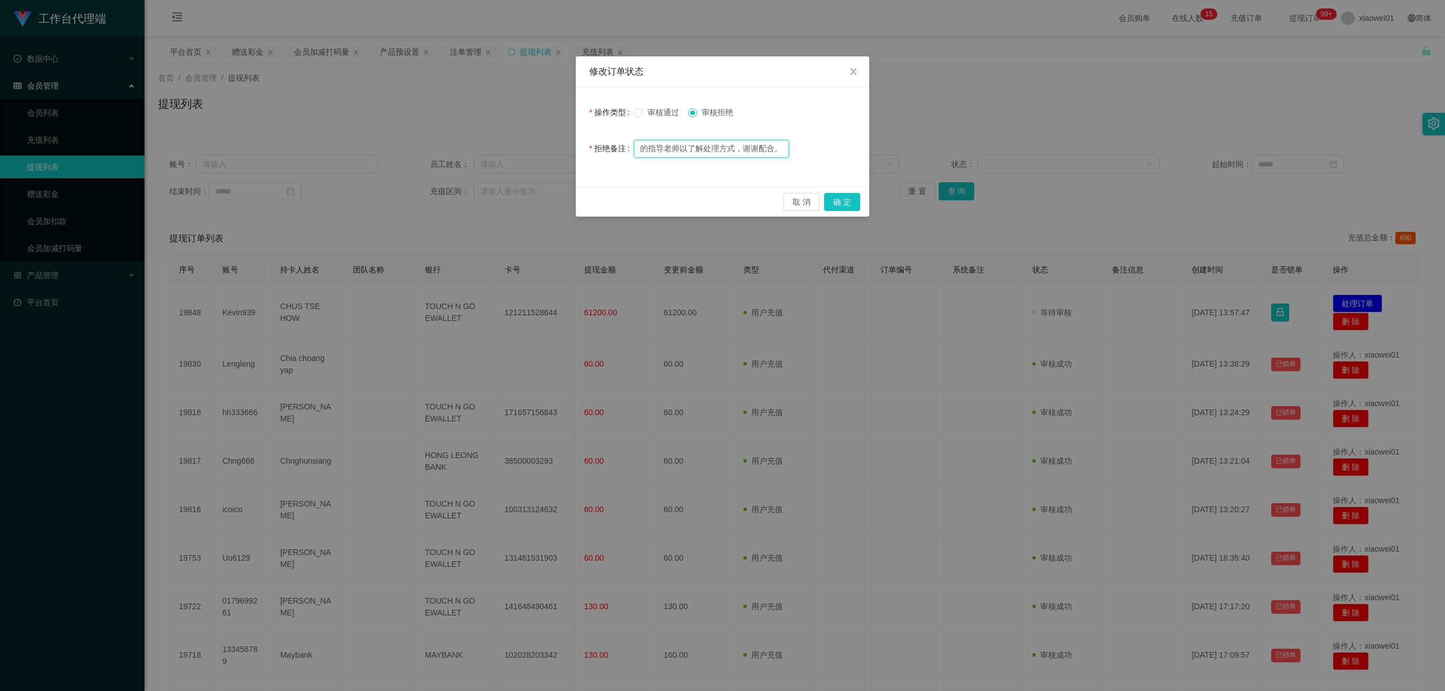
scroll to position [0, 0]
drag, startPoint x: 704, startPoint y: 145, endPoint x: 626, endPoint y: 151, distance: 78.1
click at [626, 151] on div "拒绝备注 该笔提现未按照规定流程操作，暂时视为无效。请尽快联系您的指导老师以了解处理方式，谢谢配合。" at bounding box center [722, 148] width 266 height 23
click at [737, 148] on input "该笔提现未按照规定流程操作，暂时视为无效。请尽快联系您的指导老师以了解处理方式，谢谢配合。" at bounding box center [711, 149] width 155 height 18
drag, startPoint x: 739, startPoint y: 150, endPoint x: 761, endPoint y: 145, distance: 23.0
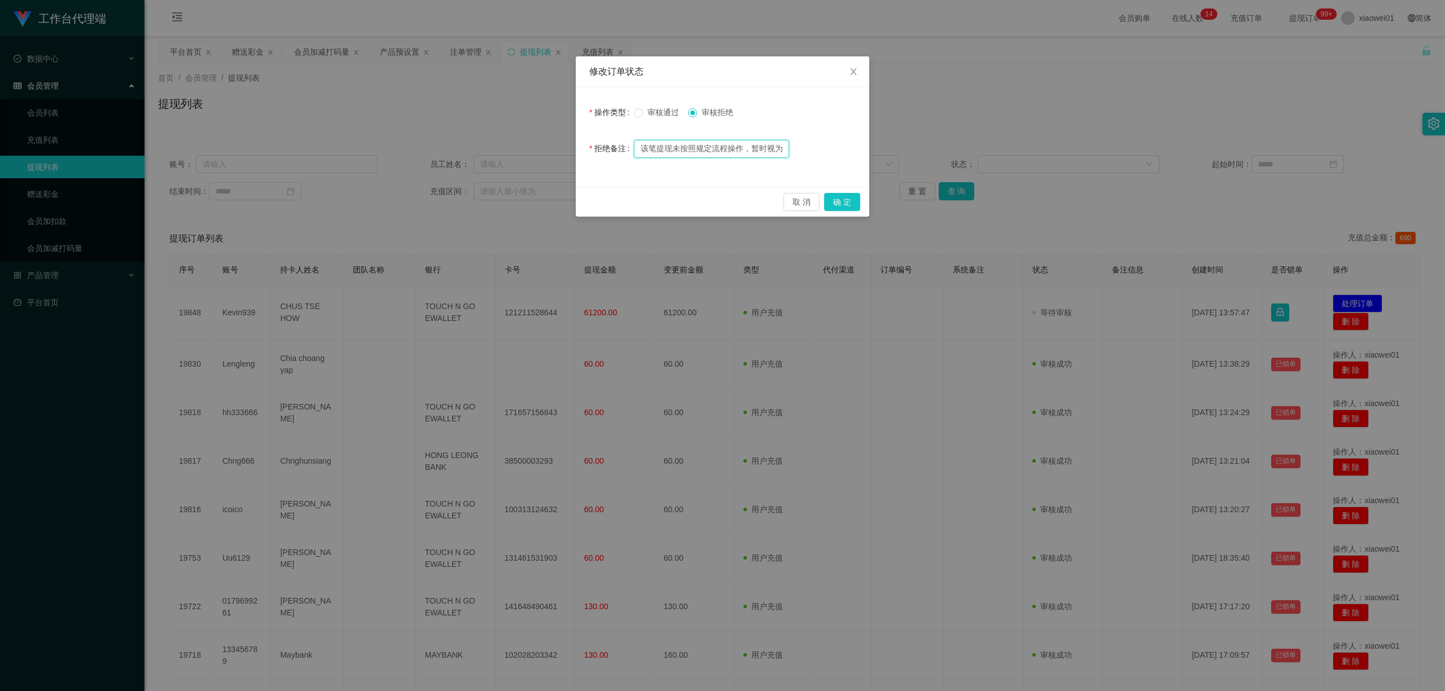
click at [768, 149] on input "该笔提现未按照规定流程操作，暂时视为无效。请尽快联系您的指导老师以了解处理方式，谢谢配合。" at bounding box center [711, 149] width 155 height 18
click at [772, 147] on input "该笔提现未按照规定流程操作，暂时视为无效。请尽快联系您的指导老师以了解处理方式，谢谢配合。" at bounding box center [711, 149] width 155 height 18
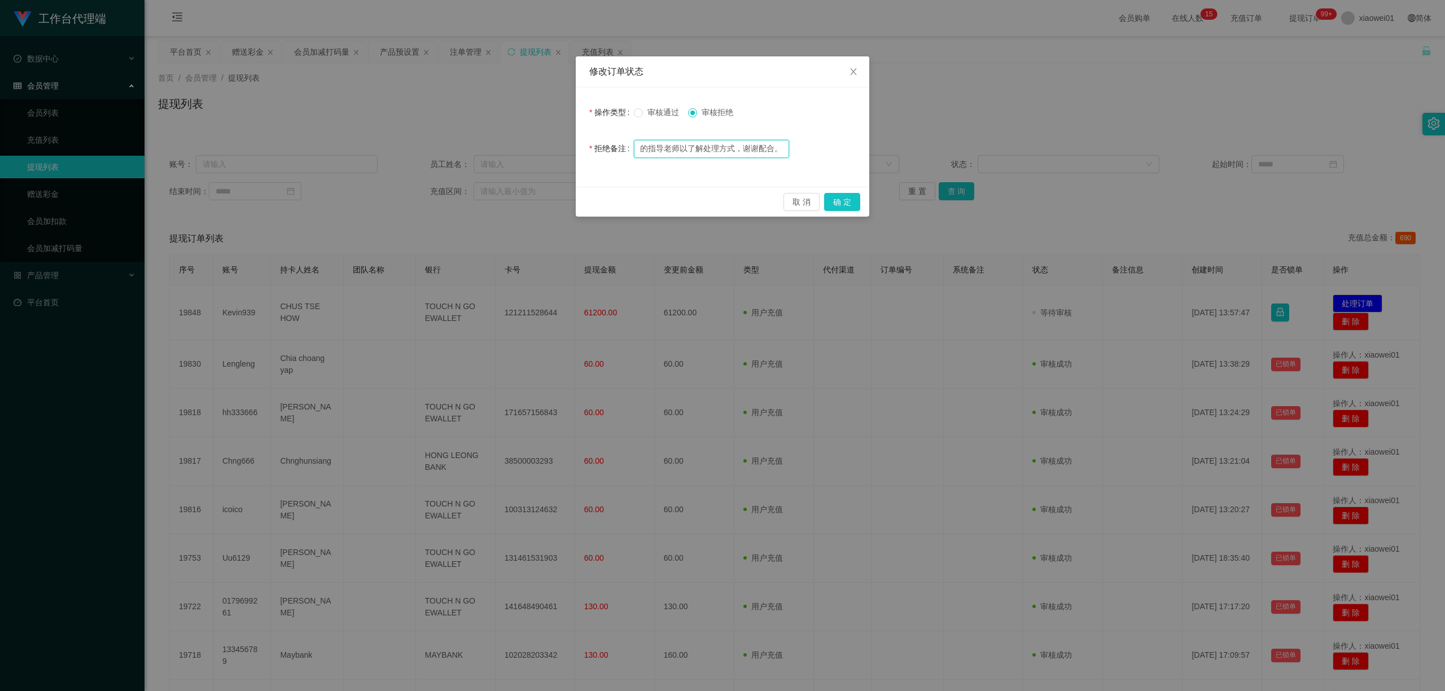
scroll to position [0, 0]
click at [770, 125] on form "操作类型 审核通过 审核拒绝 拒绝备注 该笔提现未按照规定流程操作，暂时视为无效。请尽快联系您的指导老师以了解处理方式，谢谢配合。" at bounding box center [722, 130] width 266 height 59
click at [743, 146] on input "该笔提现未按照规定流程操作，暂时视为无效。请尽快联系您的指导老师以了解处理方式，谢谢配合。" at bounding box center [711, 149] width 155 height 18
drag, startPoint x: 756, startPoint y: 146, endPoint x: 880, endPoint y: 156, distance: 124.6
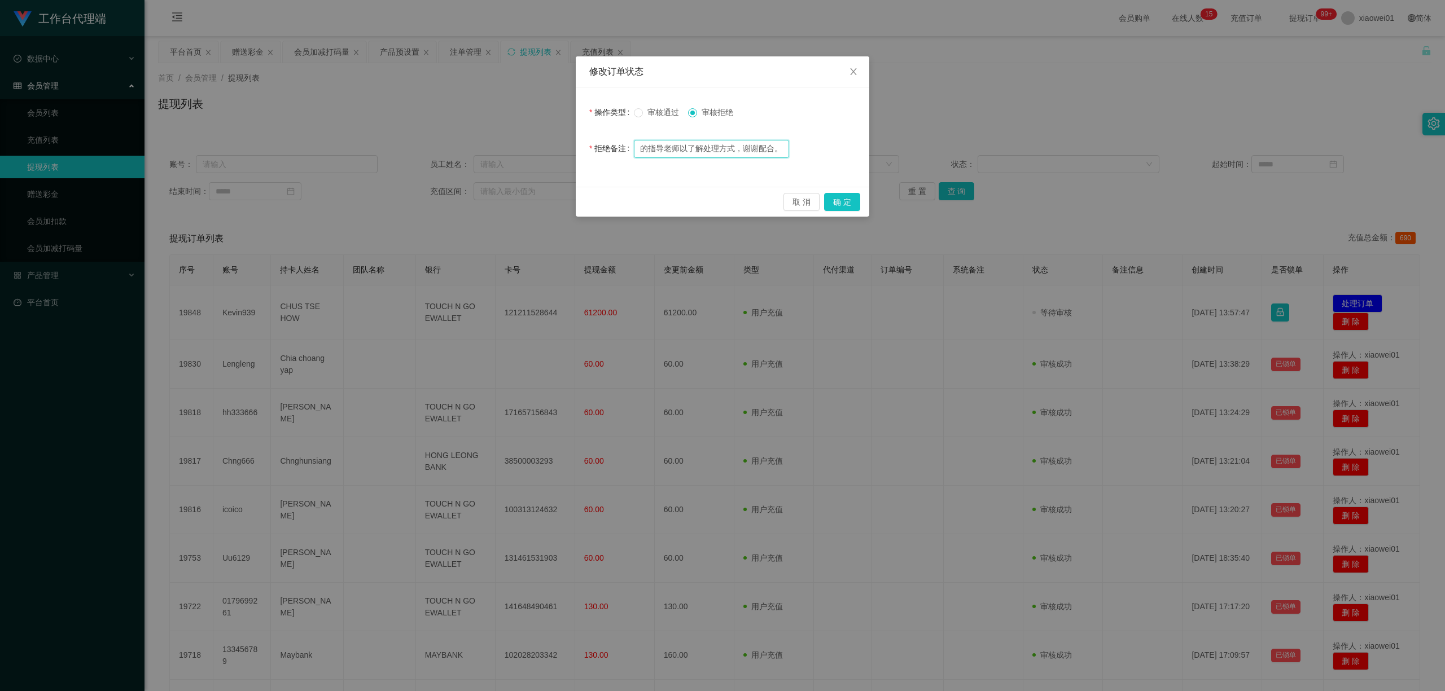
click at [880, 156] on div "修改订单状态 操作类型 审核通过 审核拒绝 拒绝备注 该笔提现未按照规定流程操作，暂时视为无效。请尽快联系您的指导老师以了解处理方式，谢谢配合。 取 消 确 定" at bounding box center [722, 345] width 1445 height 691
click at [847, 194] on button "确 定" at bounding box center [842, 202] width 36 height 18
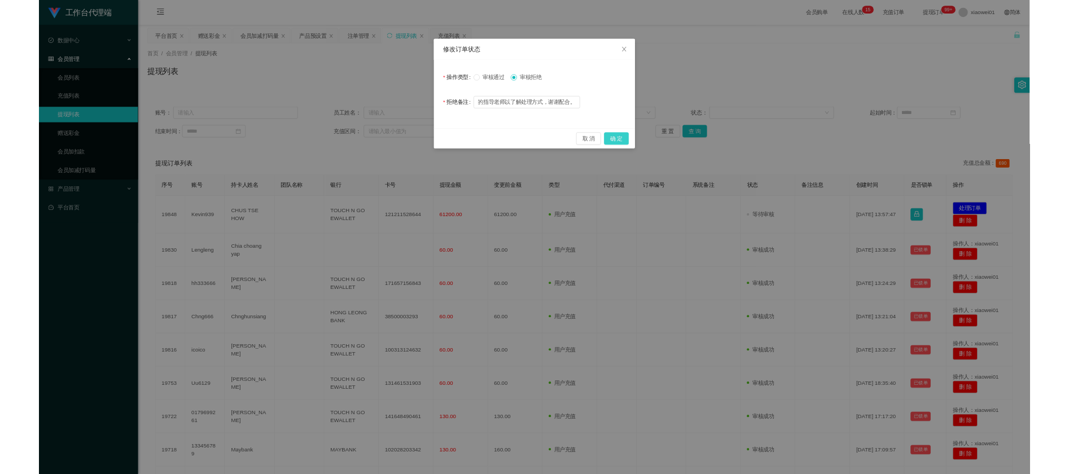
scroll to position [0, 0]
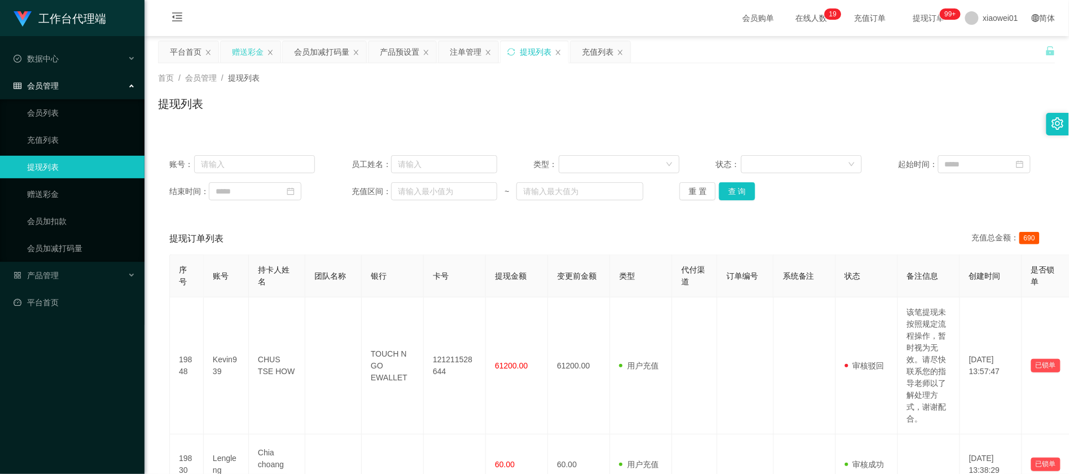
click at [236, 52] on div "赠送彩金" at bounding box center [248, 51] width 32 height 21
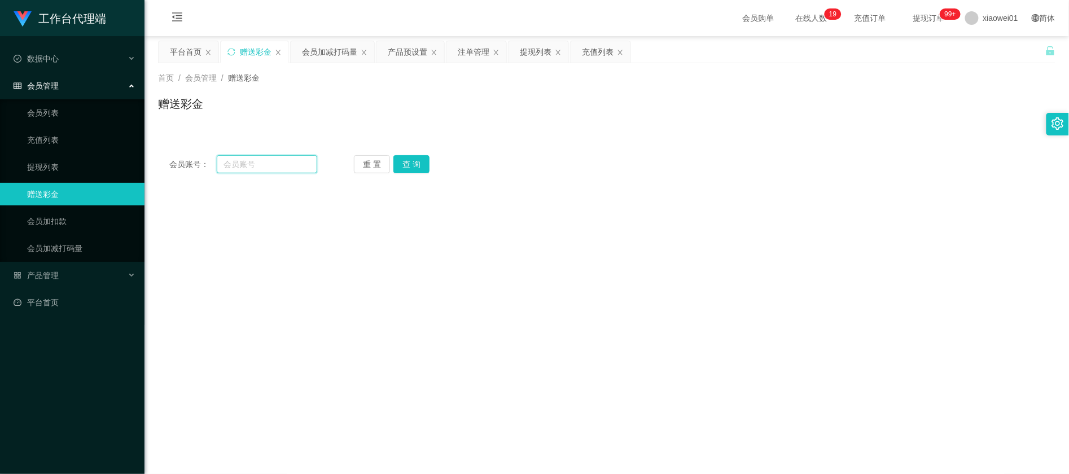
click at [262, 160] on input "text" at bounding box center [267, 164] width 100 height 18
paste input "zaki88"
type input "zaki88"
click at [410, 163] on button "查 询" at bounding box center [411, 164] width 36 height 18
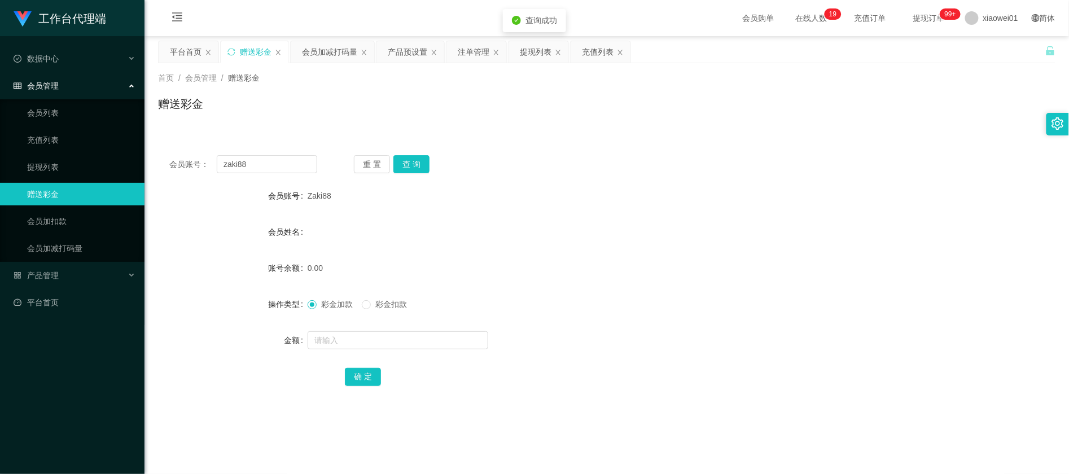
drag, startPoint x: 630, startPoint y: 181, endPoint x: 651, endPoint y: 177, distance: 20.7
click at [631, 181] on div "会员账号： zaki88 重 置 查 询 会员账号 Zaki88 会员姓名 账号余额 0.00 操作类型 彩金加款 彩金扣款 金额 确 定" at bounding box center [606, 278] width 897 height 269
click at [392, 339] on input "text" at bounding box center [398, 340] width 181 height 18
type input "60"
drag, startPoint x: 368, startPoint y: 366, endPoint x: 357, endPoint y: 376, distance: 14.8
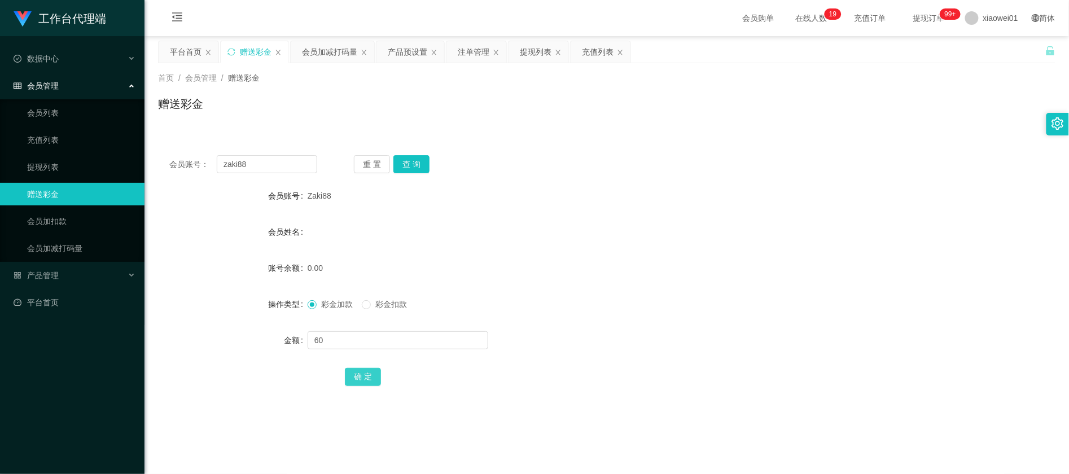
click at [363, 369] on form "会员账号 Zaki88 会员姓名 账号余额 0.00 操作类型 彩金加款 彩金扣款 金额 60 确 定" at bounding box center [606, 286] width 897 height 203
click at [359, 376] on button "确 定" at bounding box center [363, 377] width 36 height 18
click at [711, 283] on form "会员账号 Zaki88 会员姓名 账号余额 60.00 操作类型 彩金加款 彩金扣款 金额 确 定" at bounding box center [606, 286] width 897 height 203
click at [525, 50] on div "提现列表" at bounding box center [536, 51] width 32 height 21
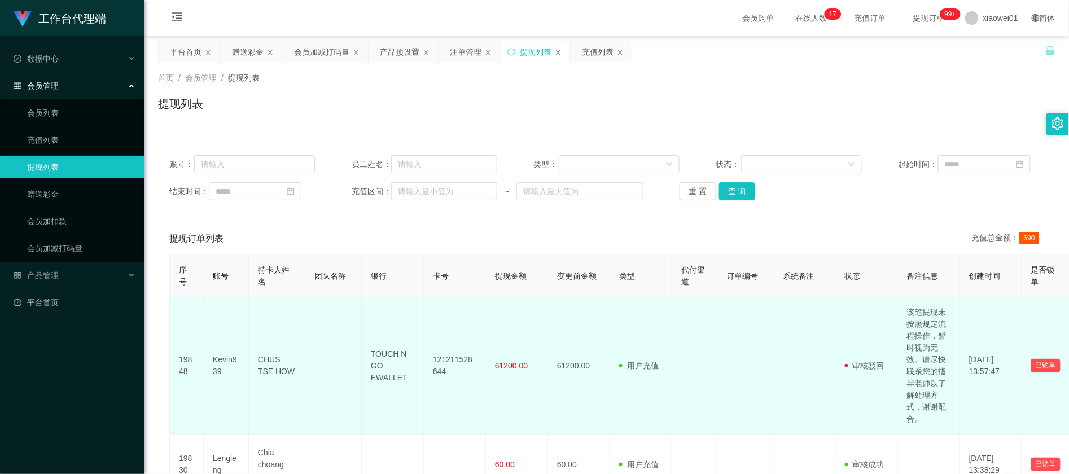
click at [213, 375] on td "Kevin939" at bounding box center [226, 365] width 45 height 137
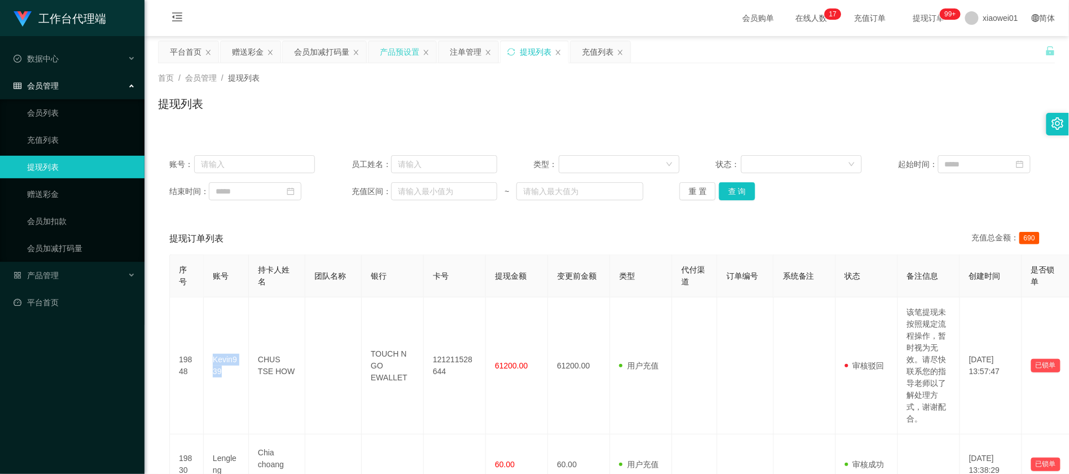
copy td "Kevin939"
click at [256, 52] on div "赠送彩金" at bounding box center [248, 51] width 32 height 21
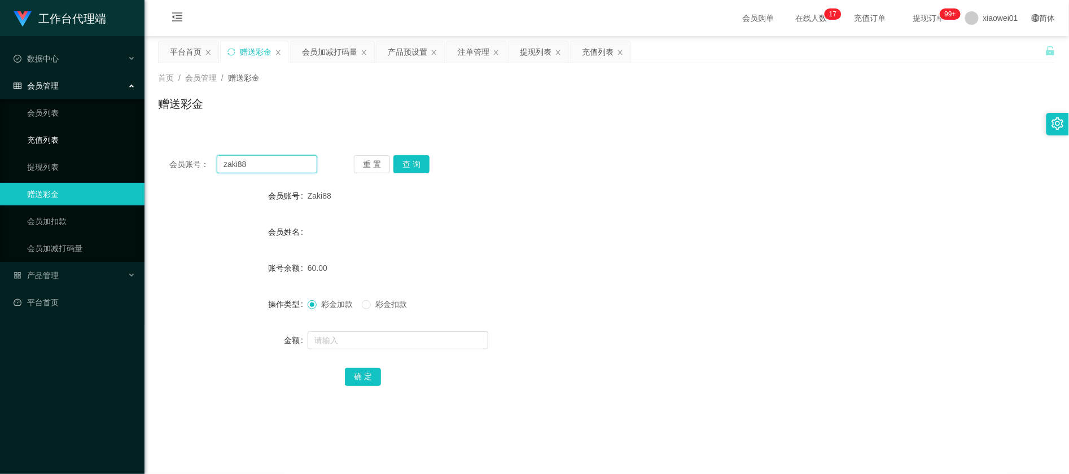
drag, startPoint x: 262, startPoint y: 165, endPoint x: 3, endPoint y: 143, distance: 259.5
click at [9, 144] on section "工作台代理端 数据中心 会员管理 会员列表 充值列表 提现列表 赠送彩金 会员加扣款 会员加减打码量 产品管理 平台首页 保存配置 重置配置 整体风格设置 主…" at bounding box center [534, 337] width 1069 height 675
paste input "Kevin939"
click at [414, 168] on button "查 询" at bounding box center [411, 164] width 36 height 18
click at [507, 229] on div "CHUS TSE HOW" at bounding box center [570, 232] width 524 height 23
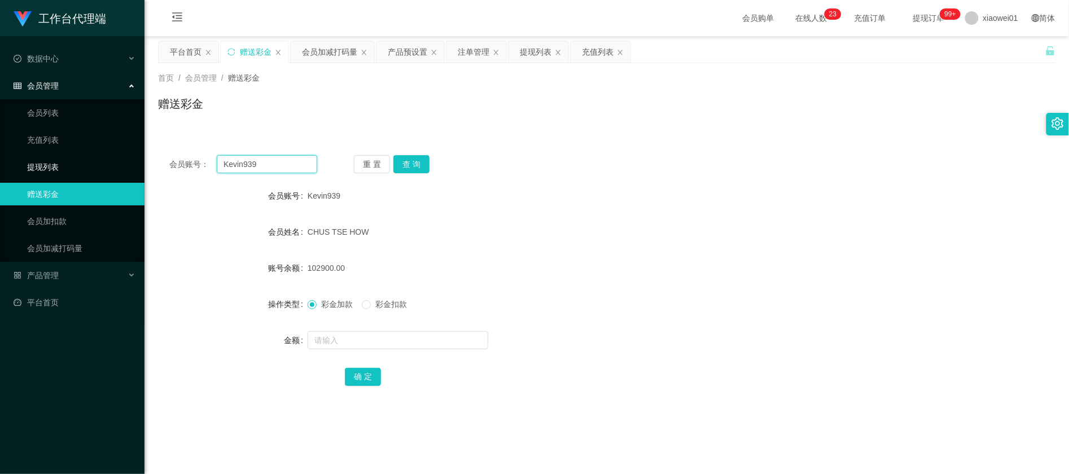
drag, startPoint x: 280, startPoint y: 168, endPoint x: 7, endPoint y: 161, distance: 273.8
click at [19, 163] on section "工作台代理端 数据中心 会员管理 会员列表 充值列表 提现列表 赠送彩金 会员加扣款 会员加减打码量 产品管理 平台首页 保存配置 重置配置 整体风格设置 主…" at bounding box center [534, 337] width 1069 height 675
paste input "Huoshen"
type input "Huoshen"
click at [410, 163] on button "查 询" at bounding box center [411, 164] width 36 height 18
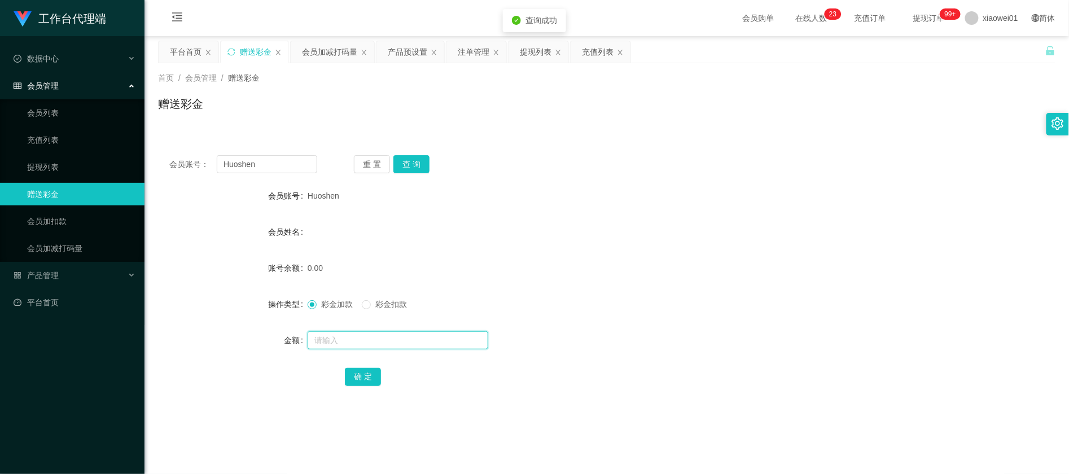
click at [343, 335] on input "text" at bounding box center [398, 340] width 181 height 18
type input "30"
click at [366, 369] on button "确 定" at bounding box center [363, 377] width 36 height 18
click at [366, 373] on button "确 定" at bounding box center [369, 377] width 49 height 18
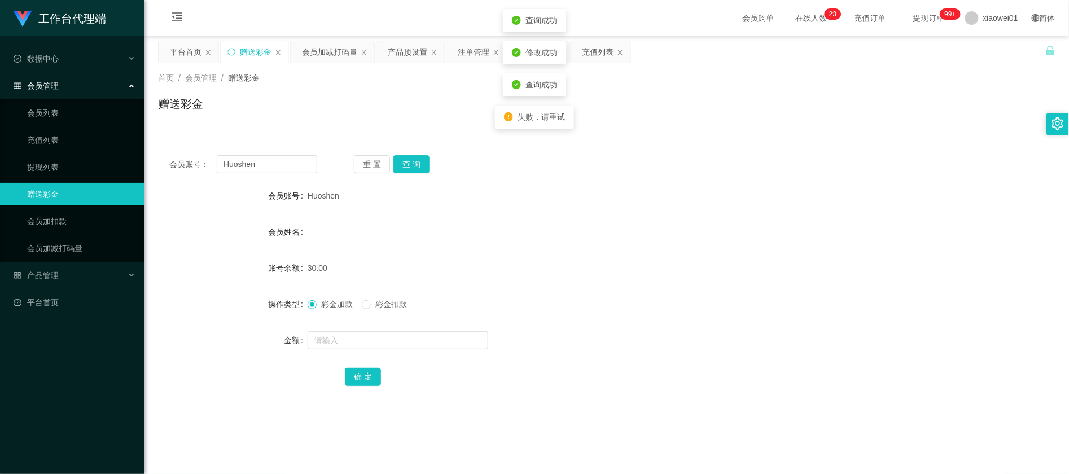
click at [727, 238] on div "会员姓名" at bounding box center [606, 232] width 897 height 23
click at [546, 53] on div "提现列表" at bounding box center [536, 51] width 32 height 21
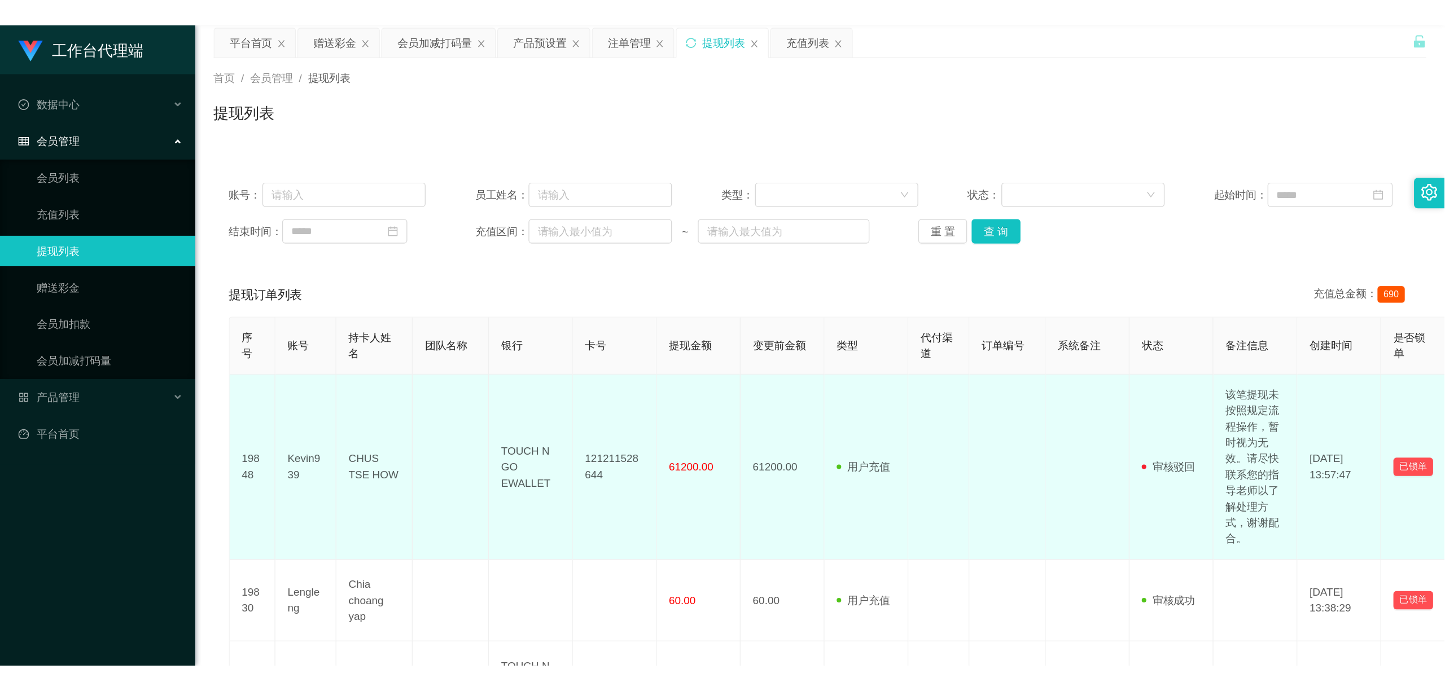
scroll to position [75, 0]
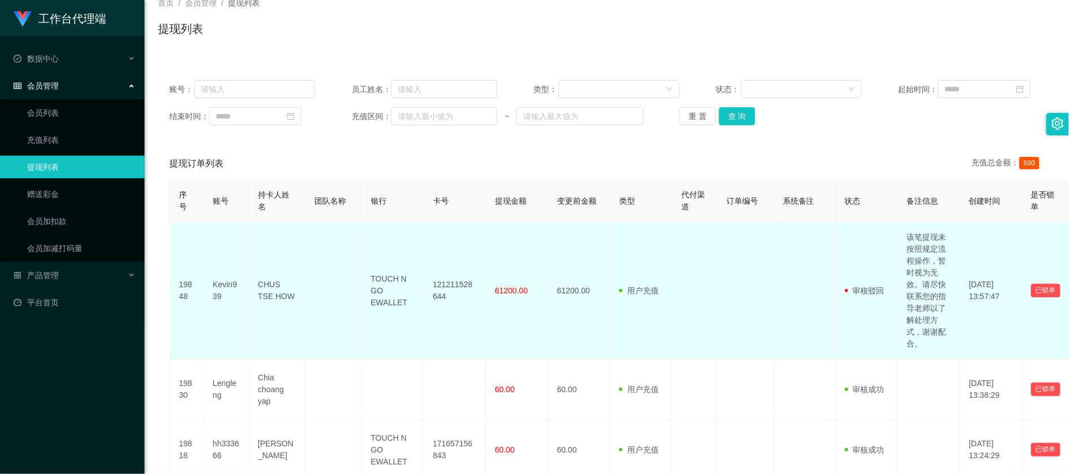
click at [214, 301] on td "Kevin939" at bounding box center [226, 290] width 45 height 137
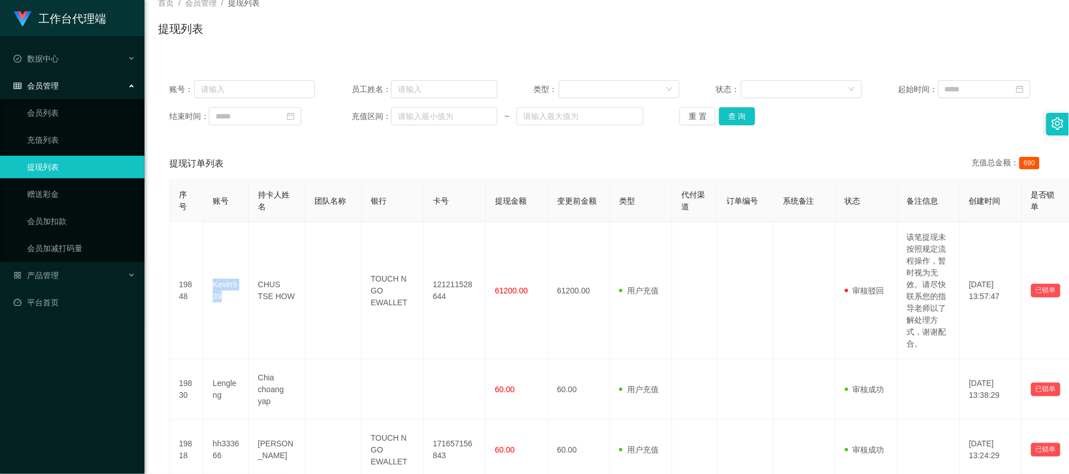
copy td "Kevin939"
click at [740, 125] on button "查 询" at bounding box center [737, 116] width 36 height 18
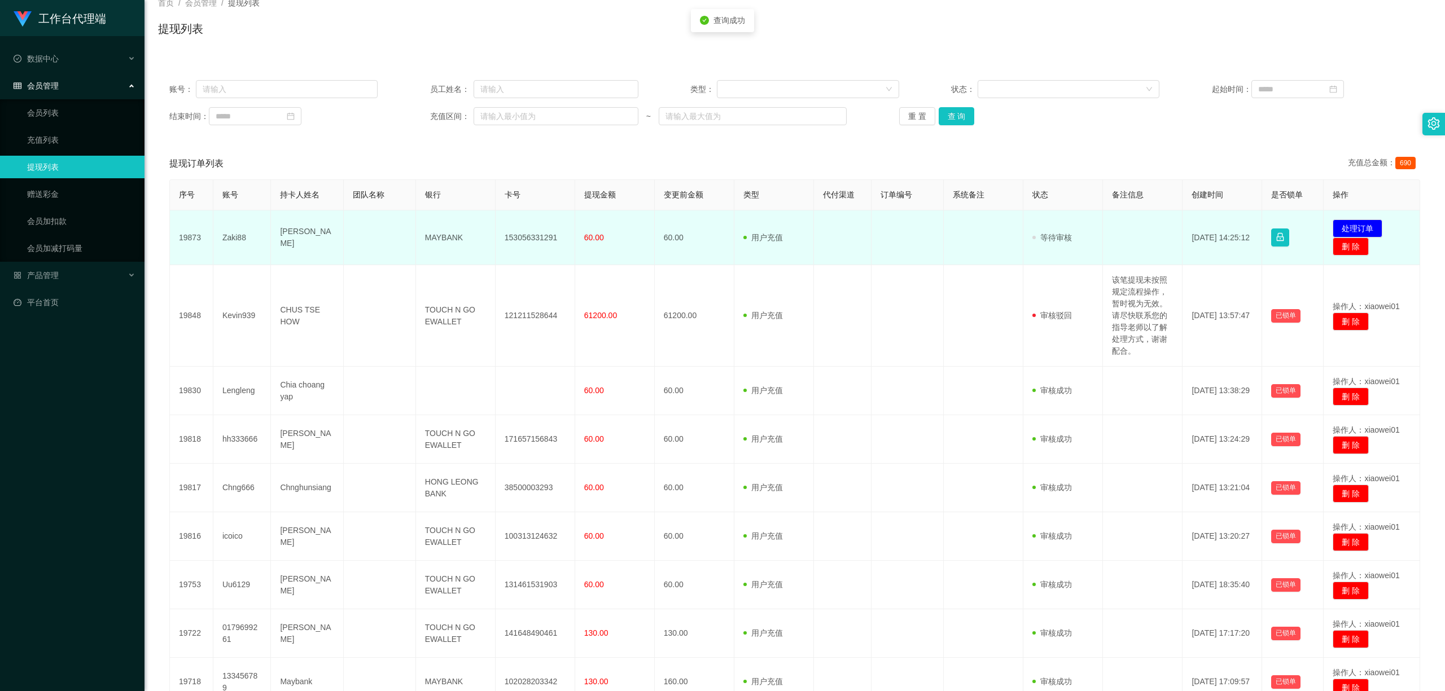
click at [531, 231] on td "153056331291" at bounding box center [536, 238] width 80 height 55
copy td "153056331291"
click at [1068, 229] on button "处理订单" at bounding box center [1357, 229] width 50 height 18
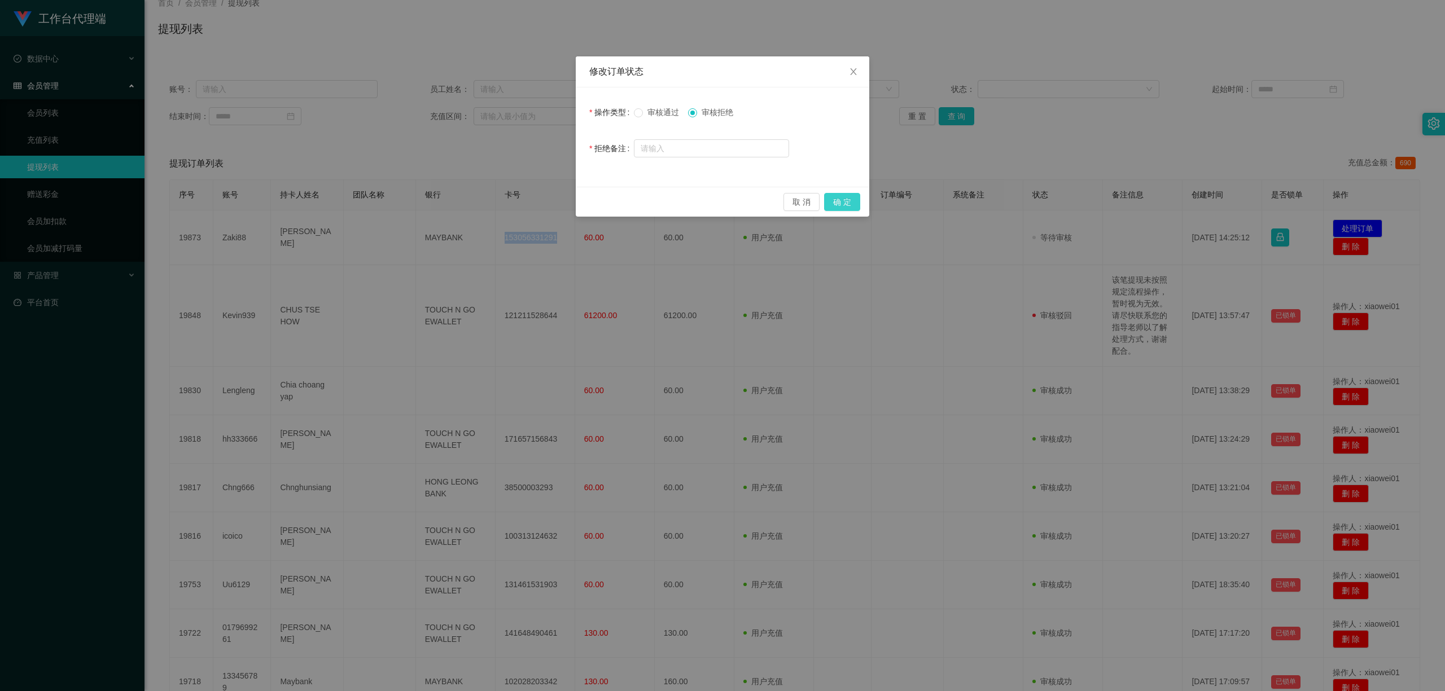
click at [841, 199] on button "确 定" at bounding box center [842, 202] width 36 height 18
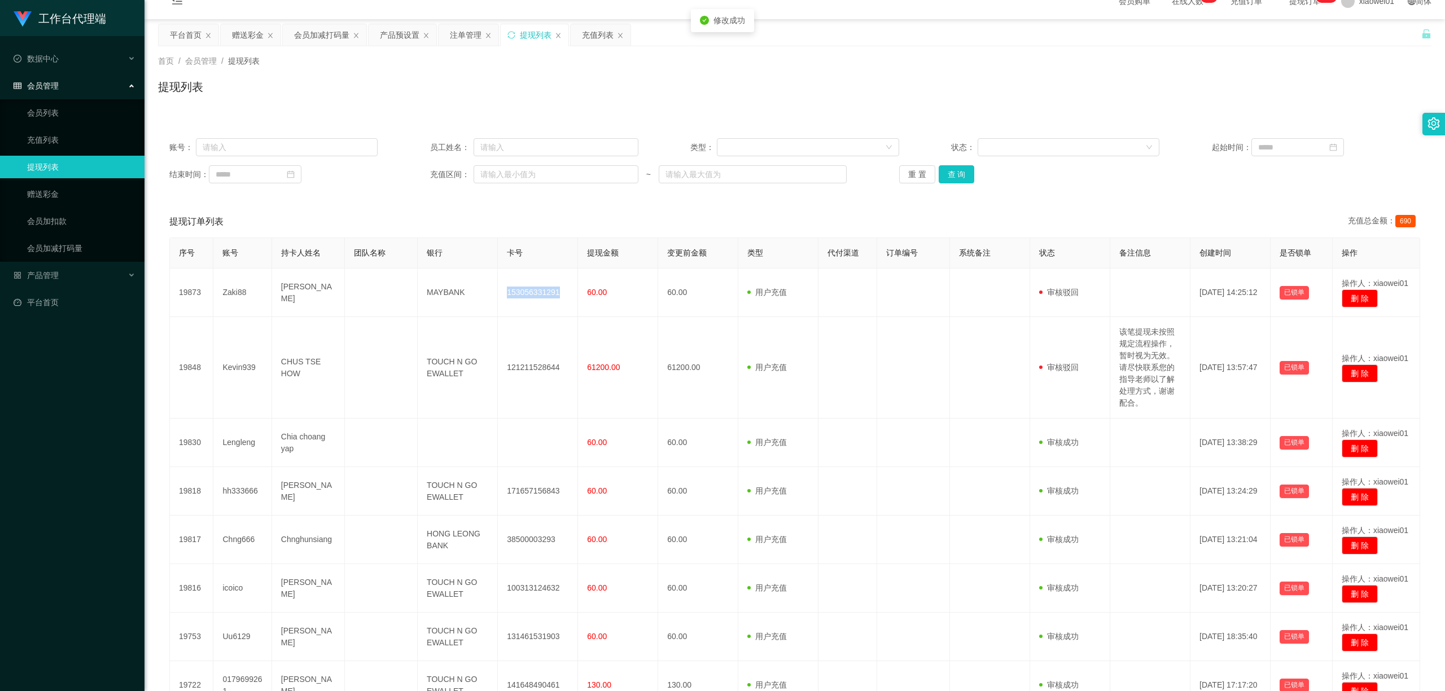
scroll to position [0, 0]
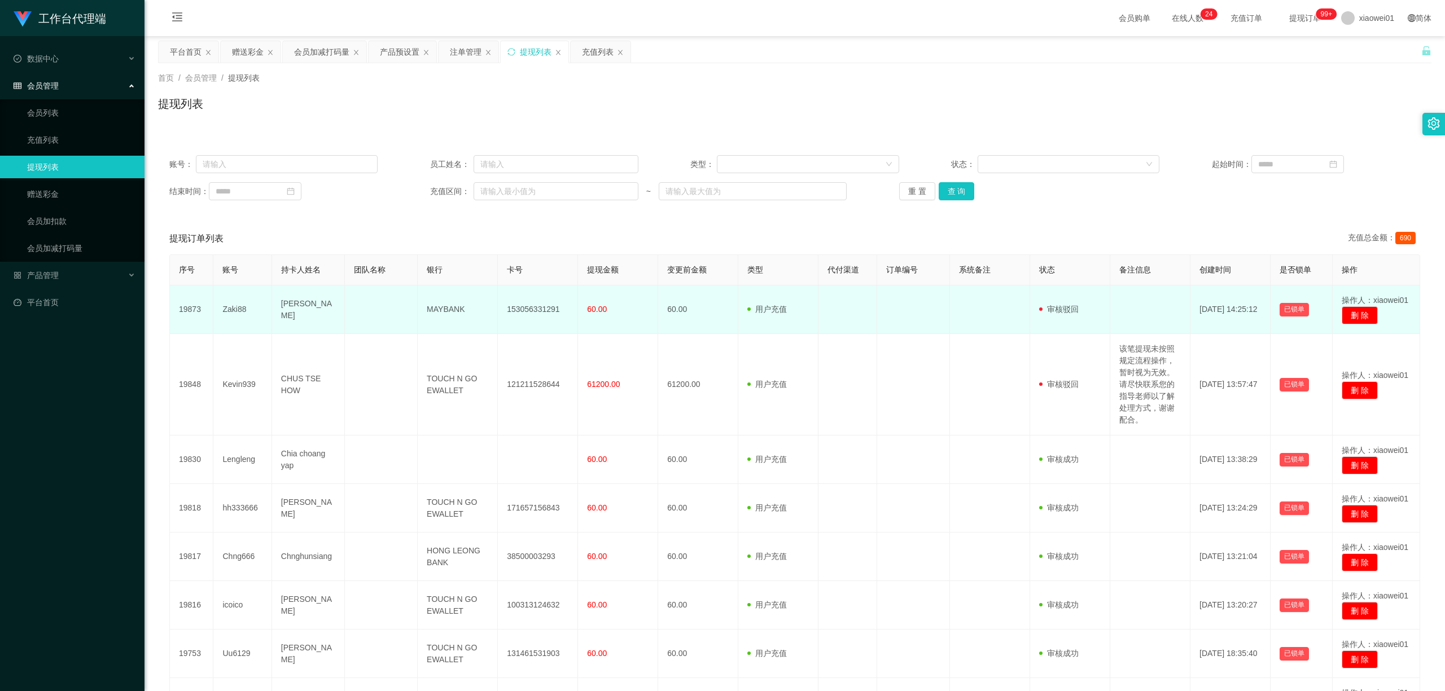
click at [301, 307] on td "Mohd zaki" at bounding box center [308, 310] width 73 height 49
click at [222, 308] on td "Zaki88" at bounding box center [242, 310] width 58 height 49
click at [222, 307] on td "Zaki88" at bounding box center [242, 310] width 58 height 49
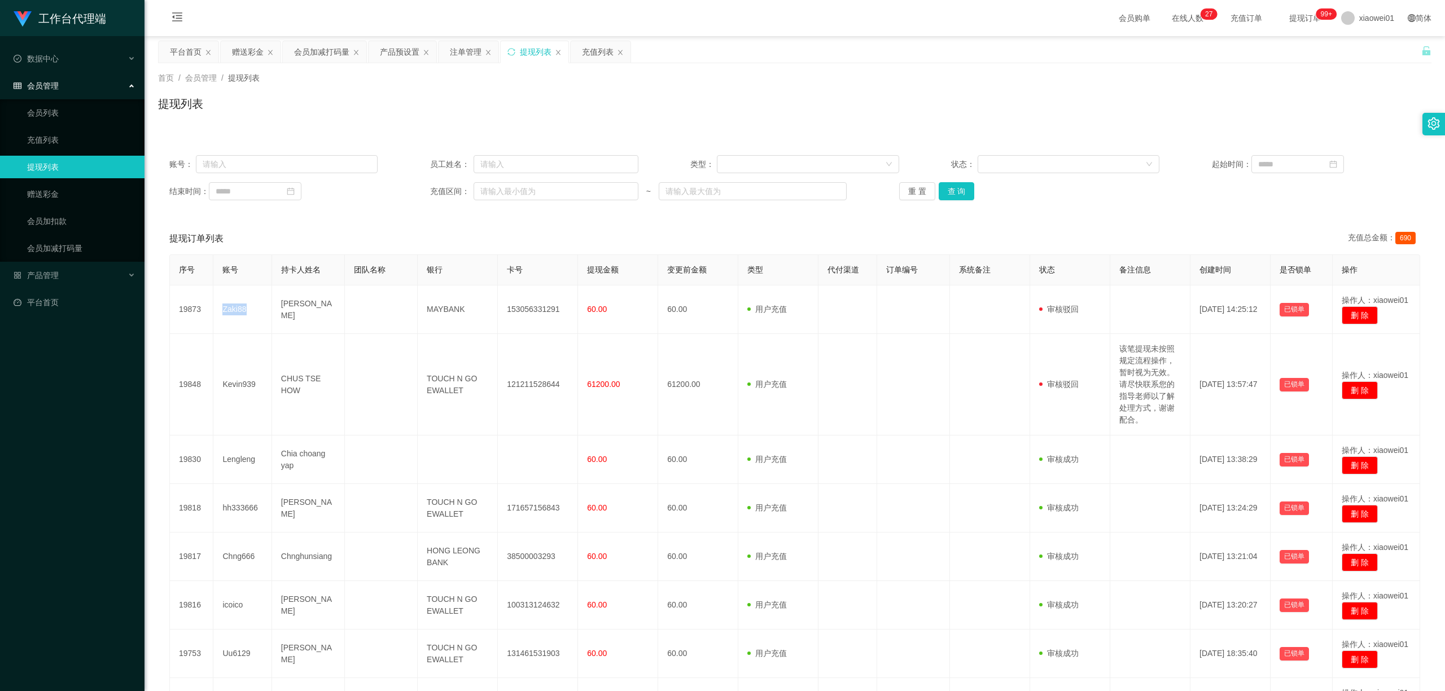
copy td "Zaki88"
click at [258, 46] on div "赠送彩金" at bounding box center [248, 51] width 32 height 21
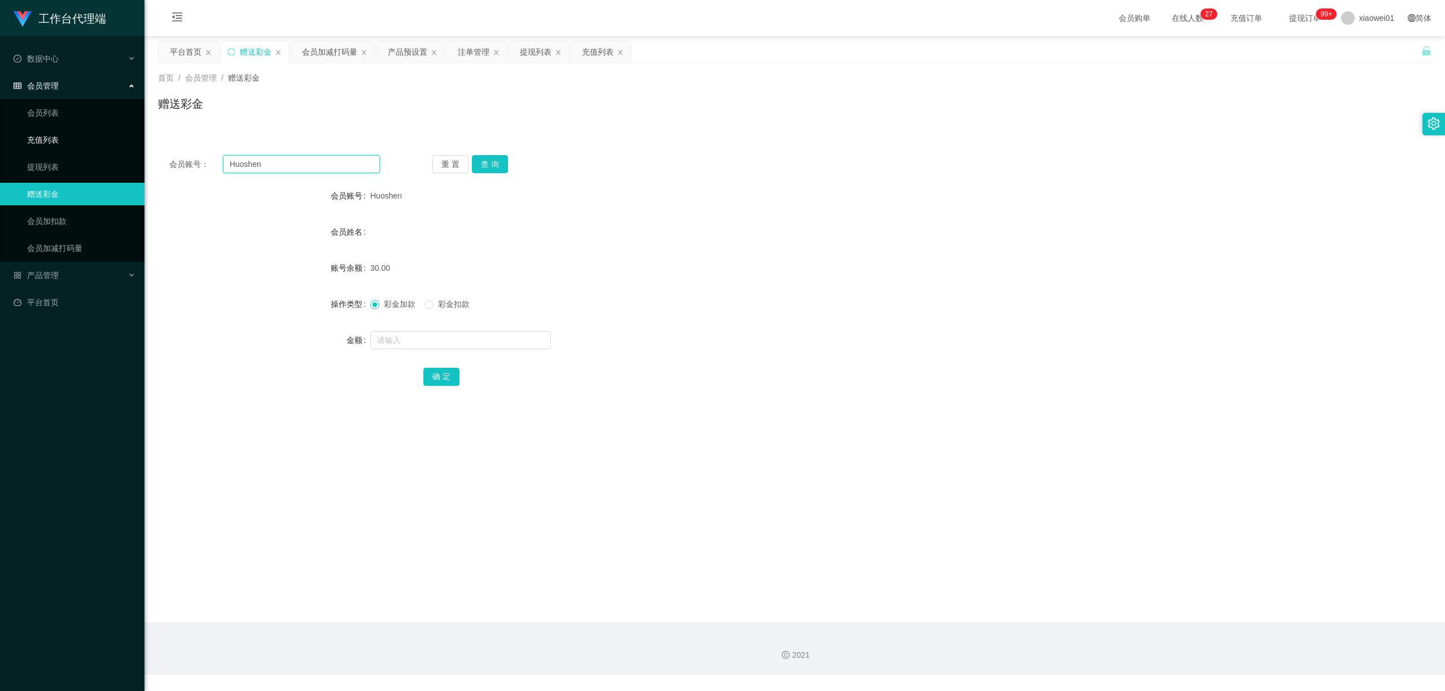
drag, startPoint x: 308, startPoint y: 170, endPoint x: 141, endPoint y: 148, distance: 167.9
click at [142, 149] on section "工作台代理端 数据中心 会员管理 会员列表 充值列表 提现列表 赠送彩金 会员加扣款 会员加减打码量 产品管理 平台首页 保存配置 重置配置 整体风格设置 主…" at bounding box center [722, 337] width 1445 height 675
paste input "Zaki88"
type input "Zaki88"
click at [483, 163] on button "查 询" at bounding box center [490, 164] width 36 height 18
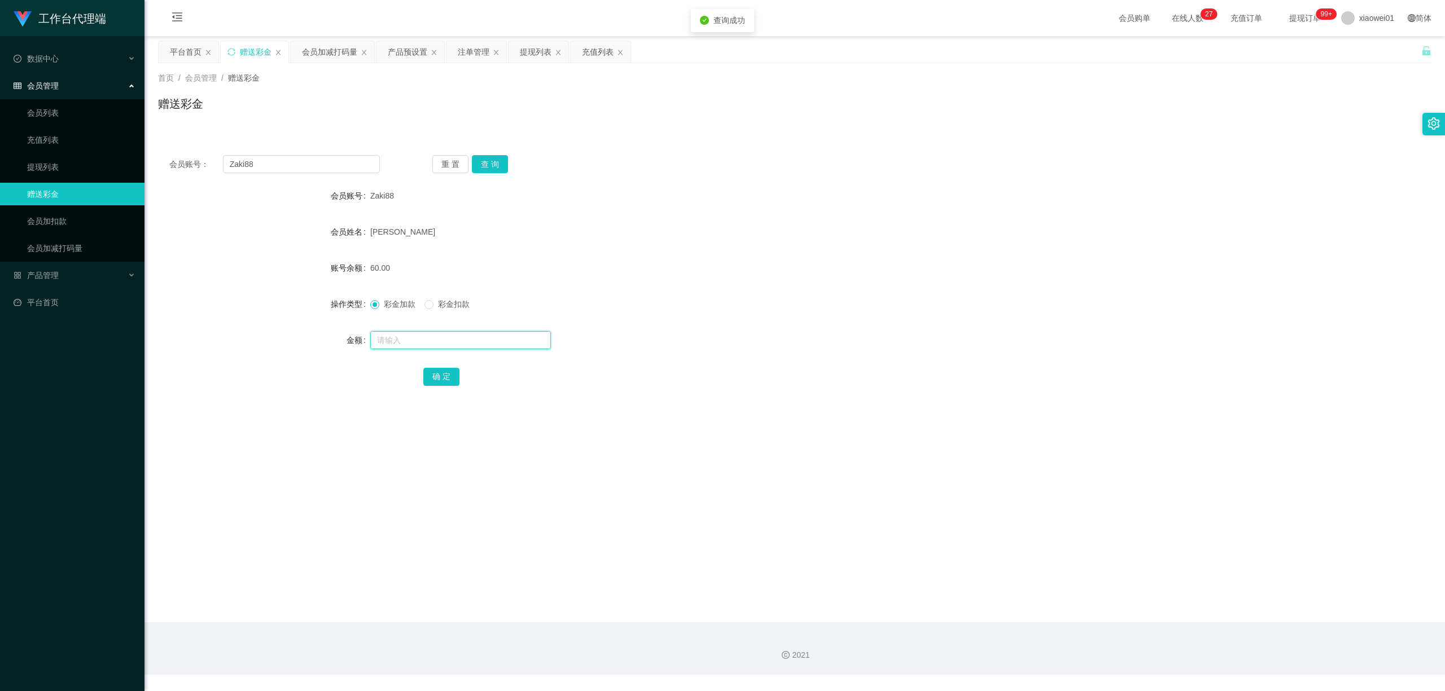
click at [448, 340] on input "text" at bounding box center [460, 340] width 181 height 18
type input "60"
click at [450, 316] on form "会员账号 Zaki88 会员姓名 Mohd zaki 账号余额 60.00 操作类型 彩金加款 彩金扣款 金额 60 确 定" at bounding box center [794, 286] width 1273 height 203
click at [450, 306] on span "彩金扣款" at bounding box center [453, 304] width 41 height 9
click at [434, 389] on div "会员账号： Zaki88 重 置 查 询 会员账号 Zaki88 会员姓名 Mohd zaki 账号余额 60.00 操作类型 彩金加款 彩金扣款 金额 60…" at bounding box center [794, 278] width 1273 height 269
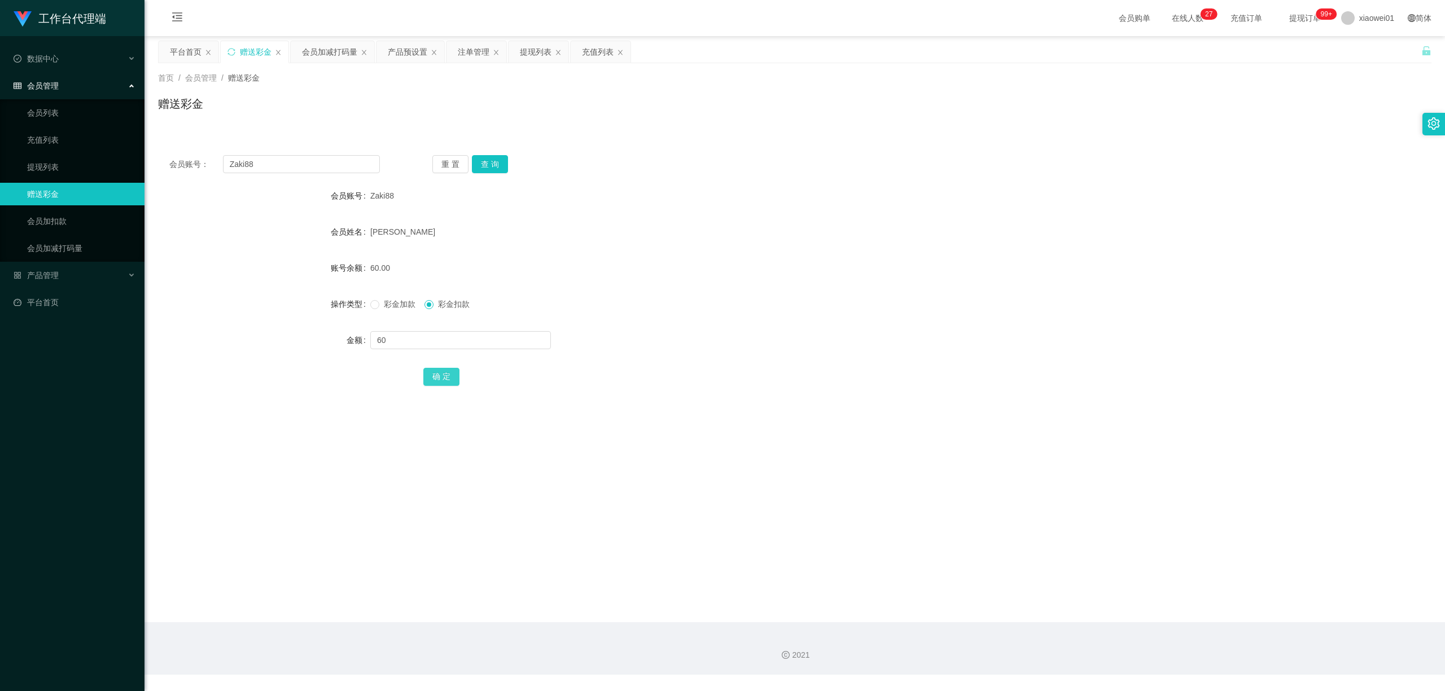
click at [436, 377] on button "确 定" at bounding box center [441, 377] width 36 height 18
click at [780, 349] on div at bounding box center [741, 340] width 743 height 23
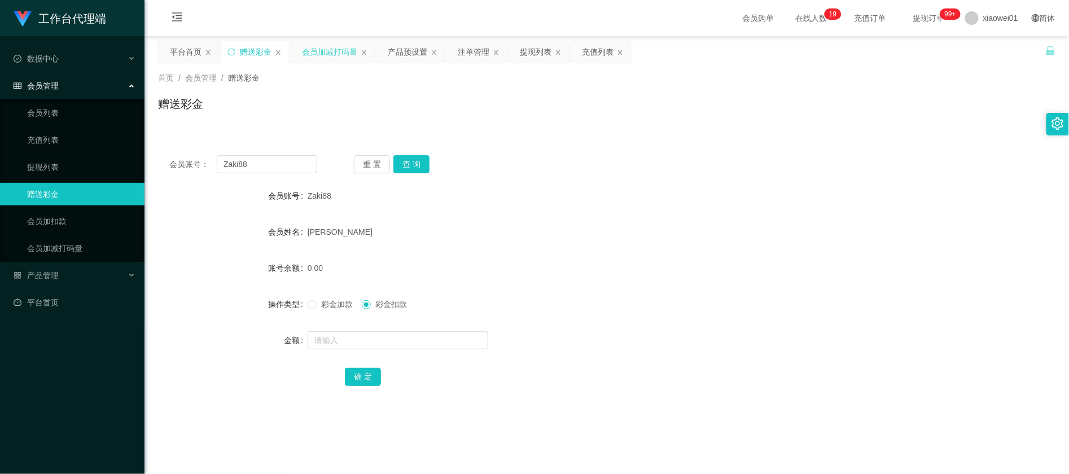
click at [325, 50] on div "会员加减打码量" at bounding box center [329, 51] width 55 height 21
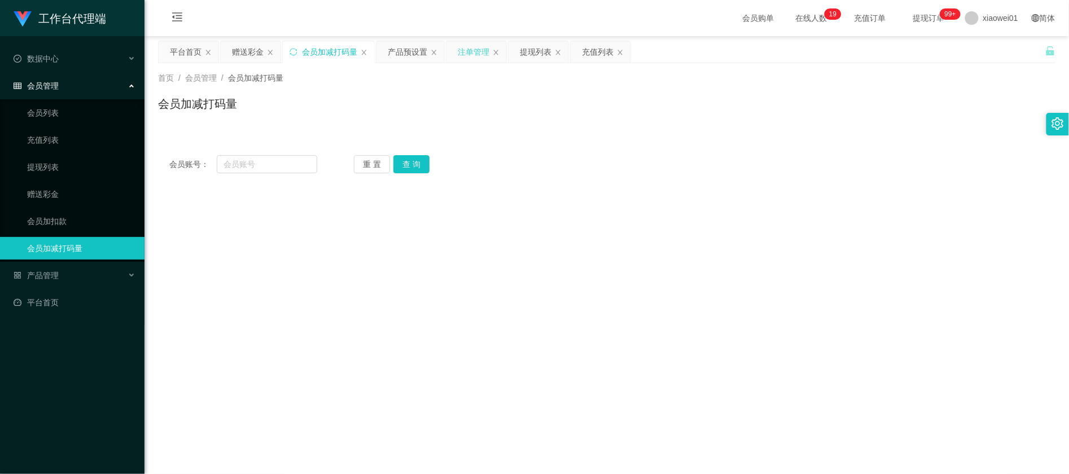
click at [473, 50] on div "注单管理" at bounding box center [474, 51] width 32 height 21
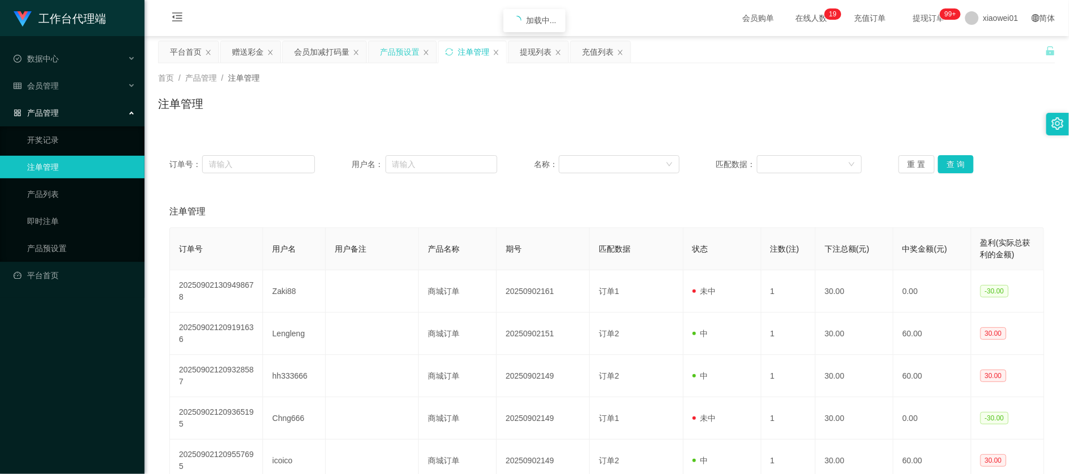
click at [421, 50] on div "产品预设置" at bounding box center [403, 51] width 68 height 21
click at [402, 55] on div "产品预设置" at bounding box center [400, 51] width 40 height 21
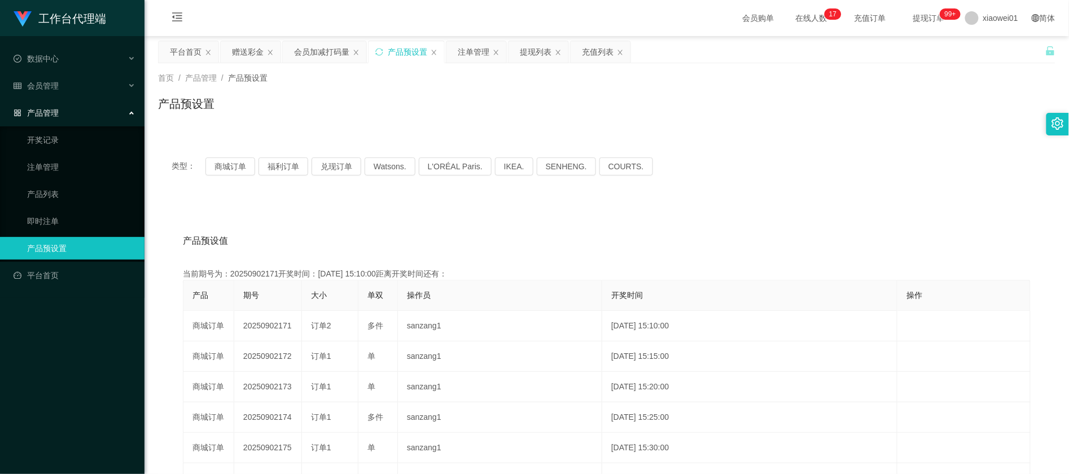
click at [275, 177] on div "类型： 商城订单 福利订单 兑现订单 Watsons. L'ORÉAL Paris. IKEA. SENHENG. COURTS." at bounding box center [606, 166] width 897 height 45
click at [253, 170] on button "商城订单" at bounding box center [230, 166] width 50 height 18
click at [234, 170] on button "商城订单" at bounding box center [230, 166] width 50 height 18
click at [463, 54] on div "注单管理" at bounding box center [474, 51] width 32 height 21
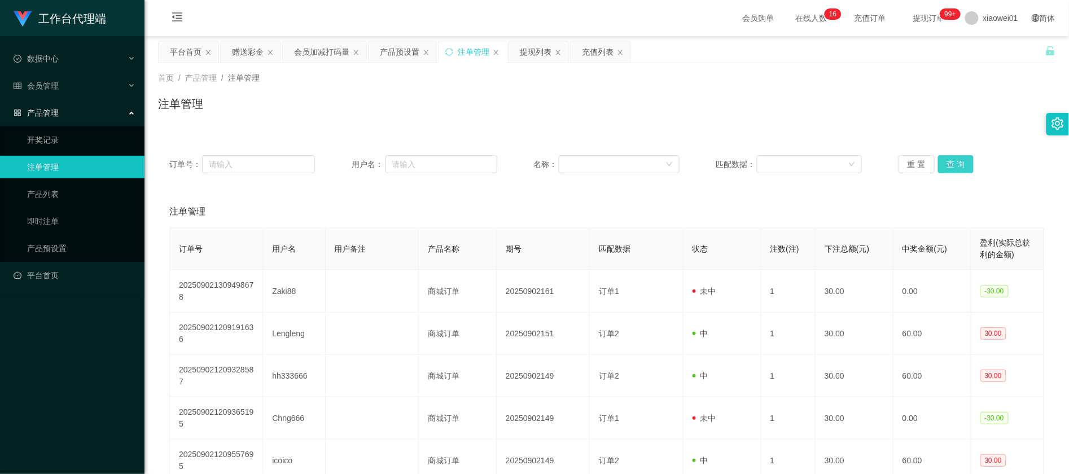
click at [967, 168] on button "查 询" at bounding box center [956, 164] width 36 height 18
click at [956, 161] on button "查 询" at bounding box center [956, 164] width 36 height 18
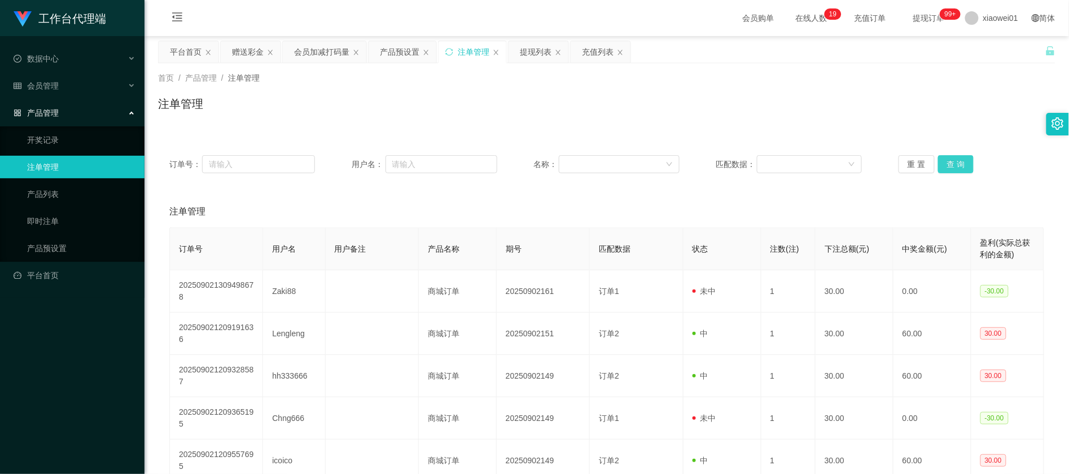
click at [958, 167] on button "查 询" at bounding box center [956, 164] width 36 height 18
click at [543, 51] on div "提现列表" at bounding box center [536, 51] width 32 height 21
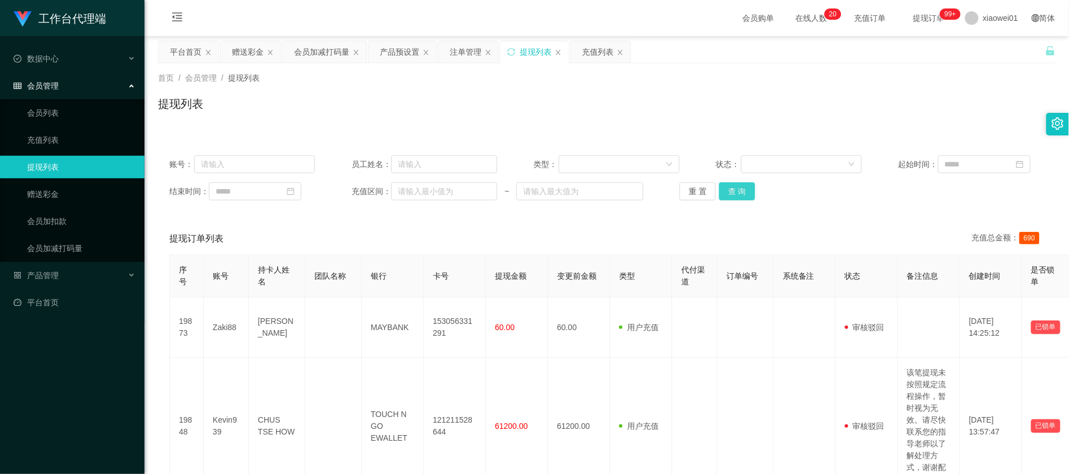
click at [750, 194] on button "查 询" at bounding box center [737, 191] width 36 height 18
click at [747, 194] on button "查 询" at bounding box center [737, 191] width 36 height 18
click at [730, 195] on button "查 询" at bounding box center [737, 191] width 36 height 18
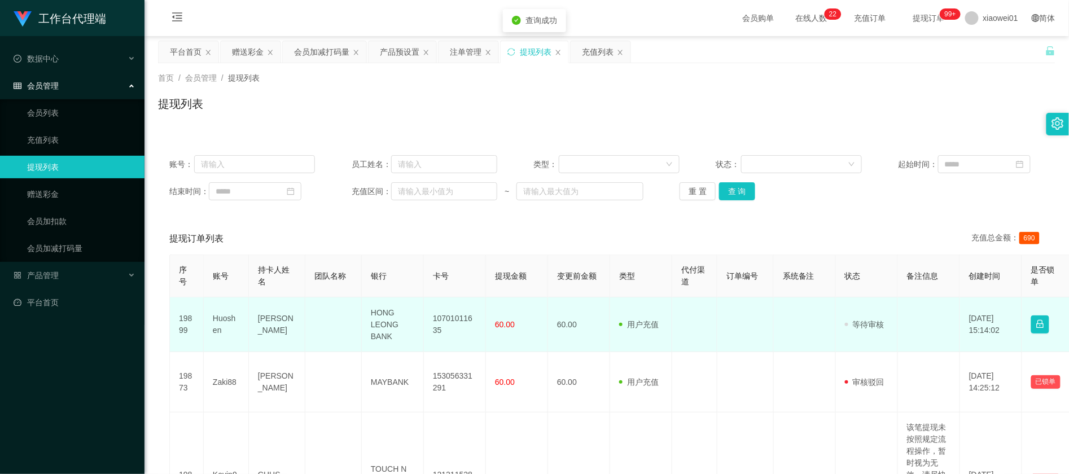
click at [461, 326] on td "10701011635" at bounding box center [455, 324] width 62 height 55
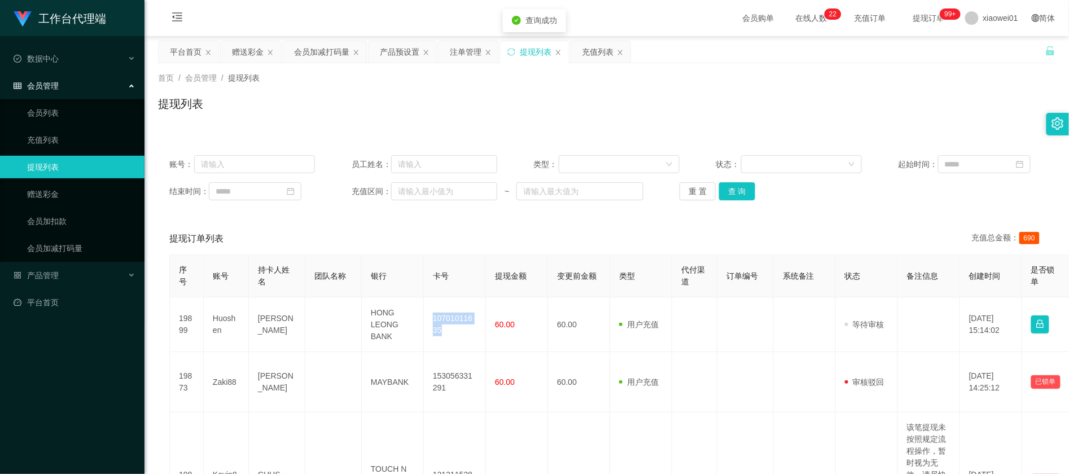
copy td "10701011635"
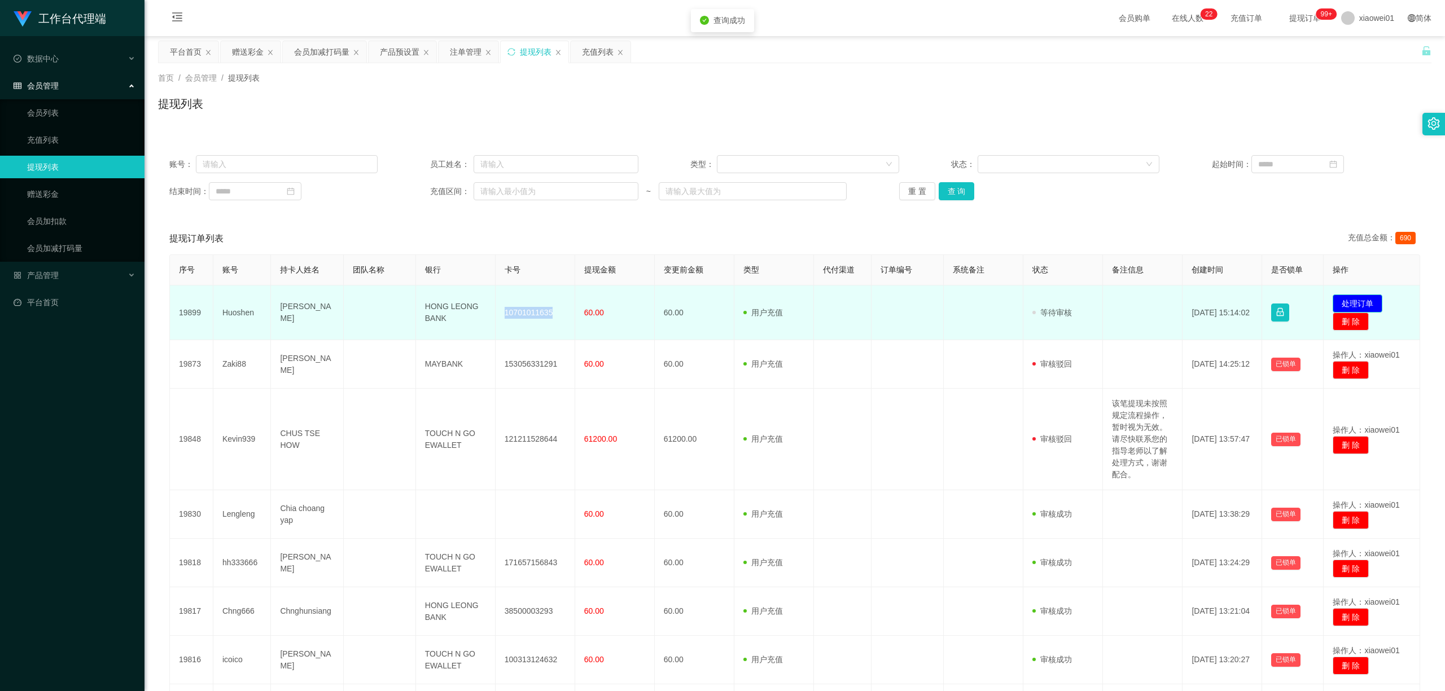
click at [1068, 303] on button "处理订单" at bounding box center [1357, 304] width 50 height 18
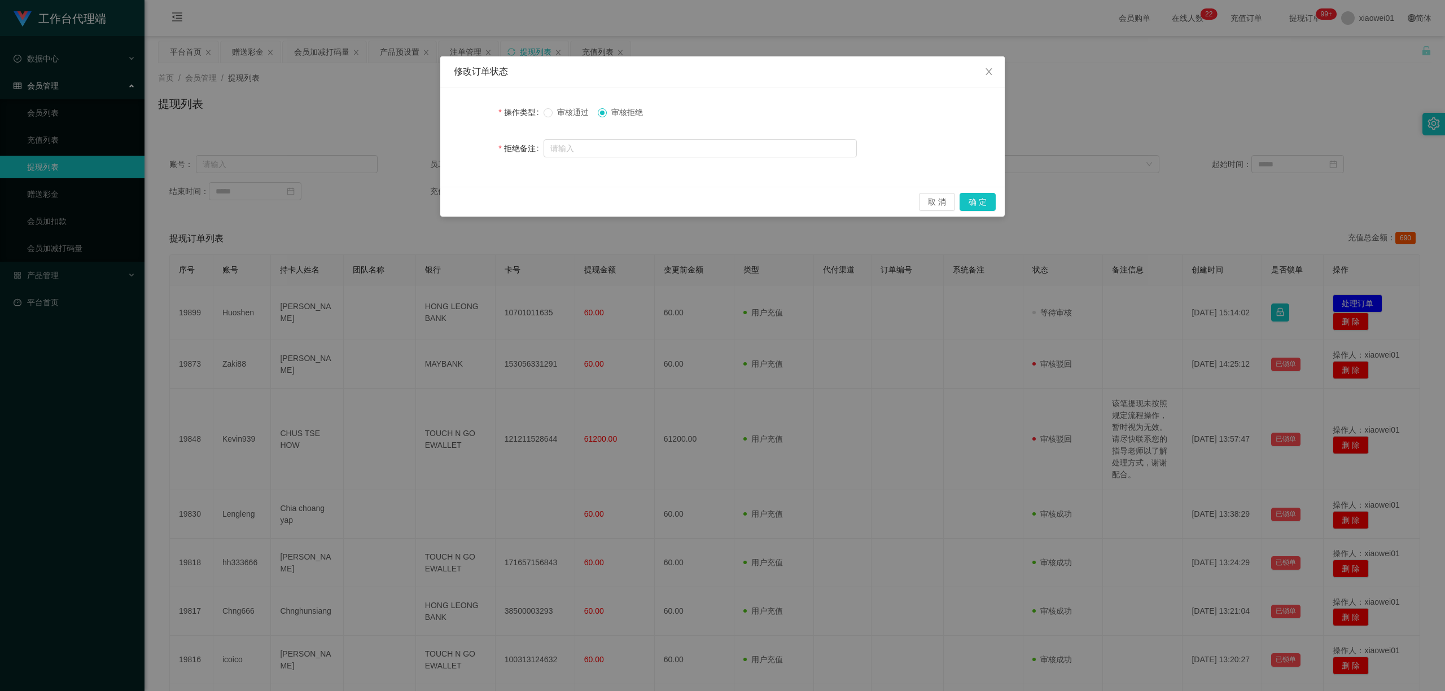
click at [569, 113] on span "审核通过" at bounding box center [573, 112] width 41 height 9
click at [973, 199] on button "确 定" at bounding box center [977, 202] width 36 height 18
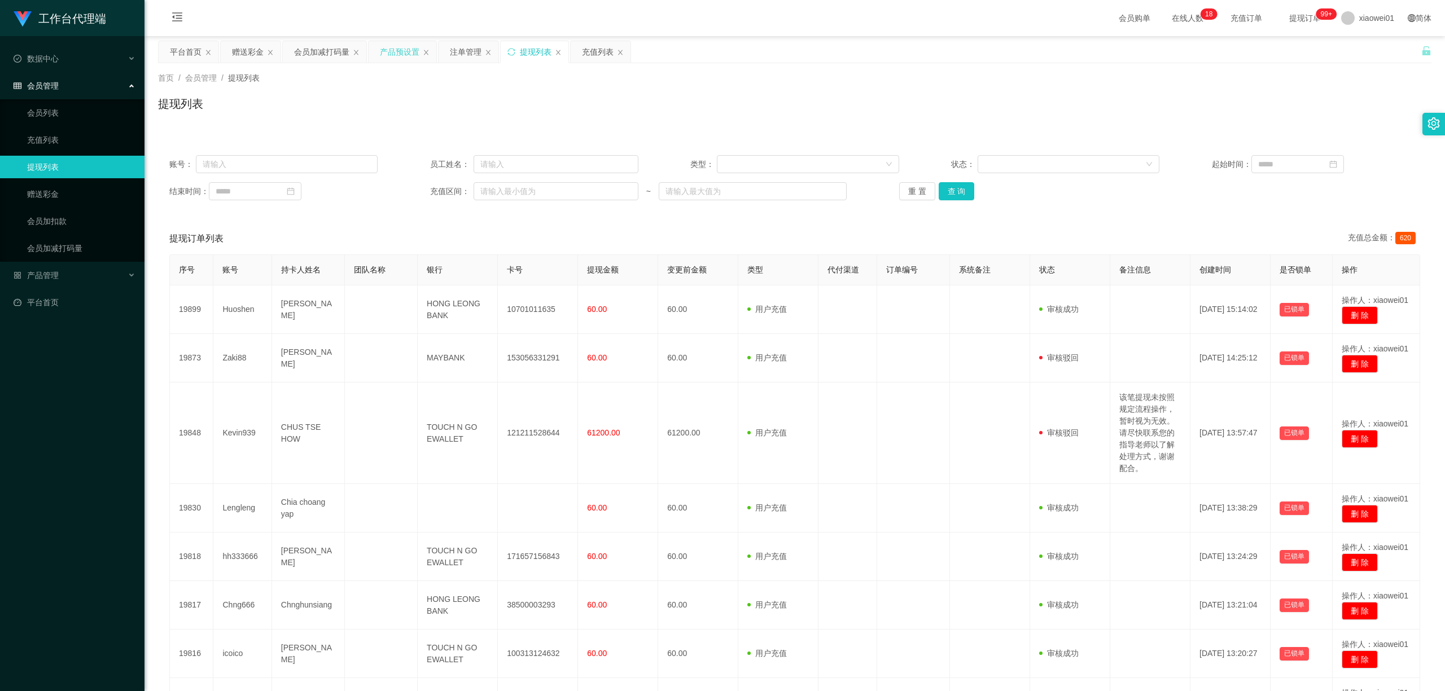
click at [391, 56] on div "产品预设置" at bounding box center [400, 51] width 40 height 21
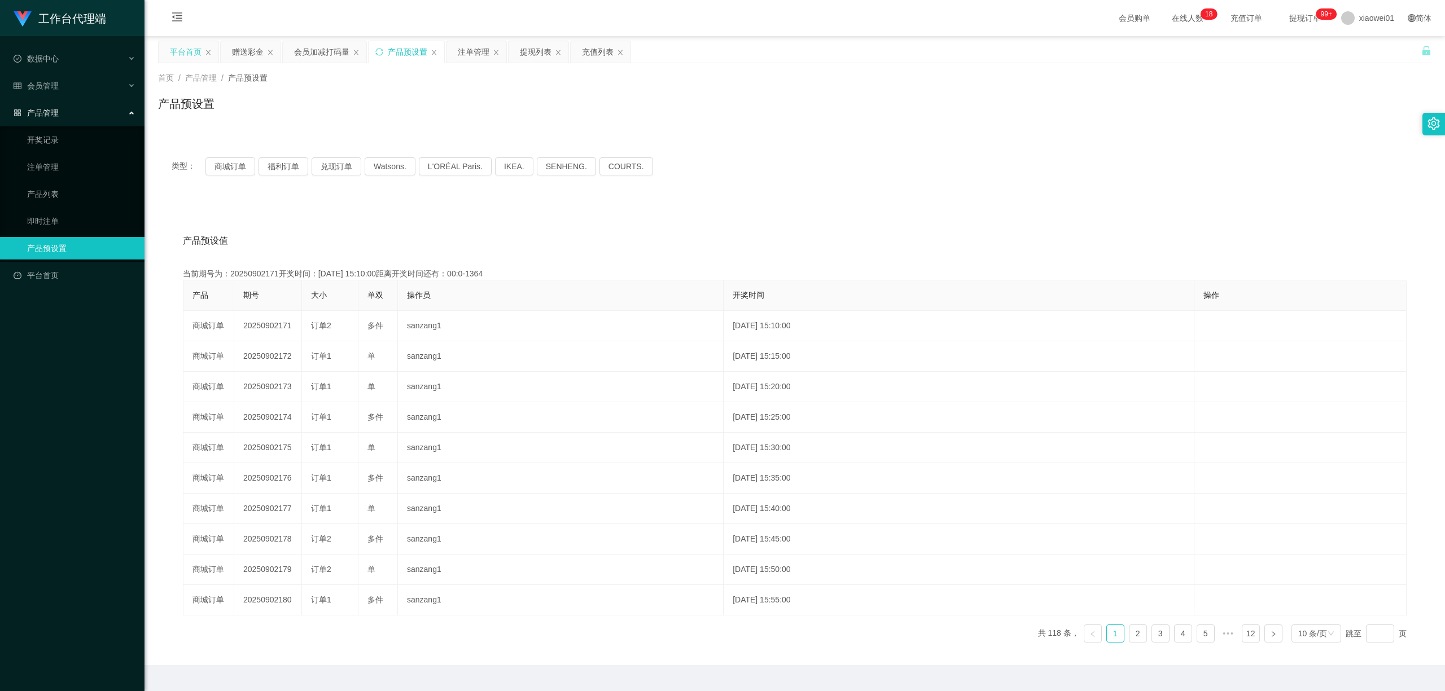
click at [184, 55] on div "平台首页" at bounding box center [186, 51] width 32 height 21
